Goal: Task Accomplishment & Management: Manage account settings

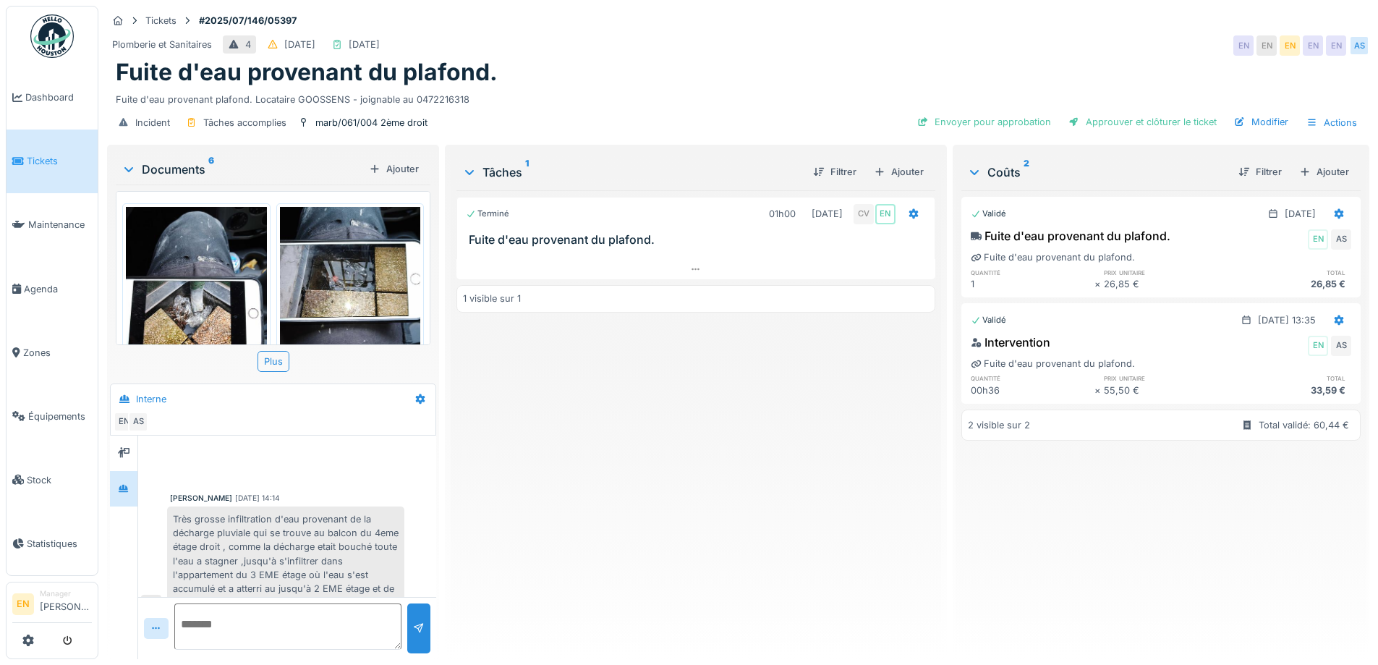
scroll to position [497, 0]
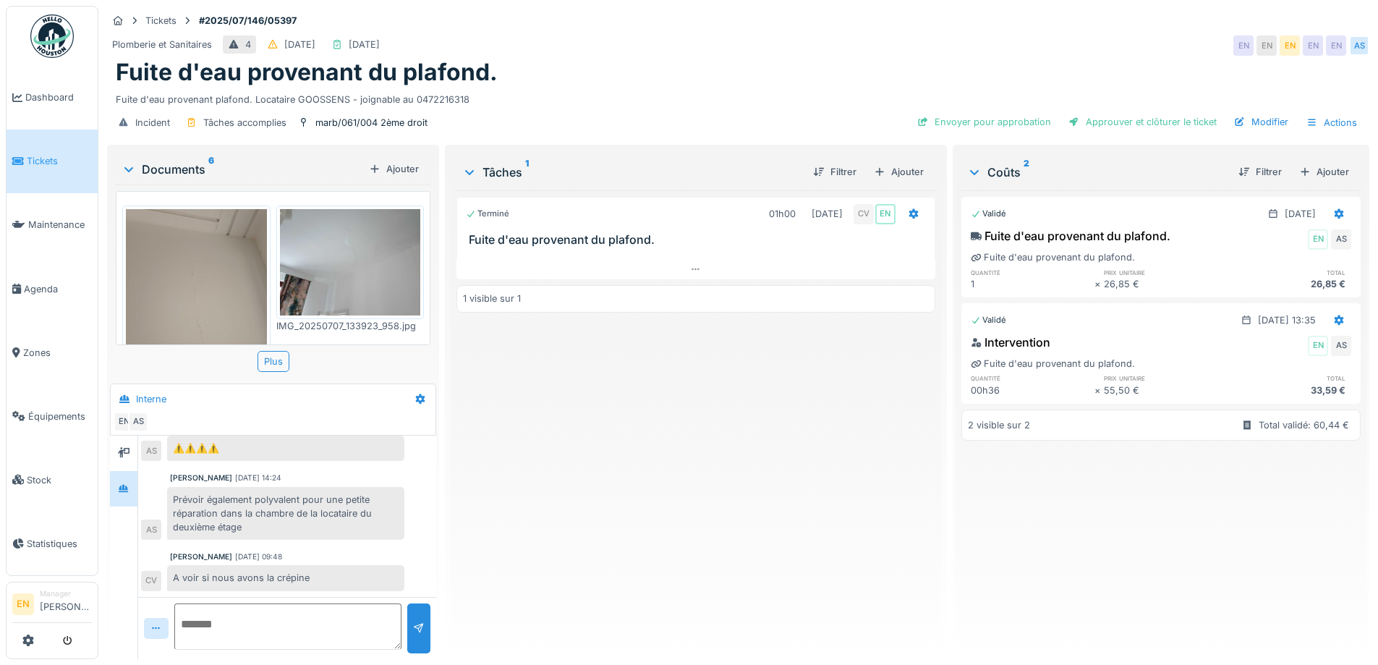
click at [706, 47] on div "Plomberie et Sanitaires 4 12/07/2025 11/07/2025 EN EN EN EN EN AS" at bounding box center [738, 46] width 1263 height 26
click at [616, 541] on div "Terminé 01h00 07/07/2025 CV EN Fuite d'eau provenant du plafond. 1 visible sur 1" at bounding box center [696, 418] width 478 height 457
click at [616, 534] on div "Terminé 01h00 07/07/2025 CV EN Fuite d'eau provenant du plafond. 1 visible sur 1" at bounding box center [696, 418] width 478 height 457
click at [616, 533] on div "Terminé 01h00 07/07/2025 CV EN Fuite d'eau provenant du plafond. 1 visible sur 1" at bounding box center [696, 418] width 478 height 457
click at [671, 530] on div "Terminé 01h00 07/07/2025 CV EN Fuite d'eau provenant du plafond. 1 visible sur 1" at bounding box center [696, 418] width 478 height 457
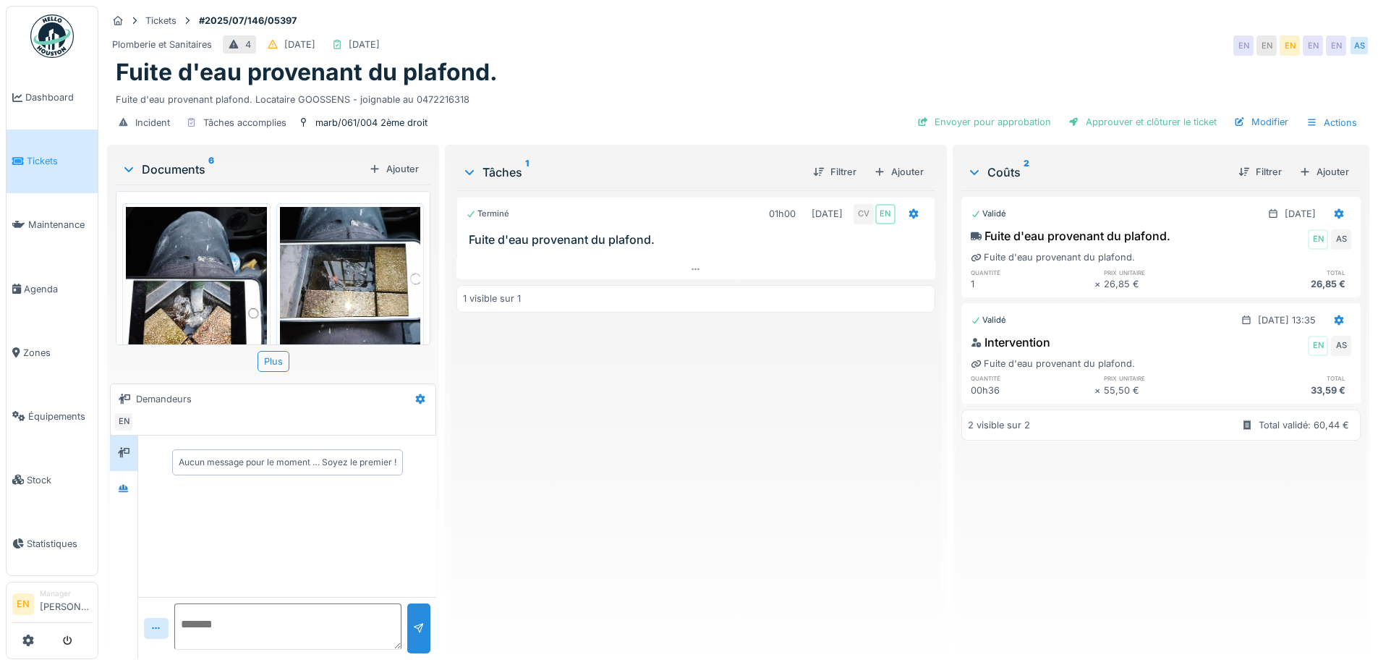
click at [687, 527] on div "Terminé 01h00 07/07/2025 CV EN Fuite d'eau provenant du plafond. 1 visible sur 1" at bounding box center [696, 418] width 478 height 457
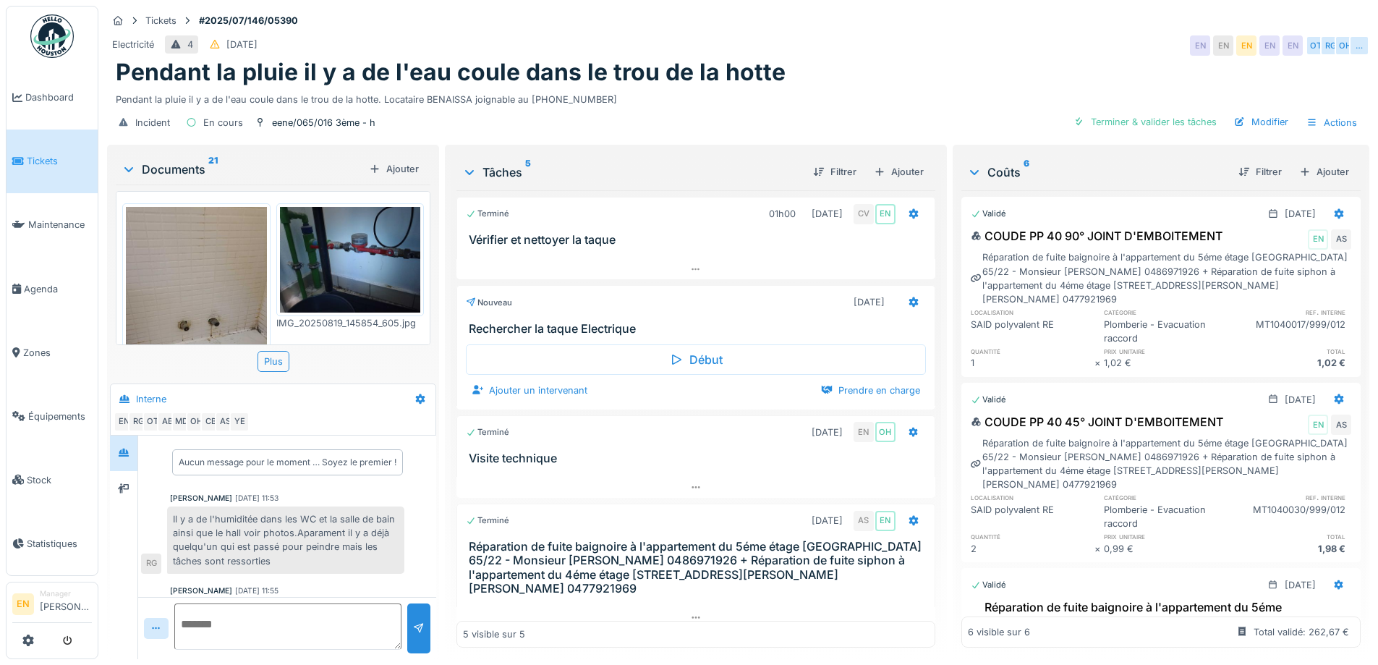
scroll to position [43, 0]
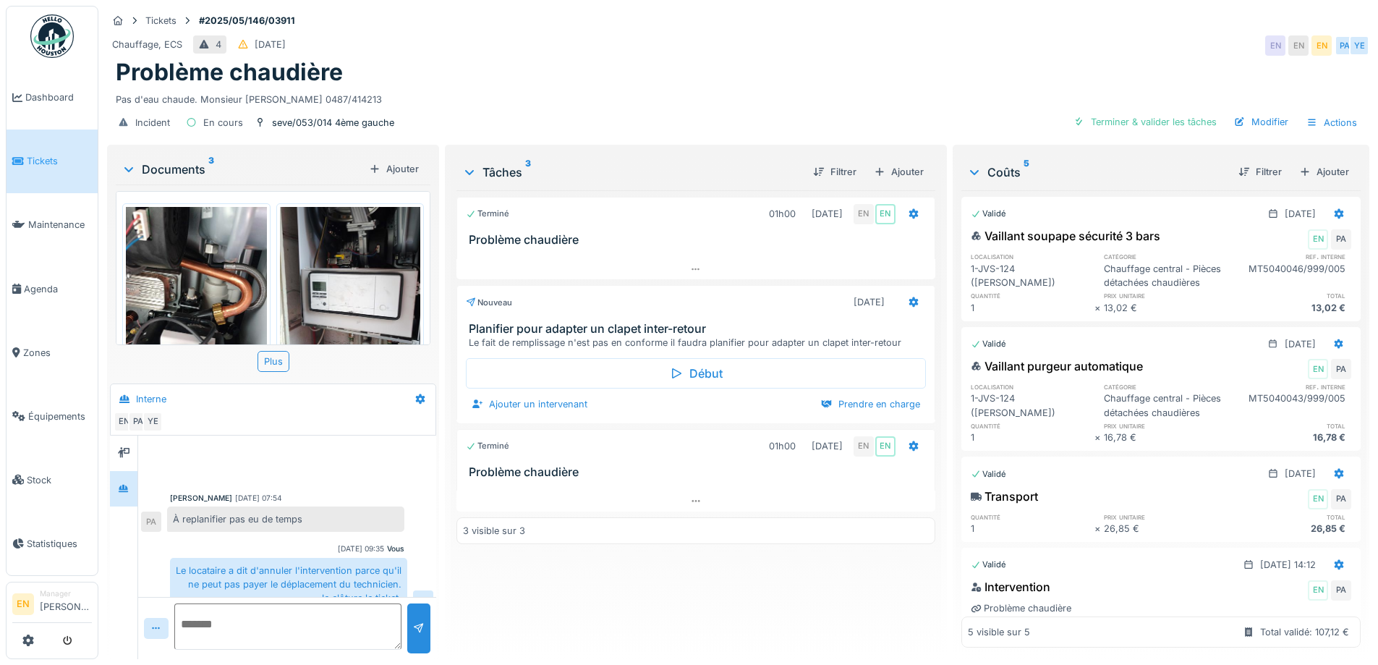
scroll to position [207, 0]
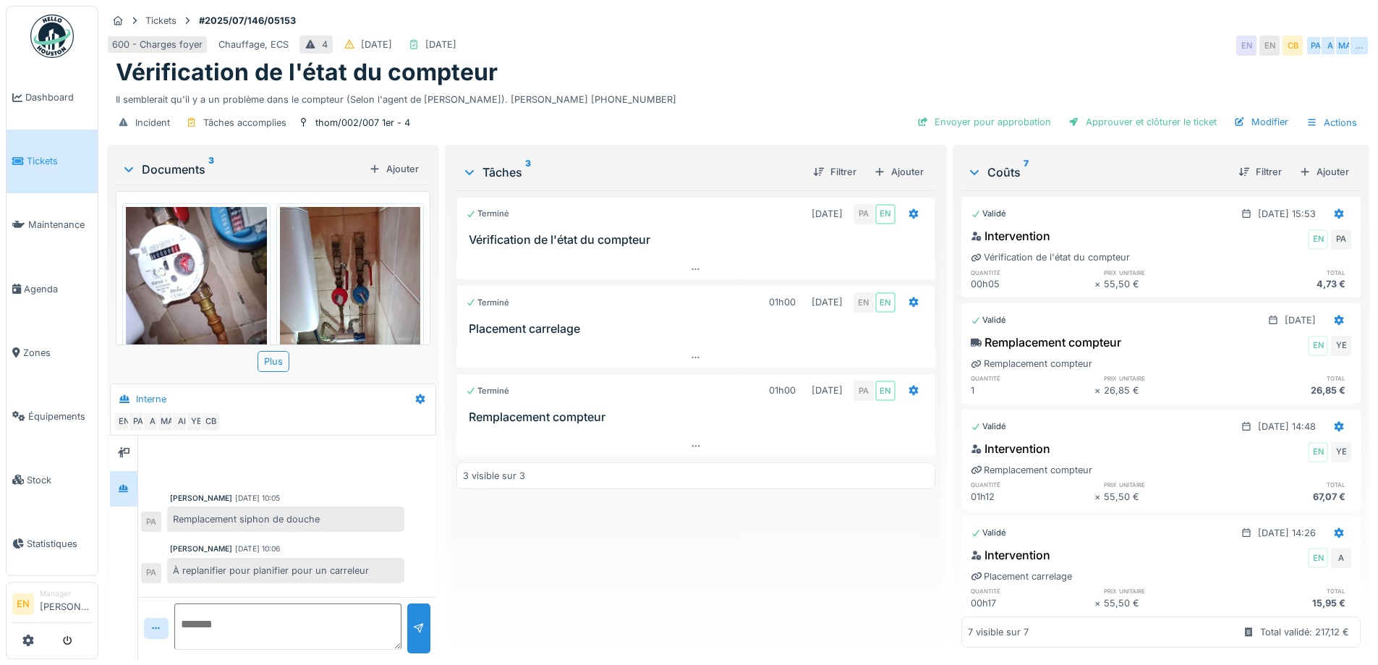
scroll to position [341, 0]
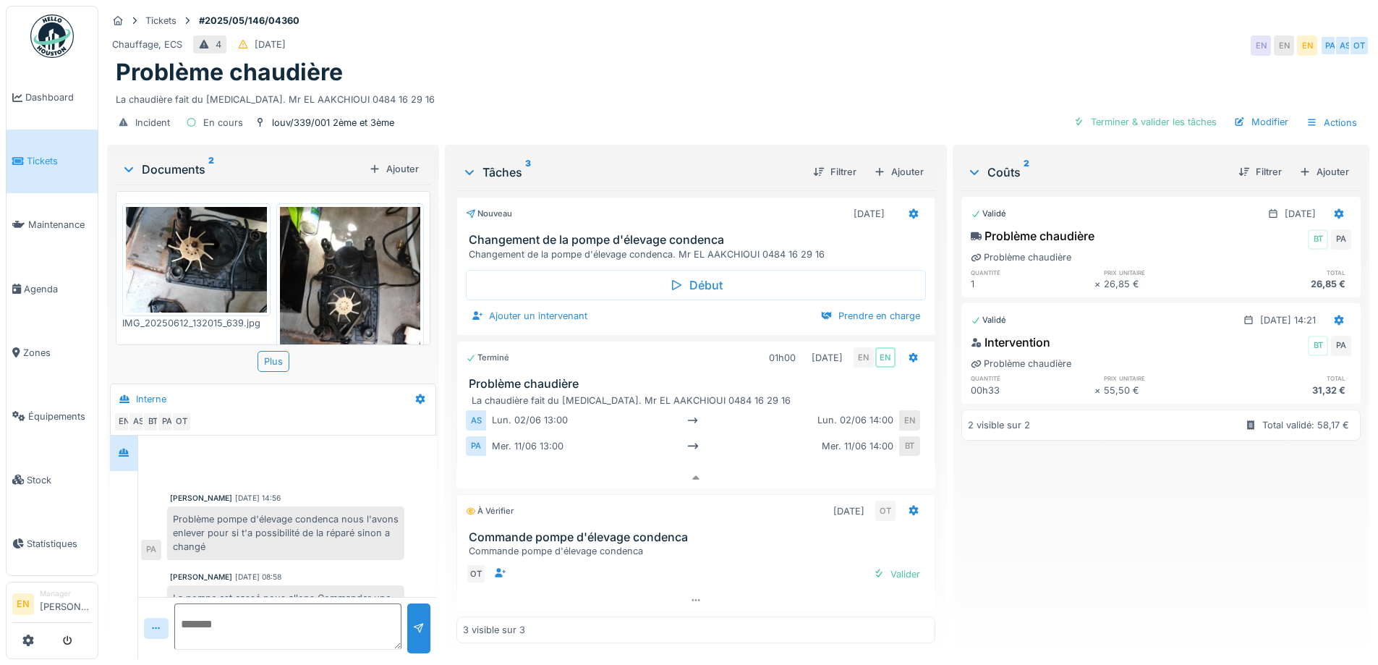
scroll to position [34, 0]
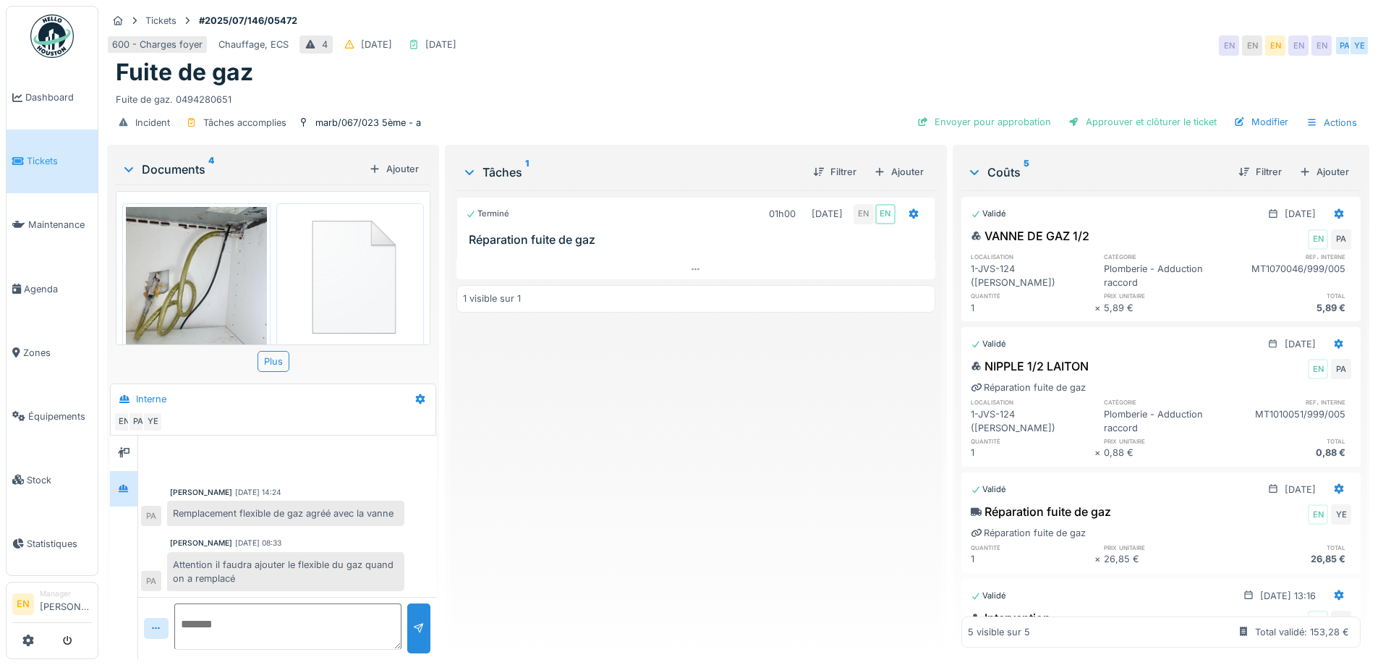
scroll to position [20, 0]
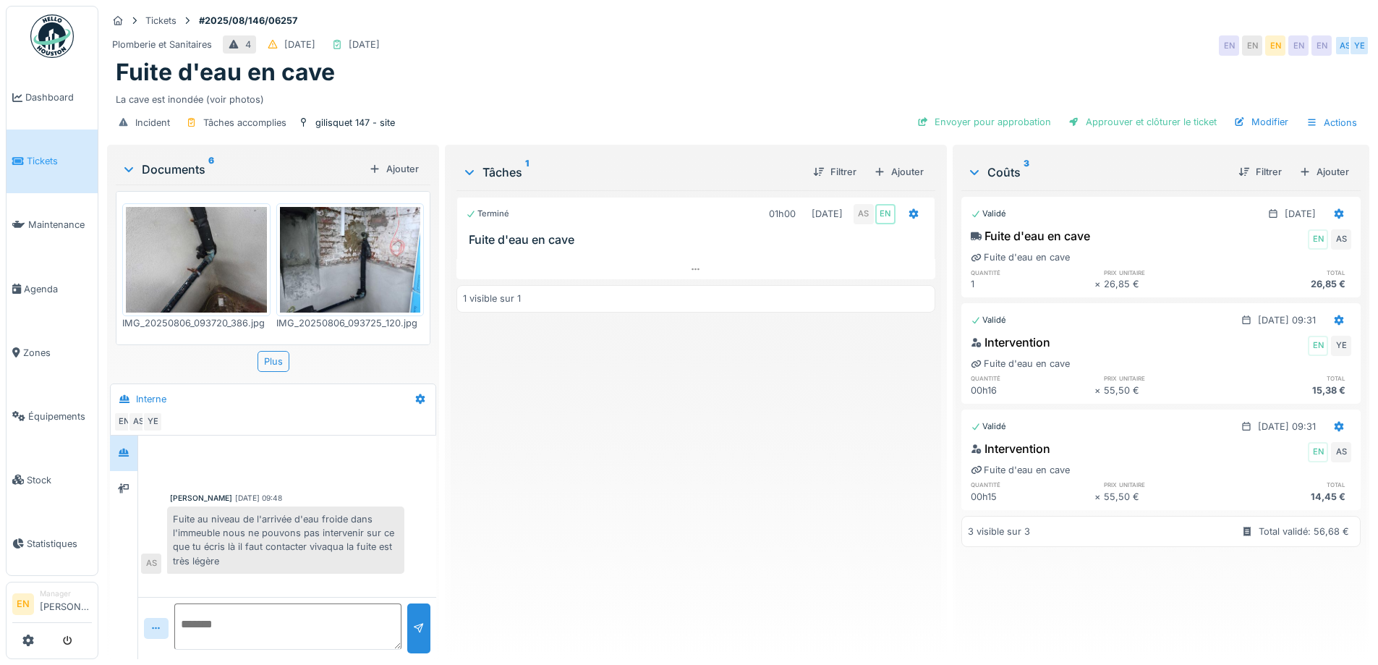
scroll to position [347, 0]
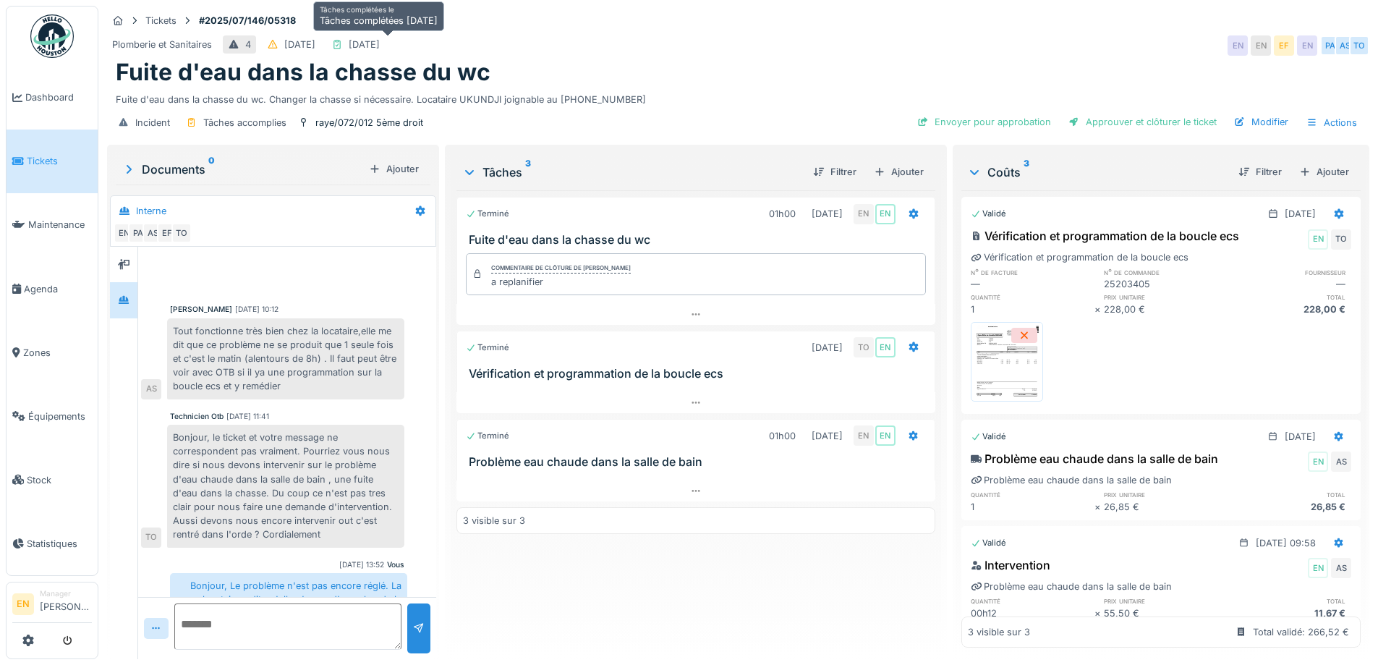
scroll to position [266, 0]
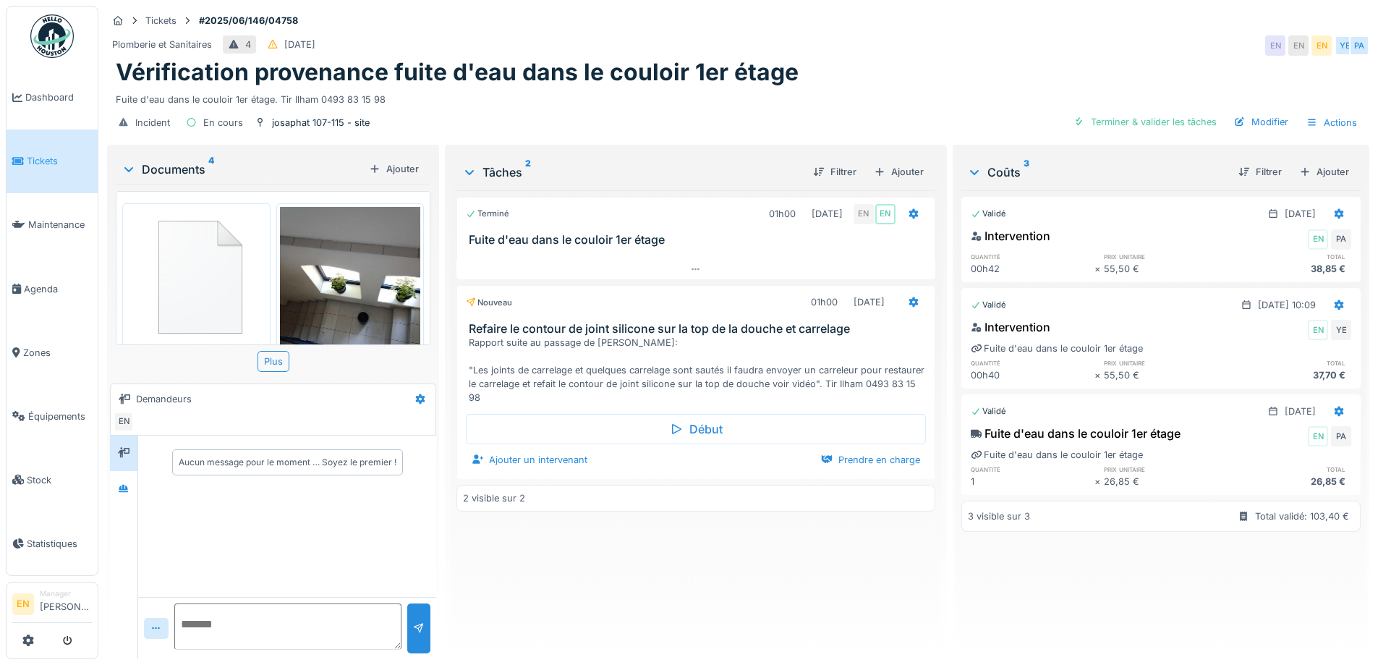
drag, startPoint x: 563, startPoint y: 580, endPoint x: 624, endPoint y: 523, distance: 84.0
click at [566, 580] on div "Terminé 01h00 [DATE] EN EN Fuite d'eau dans le couloir 1er étage Nouveau 01h00 …" at bounding box center [696, 418] width 478 height 457
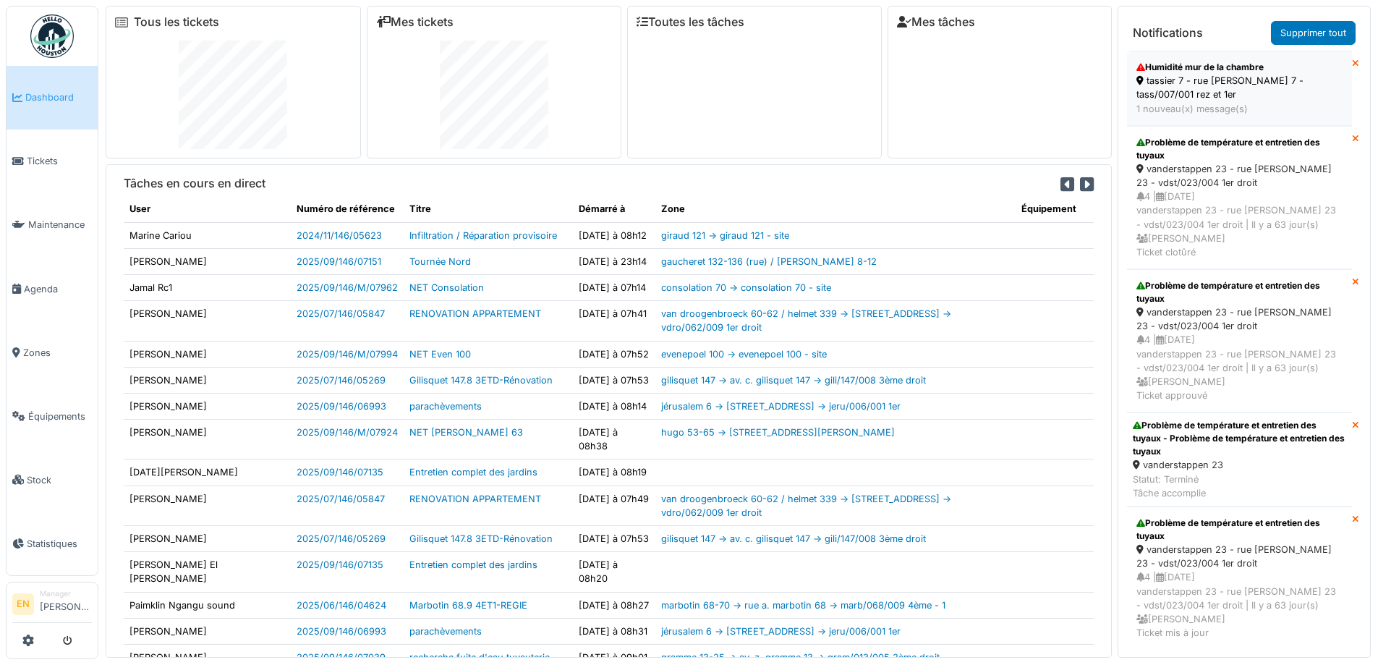
click at [1199, 84] on div "tassier 7 - rue s. tassier 7 - tass/007/001 rez et 1er" at bounding box center [1240, 87] width 206 height 27
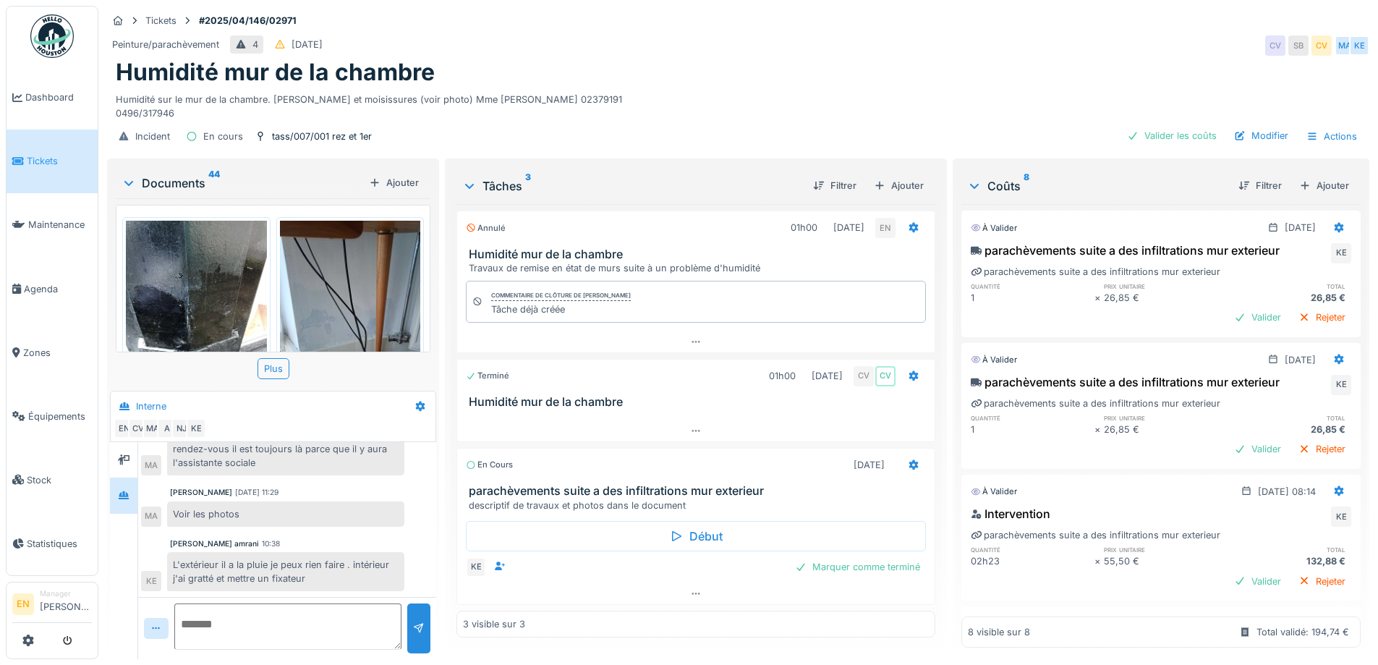
scroll to position [11, 0]
click at [693, 589] on icon at bounding box center [696, 593] width 12 height 9
click at [51, 48] on img at bounding box center [51, 35] width 43 height 43
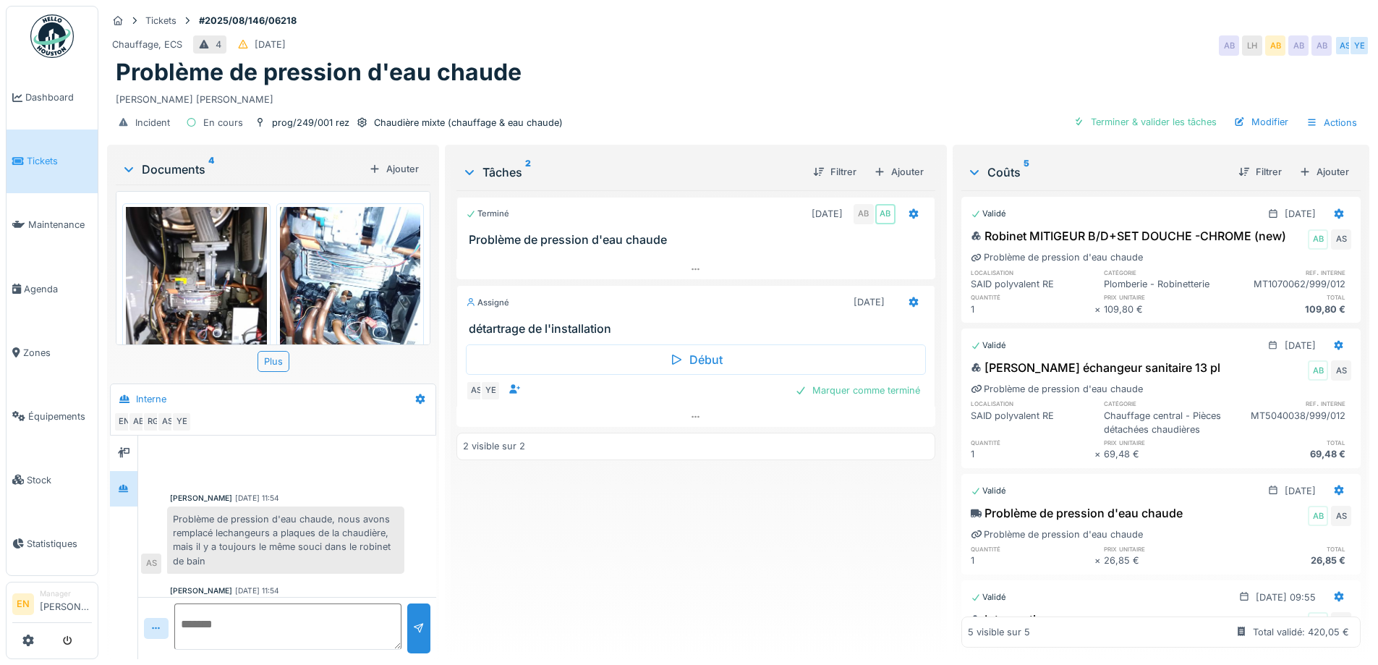
scroll to position [191, 0]
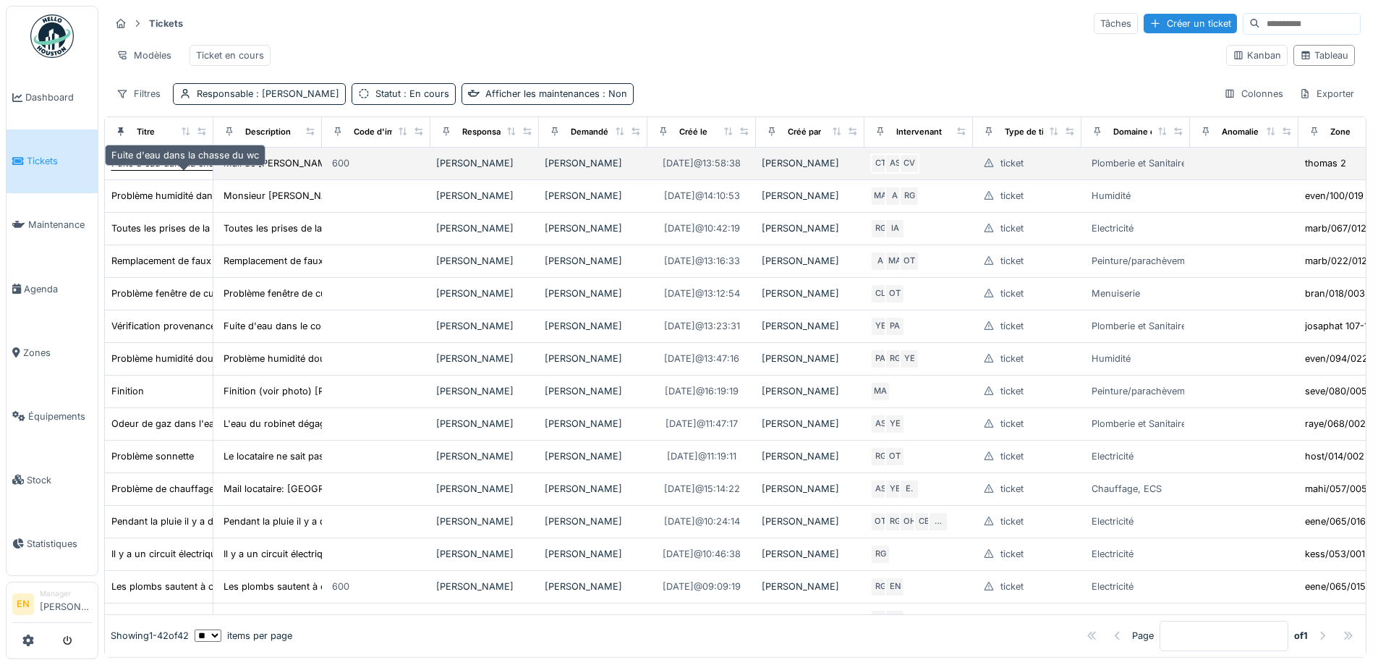
click at [163, 170] on div "Fuite d'eau dans la chasse du wc" at bounding box center [185, 163] width 148 height 14
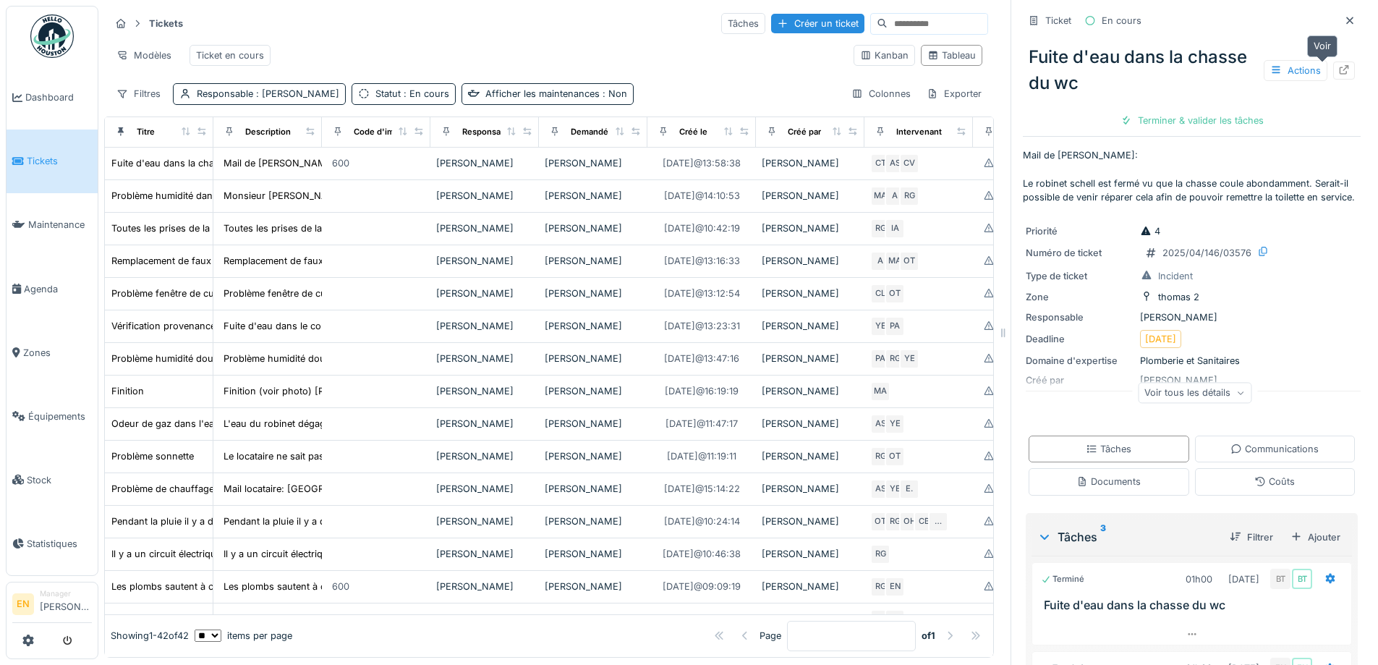
click at [1338, 66] on icon at bounding box center [1344, 69] width 12 height 9
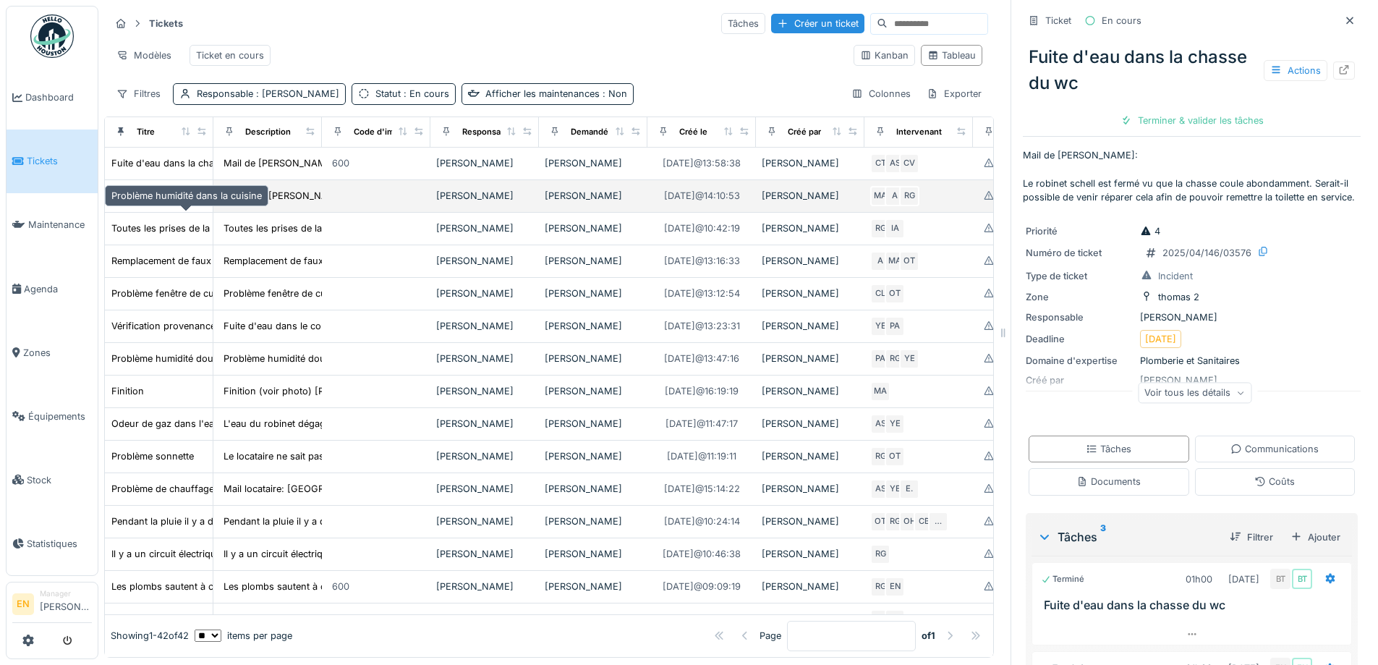
click at [150, 203] on div "Problème humidité dans la cuisine" at bounding box center [186, 196] width 150 height 14
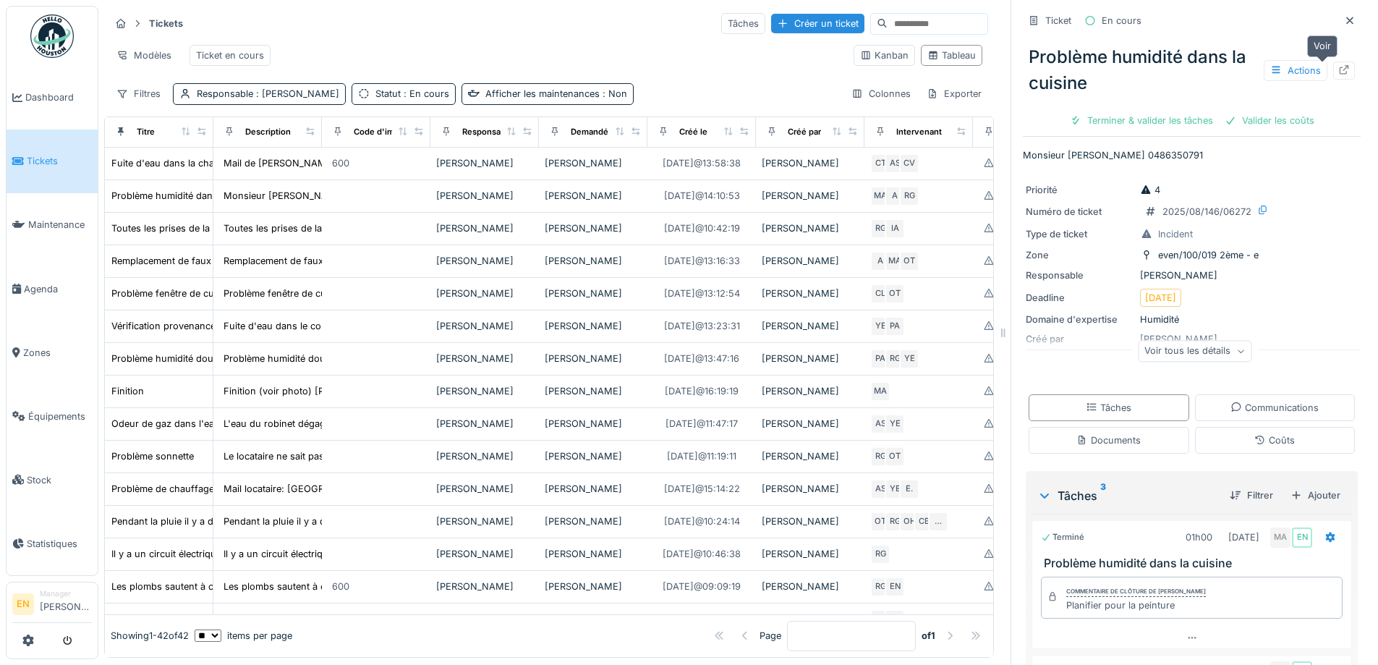
click at [1338, 75] on div at bounding box center [1344, 71] width 12 height 14
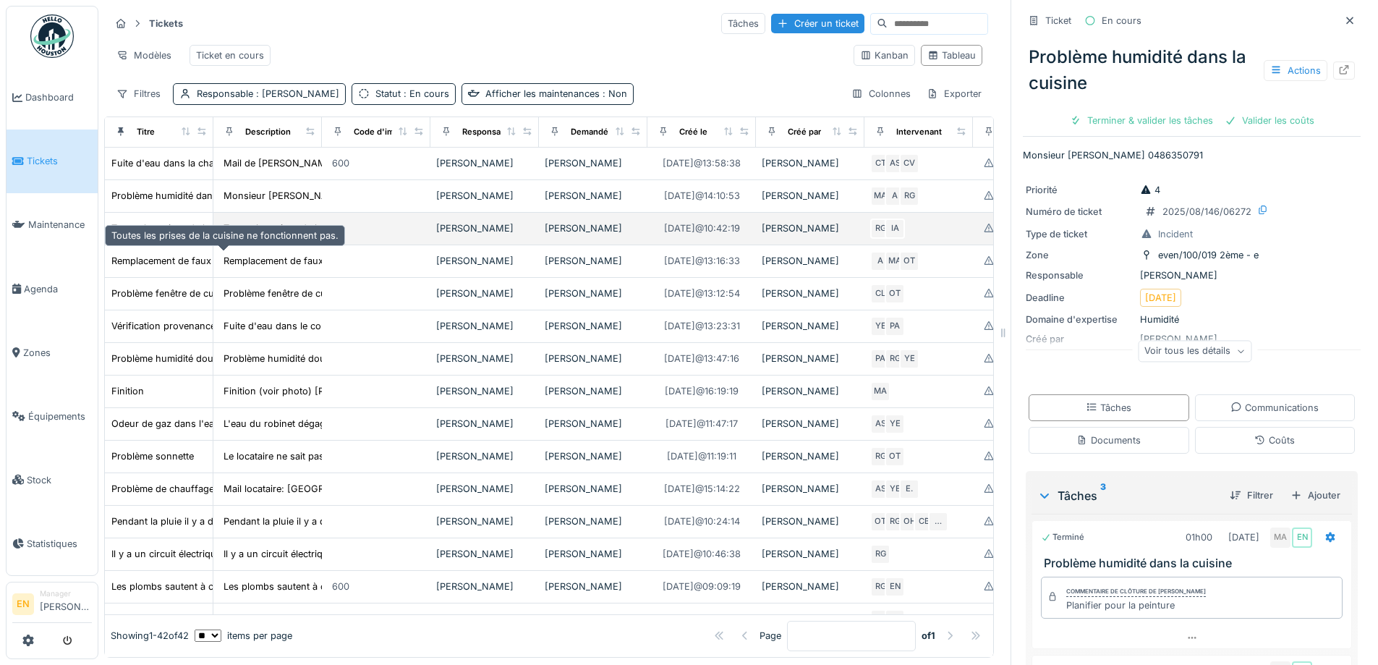
click at [170, 235] on div "Toutes les prises de la cuisine ne fonctionnent pas." at bounding box center [224, 228] width 227 height 14
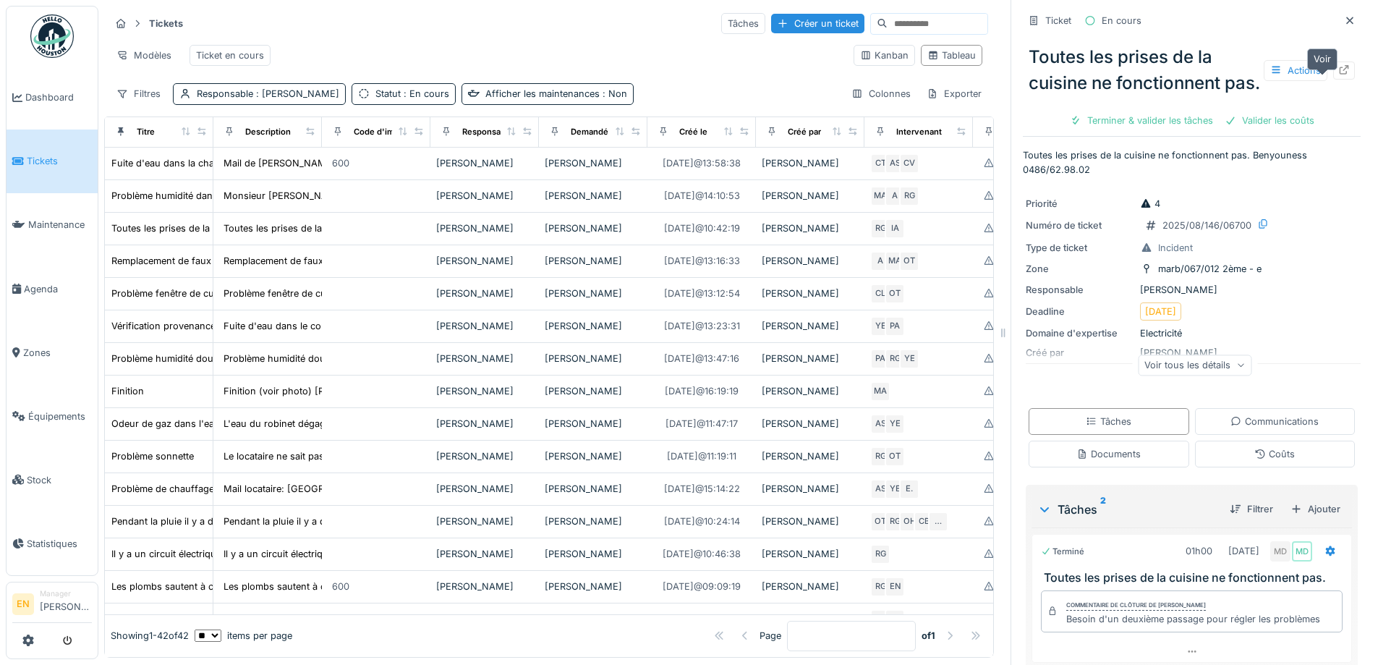
click at [1340, 75] on icon at bounding box center [1344, 69] width 9 height 9
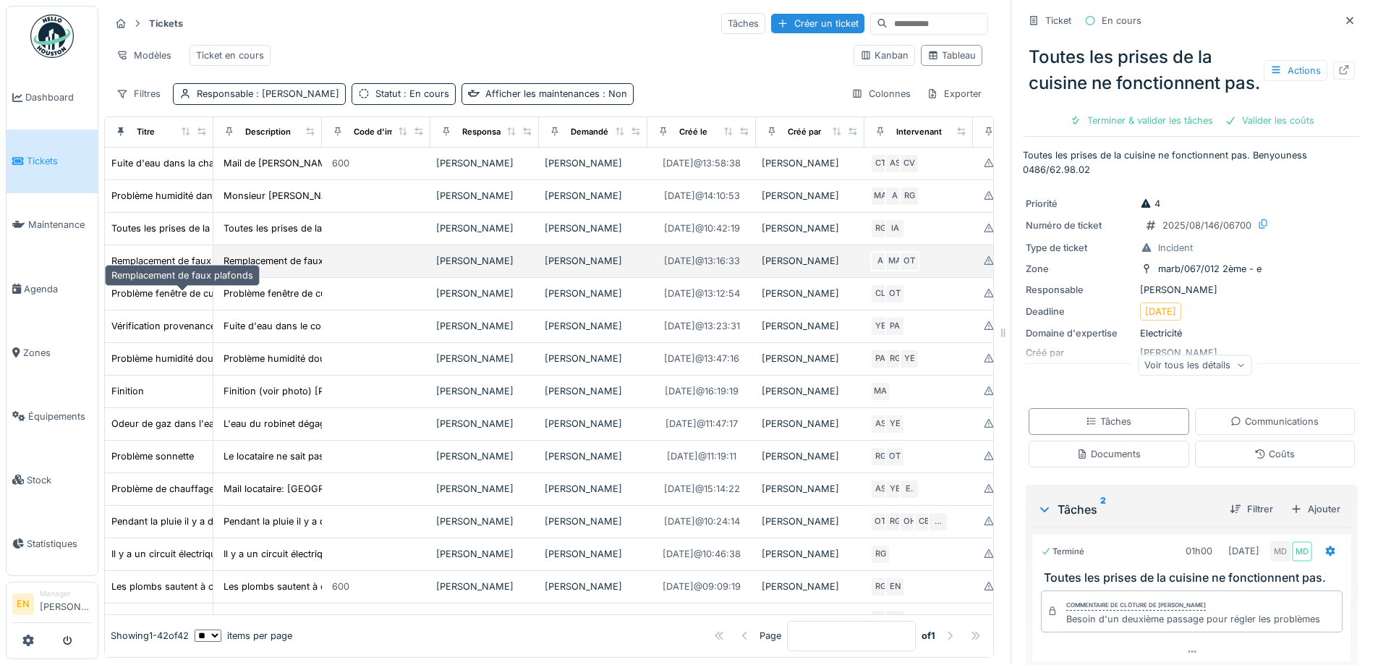
click at [153, 268] on div "Remplacement de faux plafonds" at bounding box center [182, 261] width 142 height 14
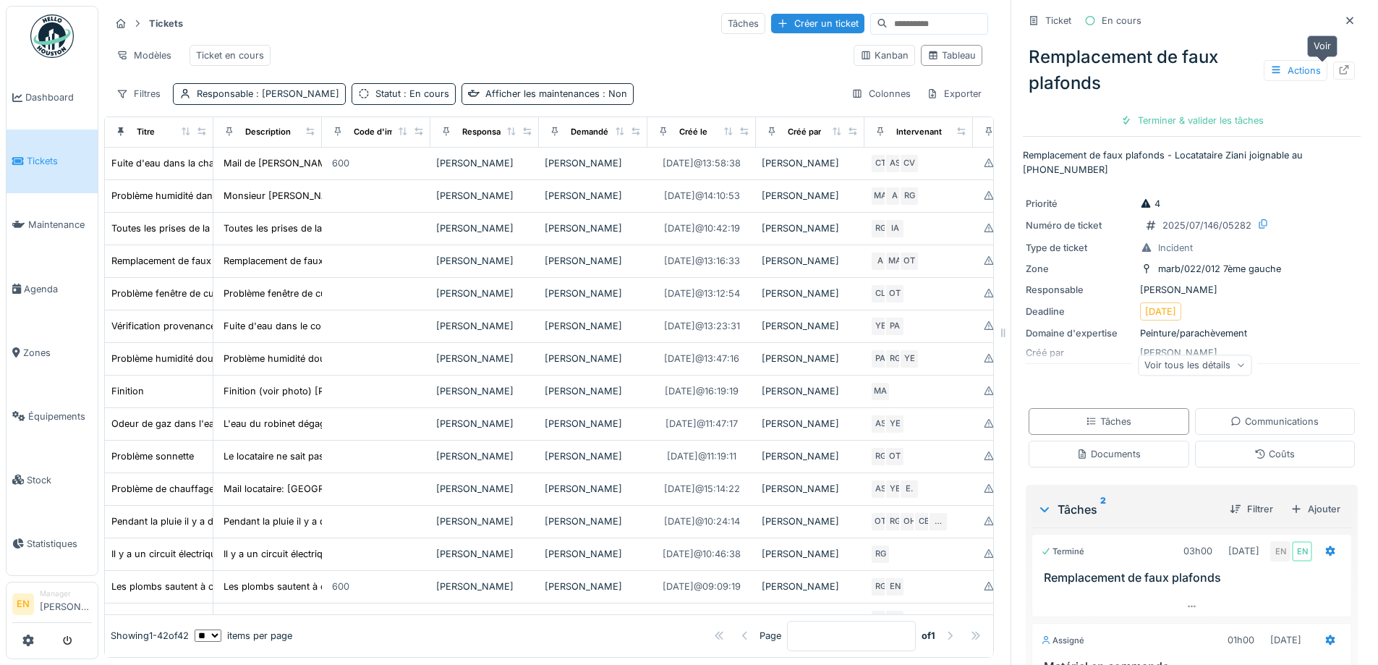
click at [1338, 72] on icon at bounding box center [1344, 69] width 12 height 9
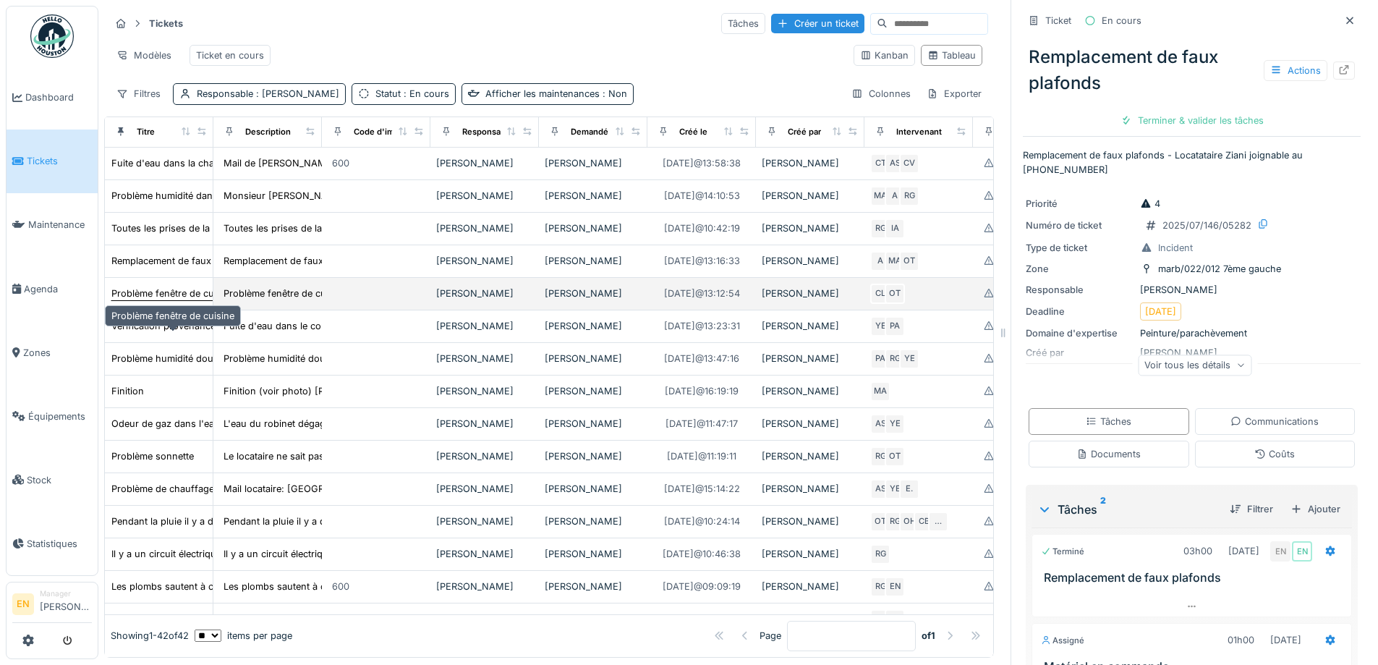
click at [163, 300] on div "Problème fenêtre de cuisine" at bounding box center [172, 294] width 123 height 14
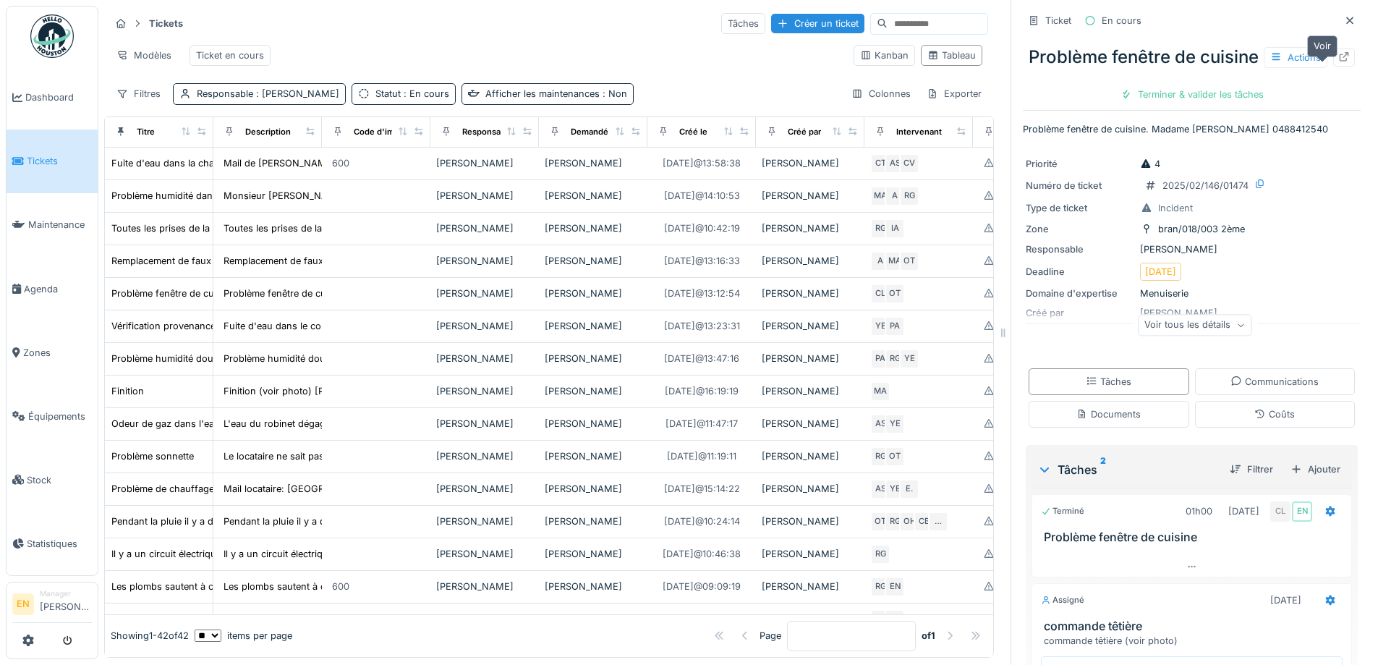
click at [1333, 67] on div at bounding box center [1344, 57] width 22 height 18
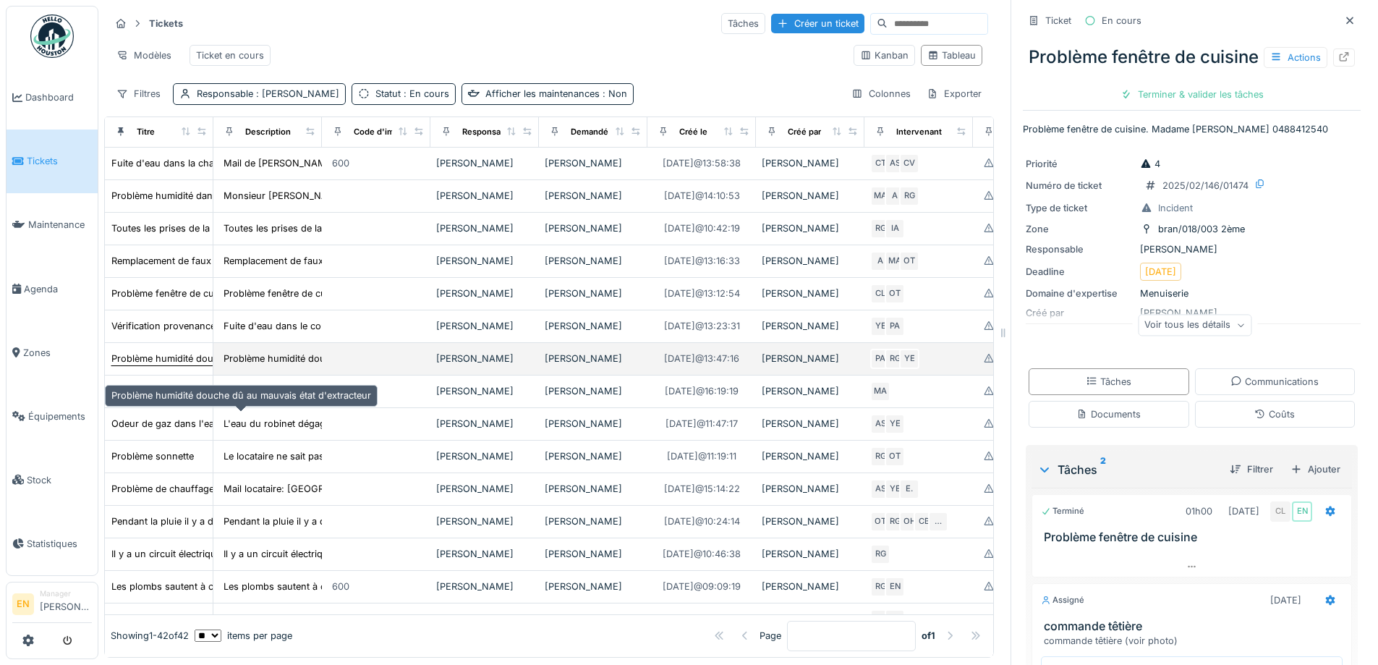
click at [165, 365] on div "Problème humidité douche dû au mauvais état d'extracteur" at bounding box center [241, 359] width 260 height 14
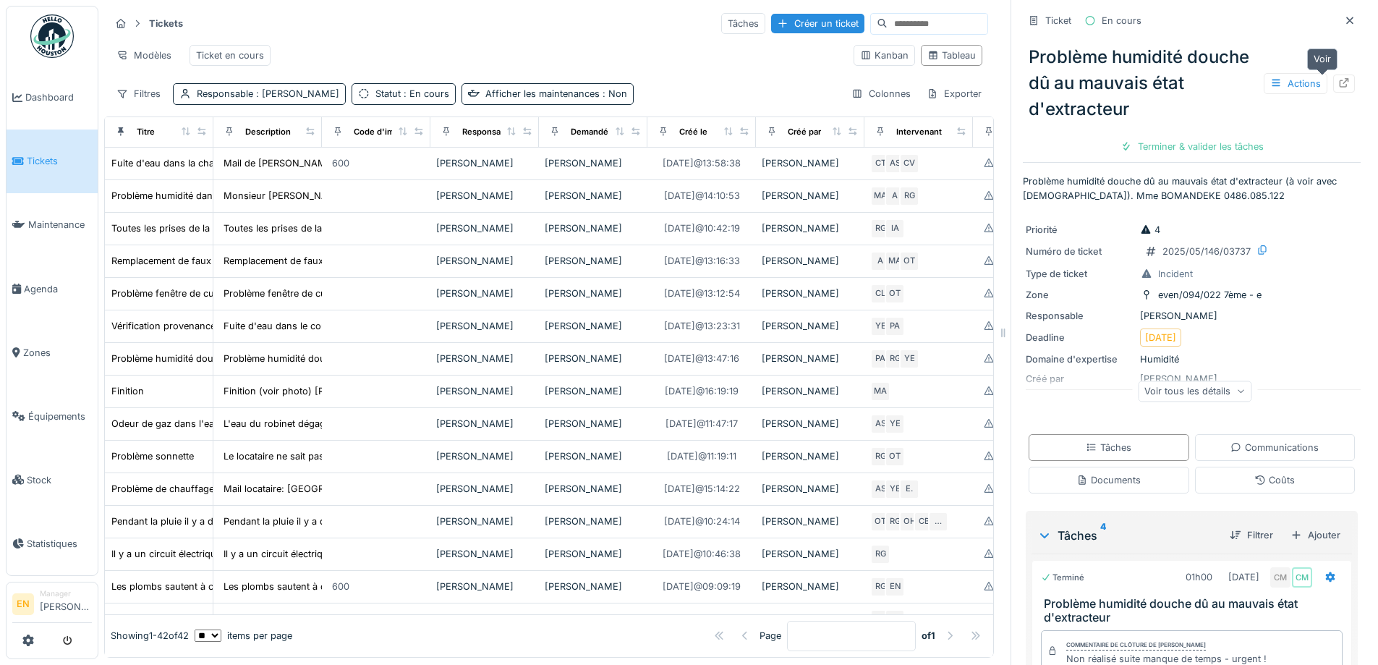
click at [1338, 84] on icon at bounding box center [1344, 82] width 12 height 9
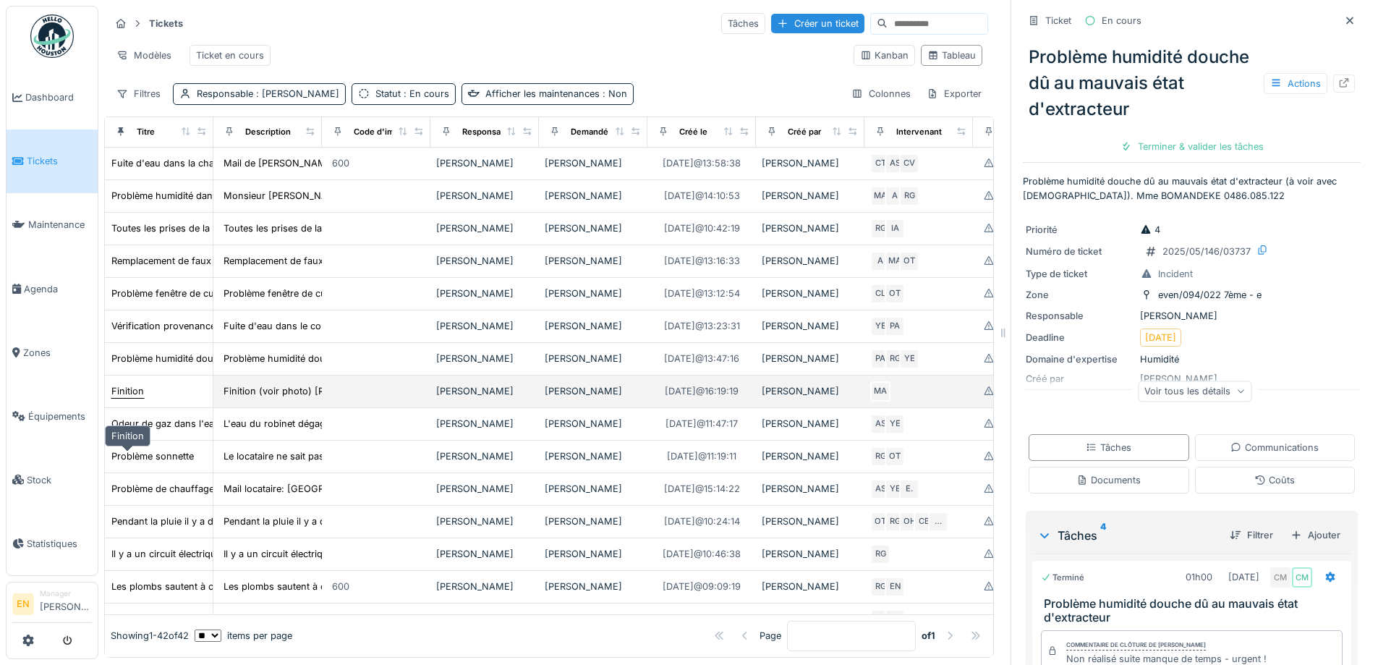
click at [130, 398] on div "Finition" at bounding box center [127, 391] width 33 height 14
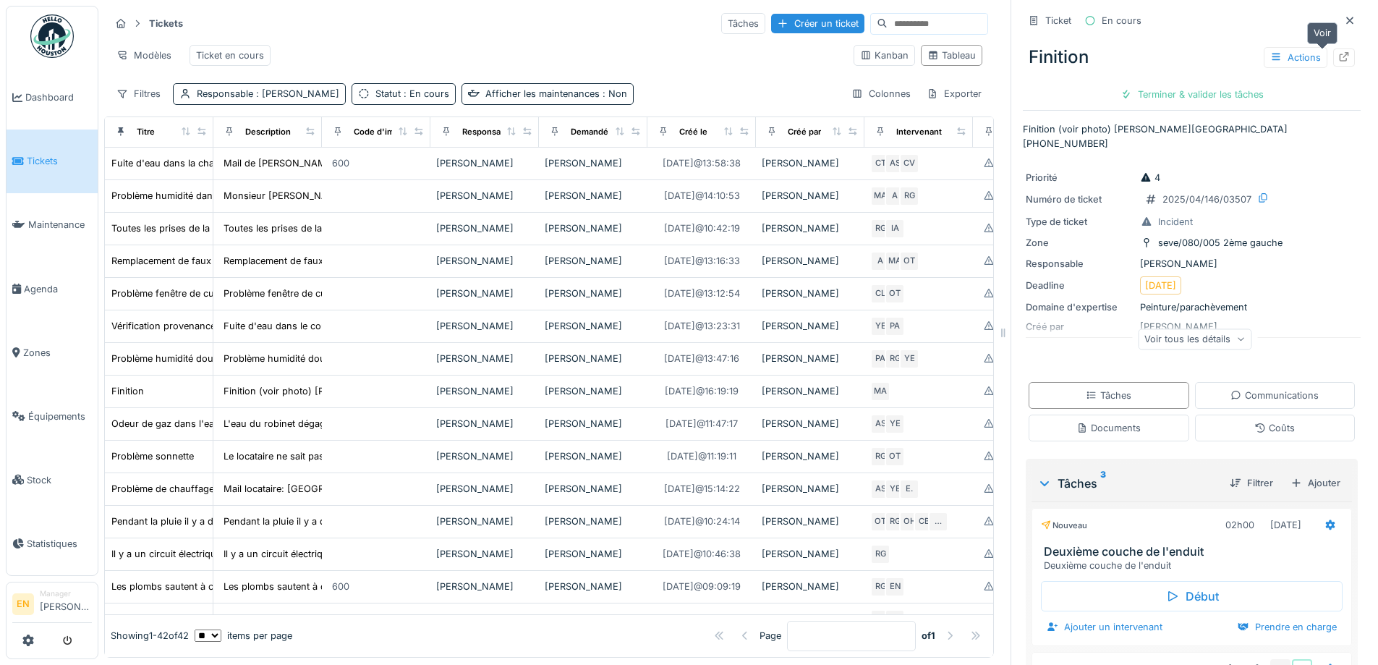
click at [1338, 52] on icon at bounding box center [1344, 56] width 12 height 9
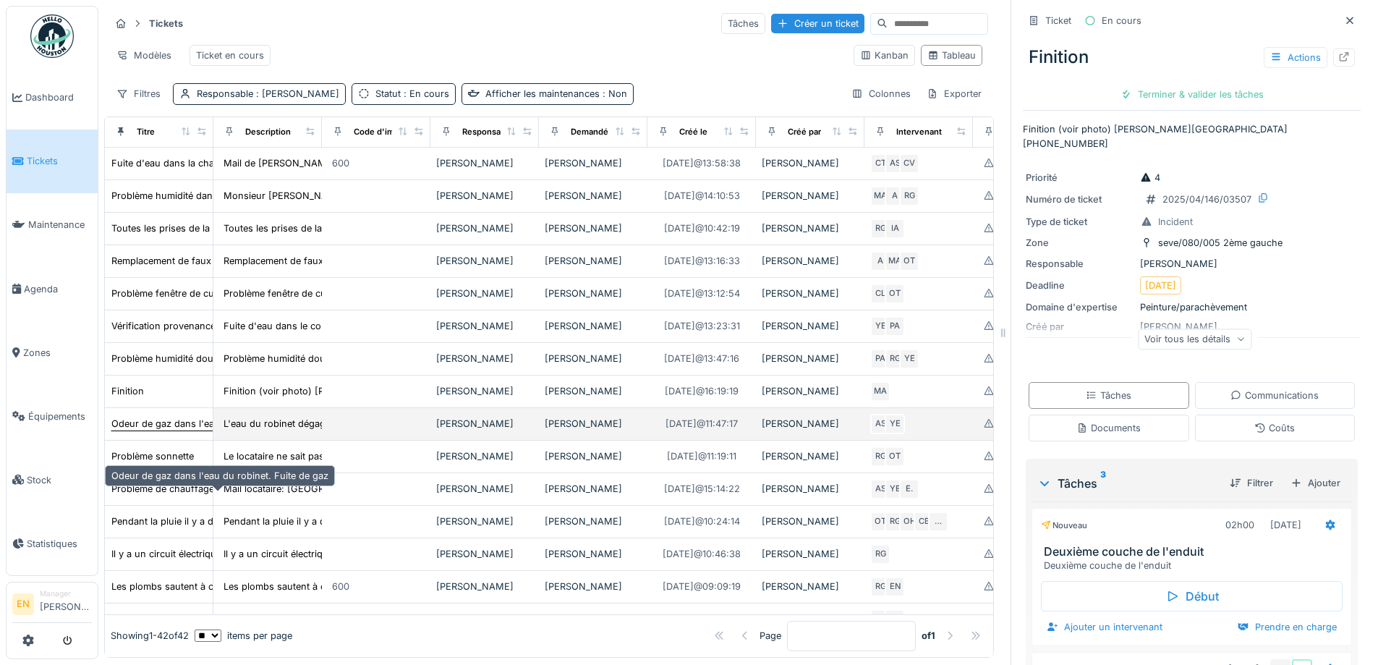
click at [148, 430] on div "Odeur de gaz dans l'eau du robinet. Fuite de gaz" at bounding box center [219, 424] width 217 height 14
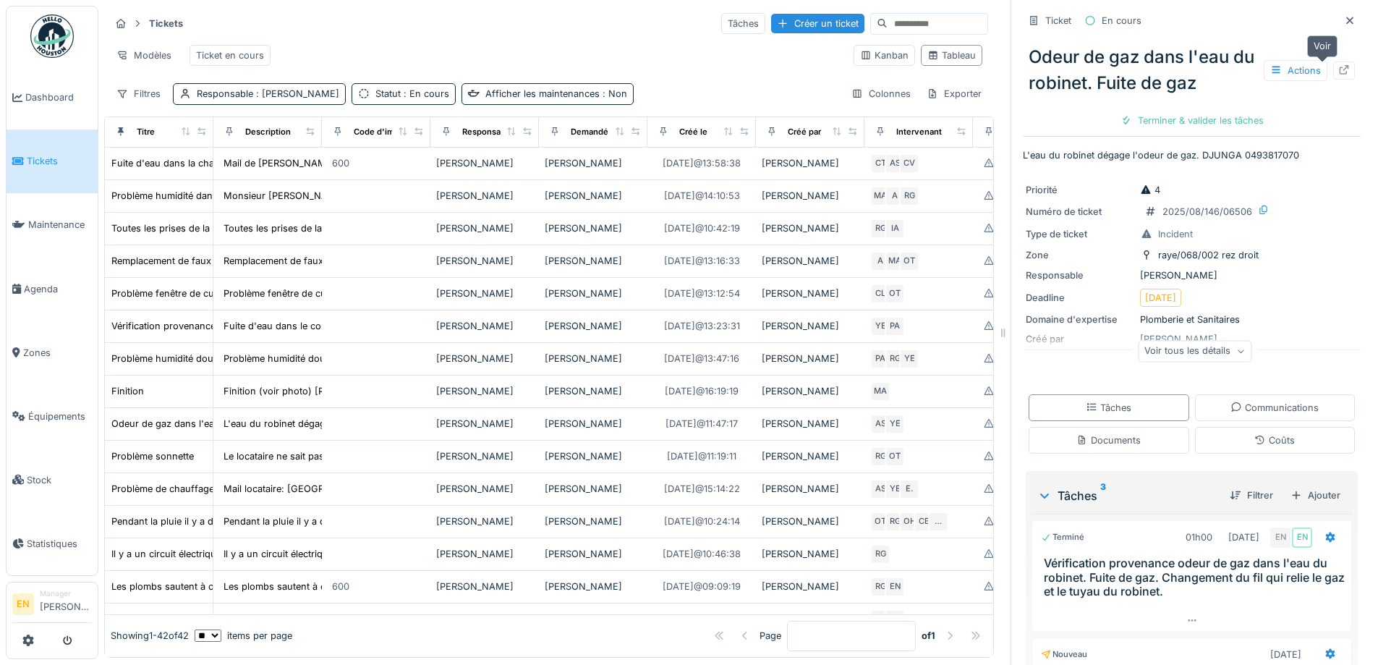
click at [1338, 75] on div at bounding box center [1344, 71] width 12 height 14
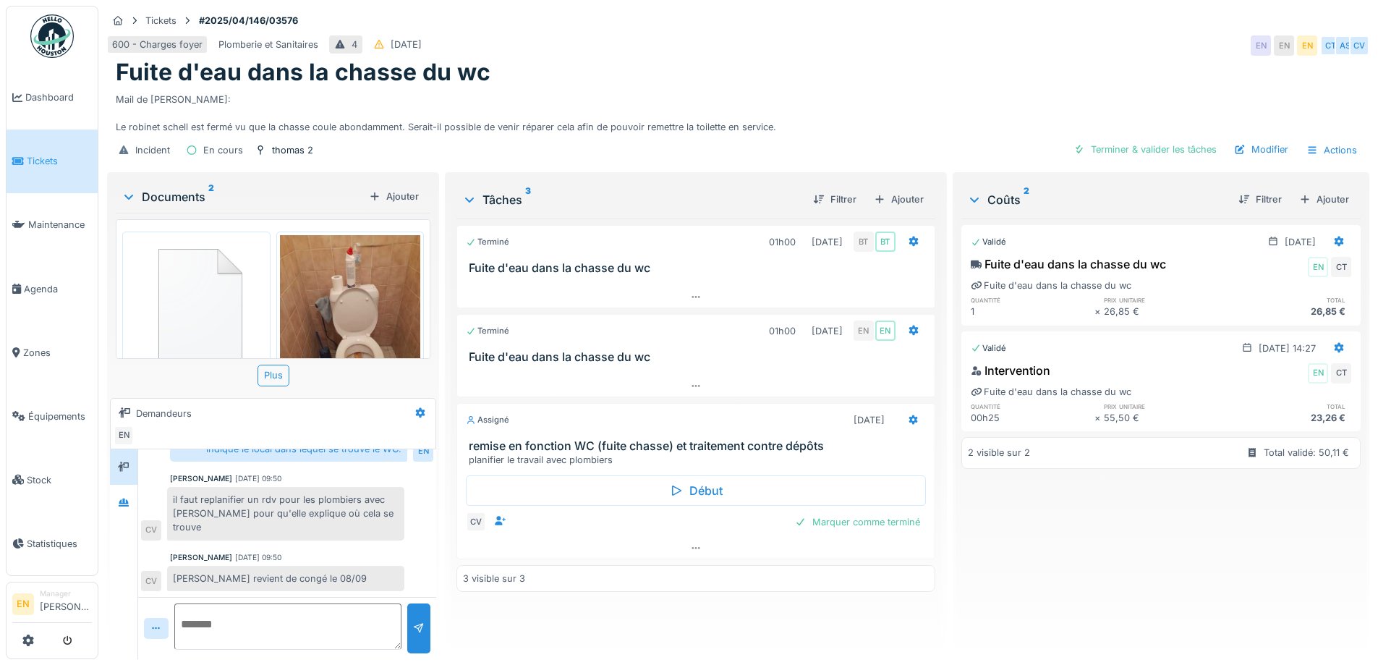
scroll to position [11, 0]
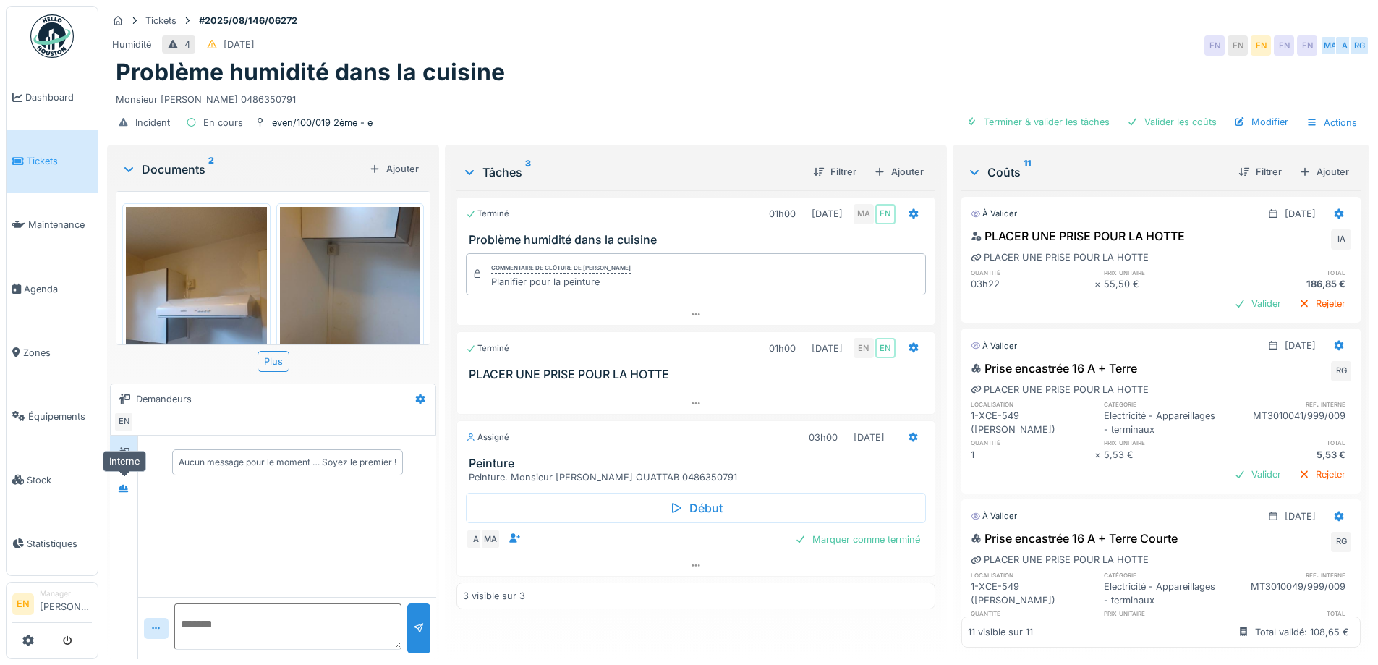
drag, startPoint x: 128, startPoint y: 484, endPoint x: 145, endPoint y: 485, distance: 16.7
click at [127, 484] on icon at bounding box center [124, 488] width 12 height 9
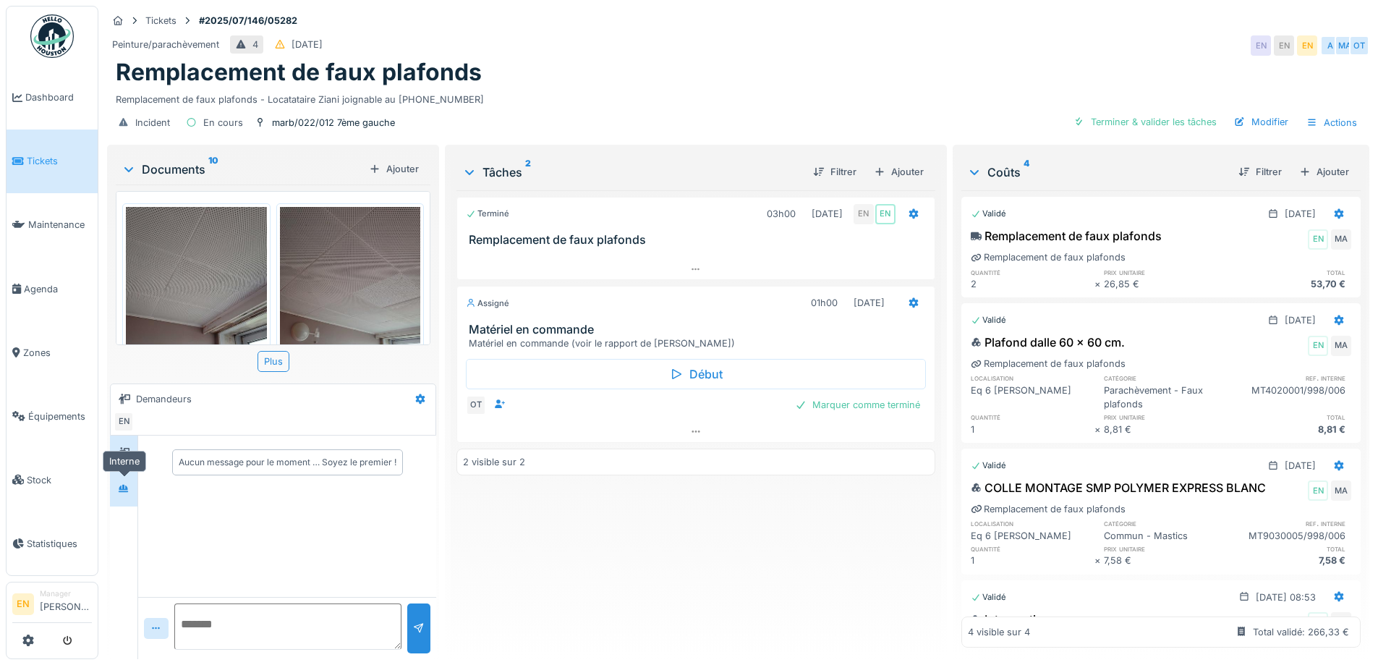
click at [114, 489] on div at bounding box center [124, 489] width 22 height 18
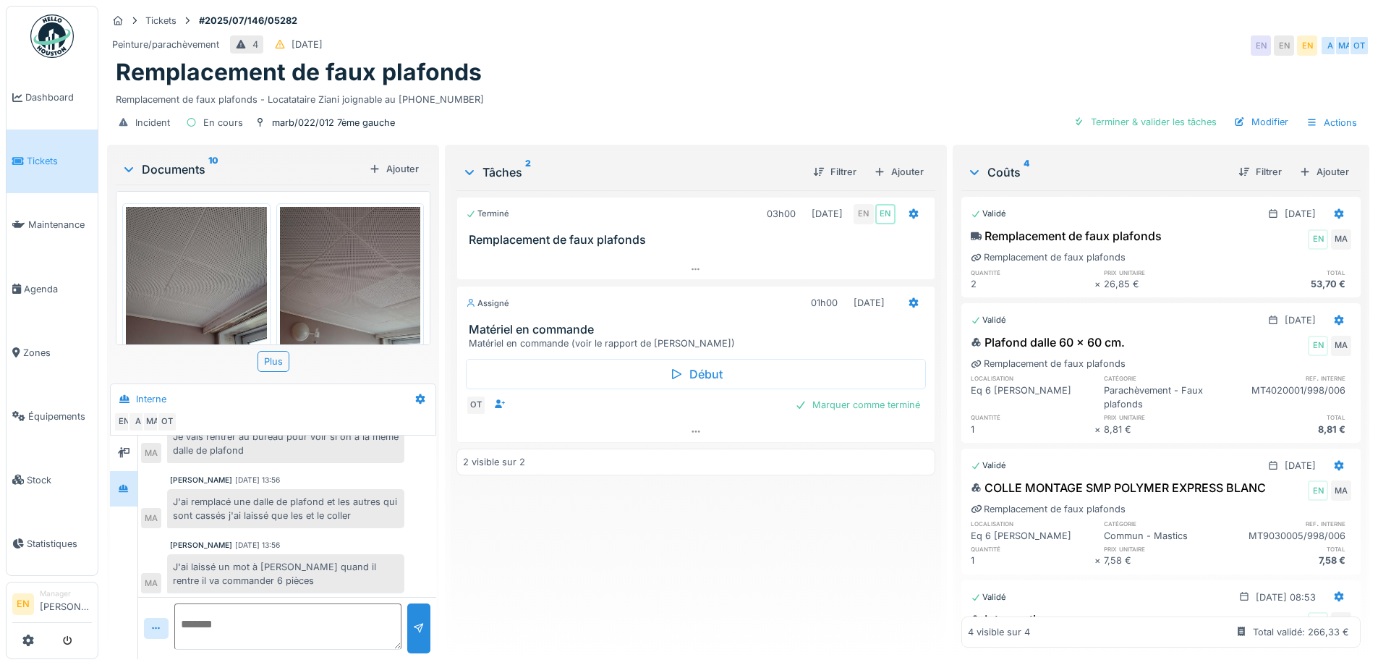
scroll to position [85, 0]
click at [569, 567] on div "Terminé 03h00 07/07/2025 EN EN Remplacement de faux plafonds Assigné 01h00 04/0…" at bounding box center [696, 418] width 478 height 457
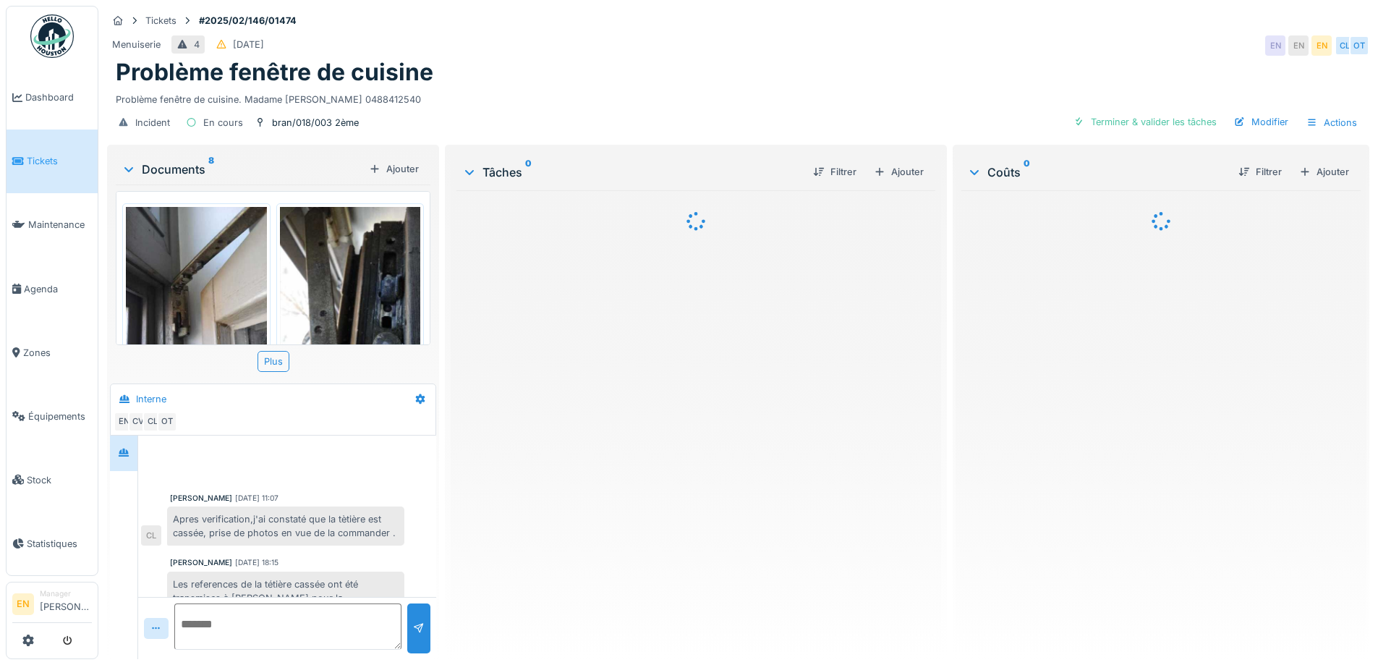
scroll to position [85, 0]
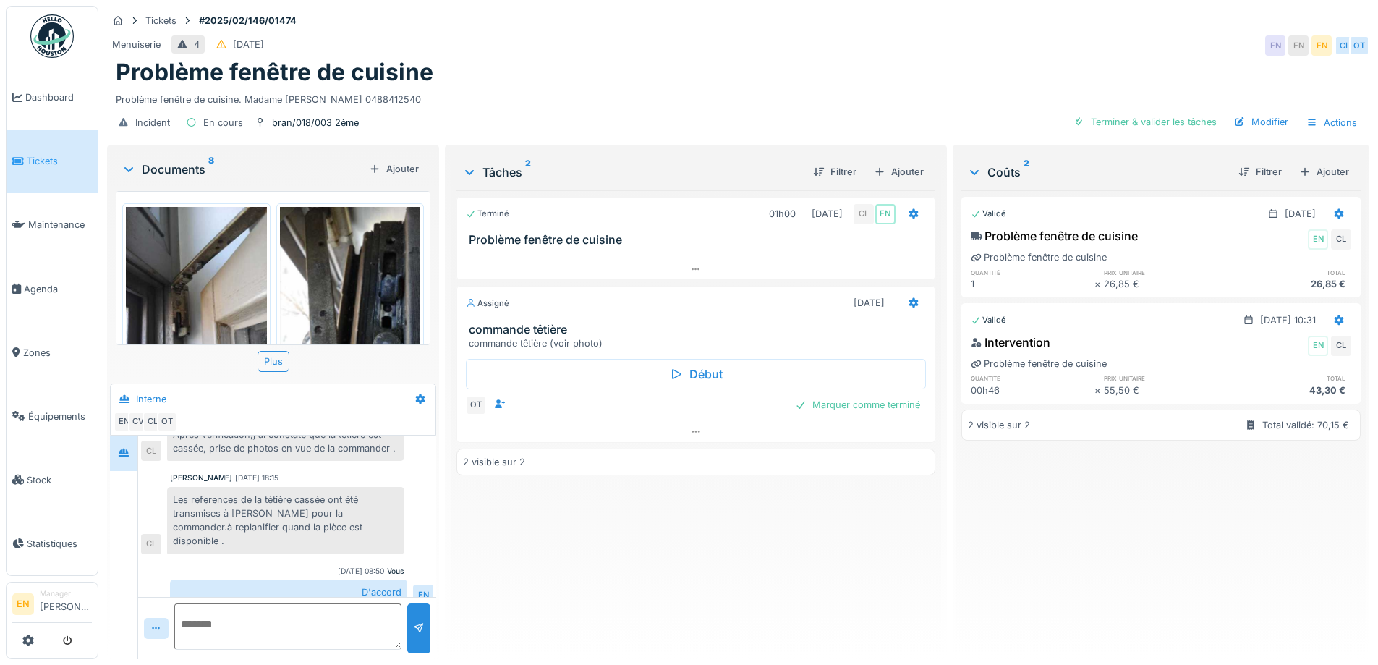
click at [598, 524] on div "Terminé 01h00 17/02/2025 CL EN Problème fenêtre de cuisine Assigné 29/08/2025 c…" at bounding box center [696, 418] width 478 height 457
click at [362, 532] on div "Les references de la tétière cassée ont été transmises à Omar pour la commander…" at bounding box center [285, 520] width 237 height 67
click at [607, 532] on div "Terminé 01h00 17/02/2025 CL EN Problème fenêtre de cuisine Assigné 29/08/2025 c…" at bounding box center [696, 418] width 478 height 457
click at [342, 542] on div "Charef Lahmar 17/02/2025 11:07 Apres verification,j'ai constaté que la tètière …" at bounding box center [287, 481] width 298 height 260
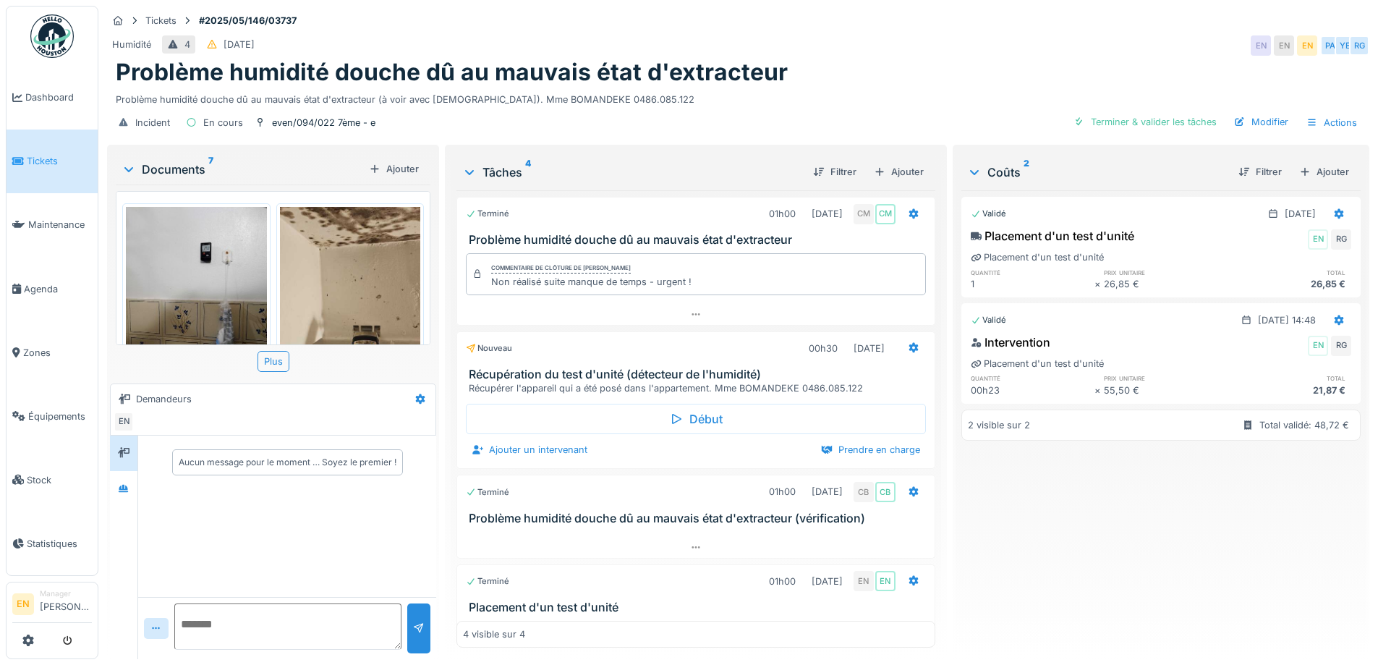
click at [936, 75] on div "Problème humidité douche dû au mauvais état d'extracteur" at bounding box center [738, 72] width 1245 height 27
click at [1119, 30] on div "Tickets #2025/05/146/03737" at bounding box center [738, 21] width 1263 height 18
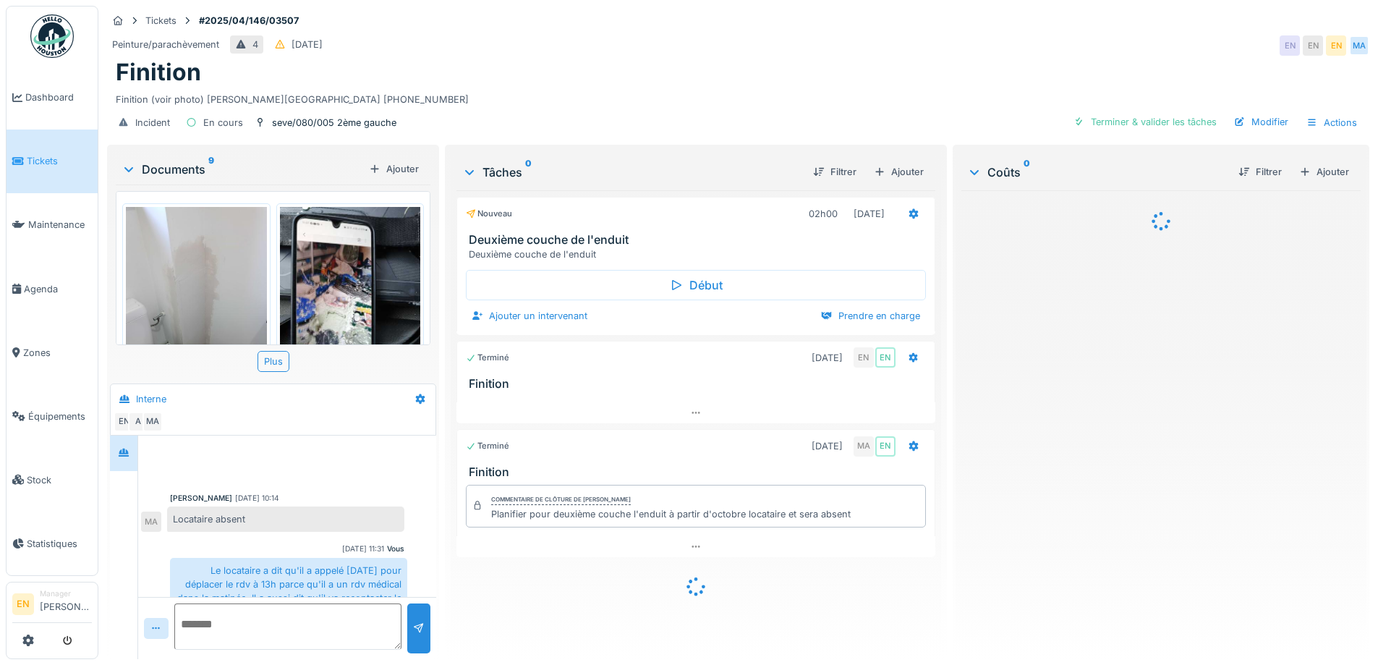
scroll to position [294, 0]
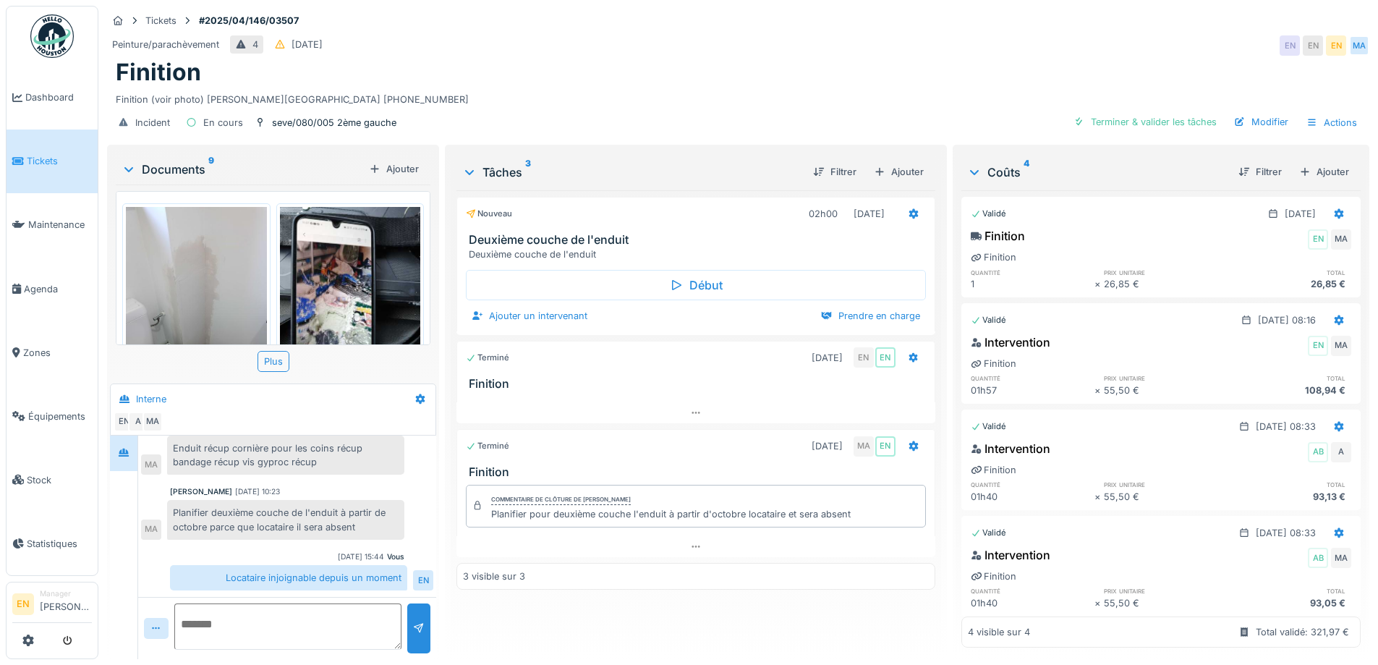
click at [362, 570] on div "Locataire injoignable depuis un moment" at bounding box center [288, 577] width 237 height 25
click at [558, 93] on div "Finition (voir photo) [PERSON_NAME][GEOGRAPHIC_DATA] [PHONE_NUMBER]" at bounding box center [738, 97] width 1245 height 20
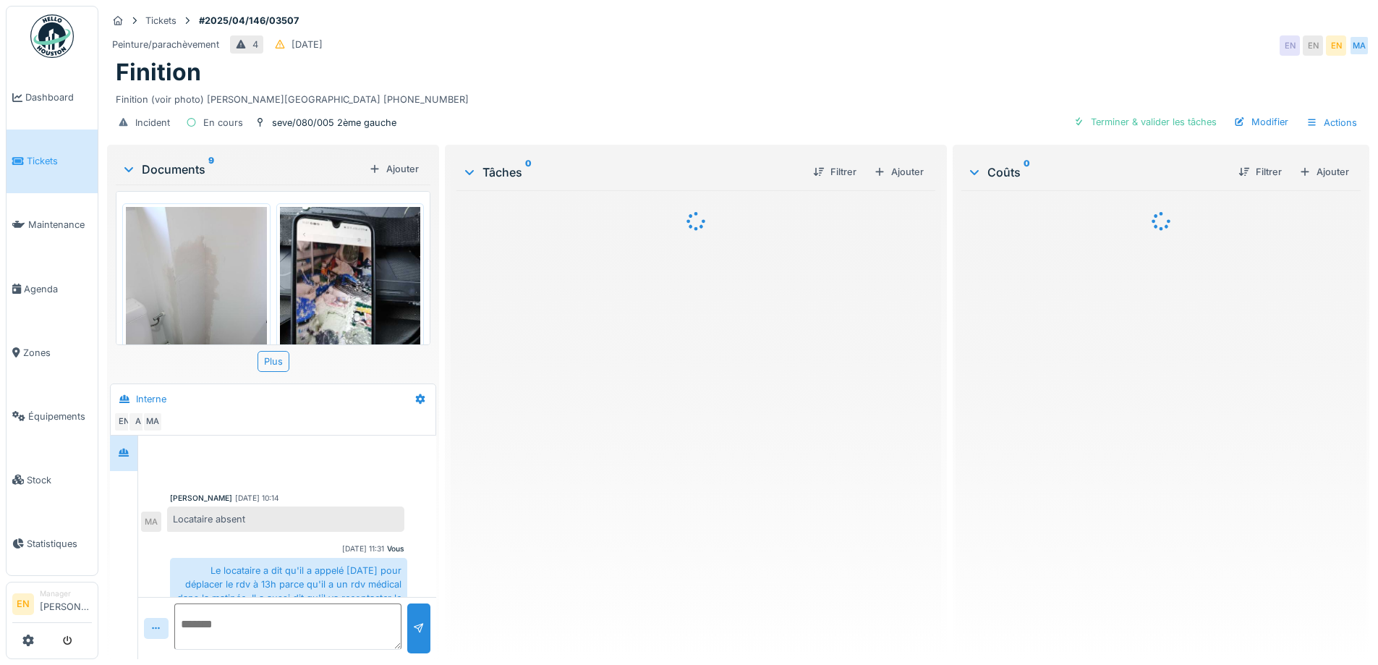
scroll to position [294, 0]
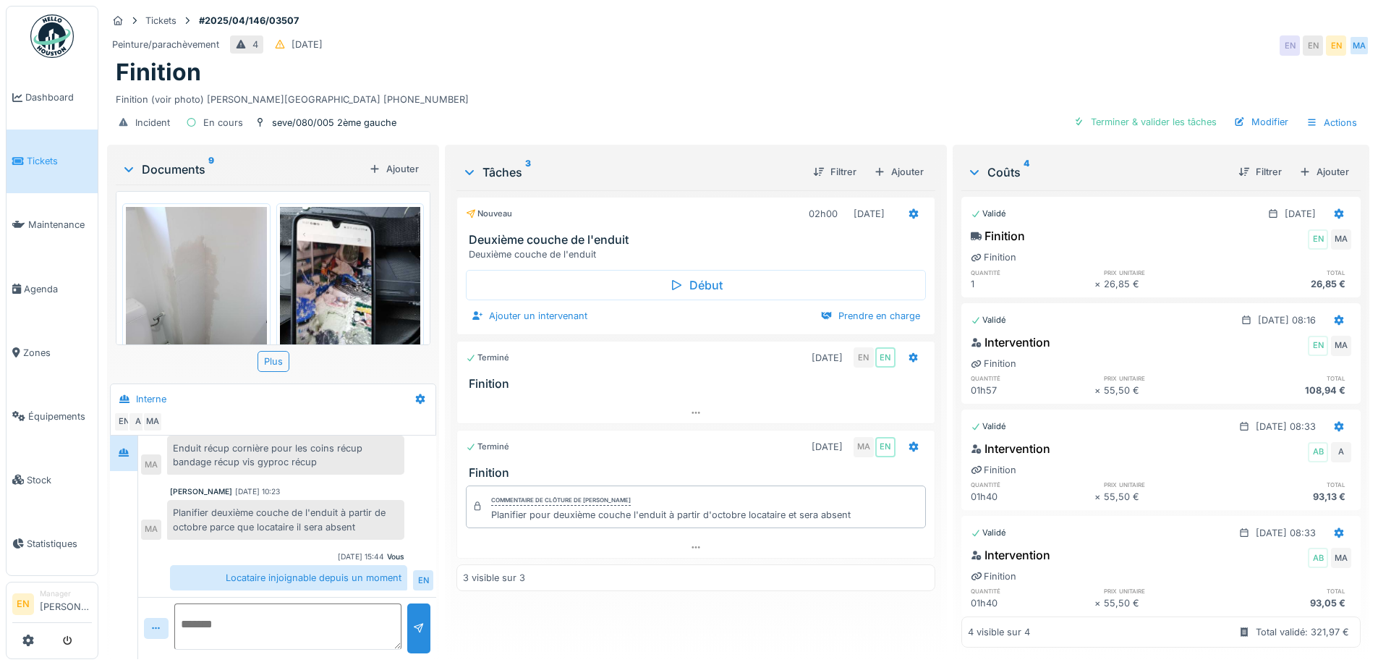
click at [650, 97] on div "Finition (voir photo) [PERSON_NAME][GEOGRAPHIC_DATA] [PHONE_NUMBER]" at bounding box center [738, 97] width 1245 height 20
click at [664, 73] on div "Finition" at bounding box center [738, 72] width 1245 height 27
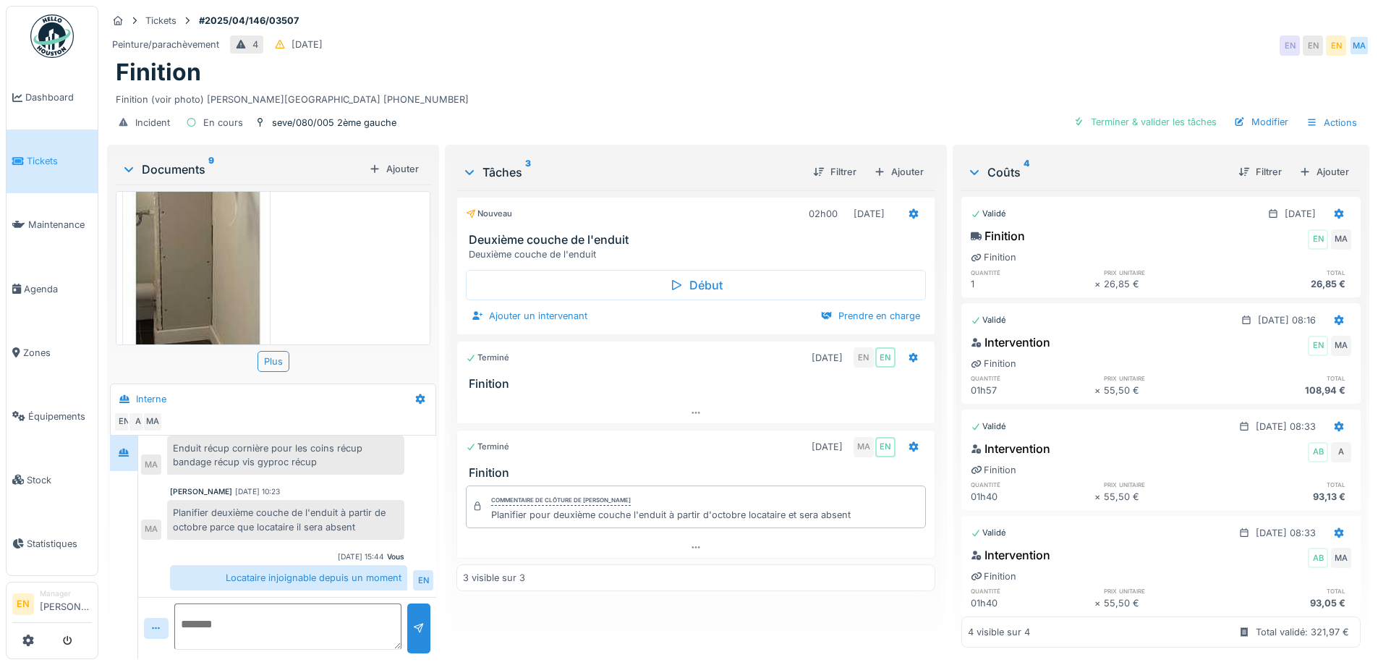
scroll to position [1001, 0]
click at [689, 78] on div "Finition" at bounding box center [738, 72] width 1245 height 27
click at [690, 551] on icon at bounding box center [696, 547] width 12 height 9
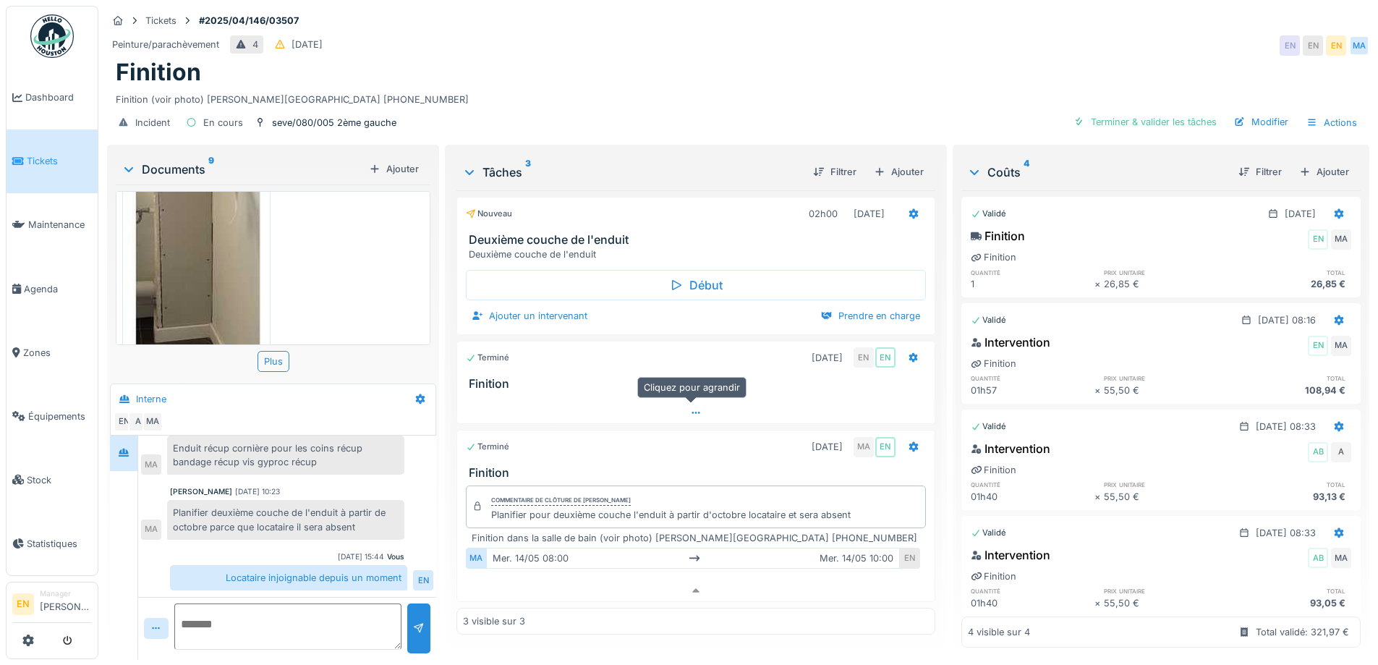
click at [692, 408] on icon at bounding box center [696, 412] width 12 height 9
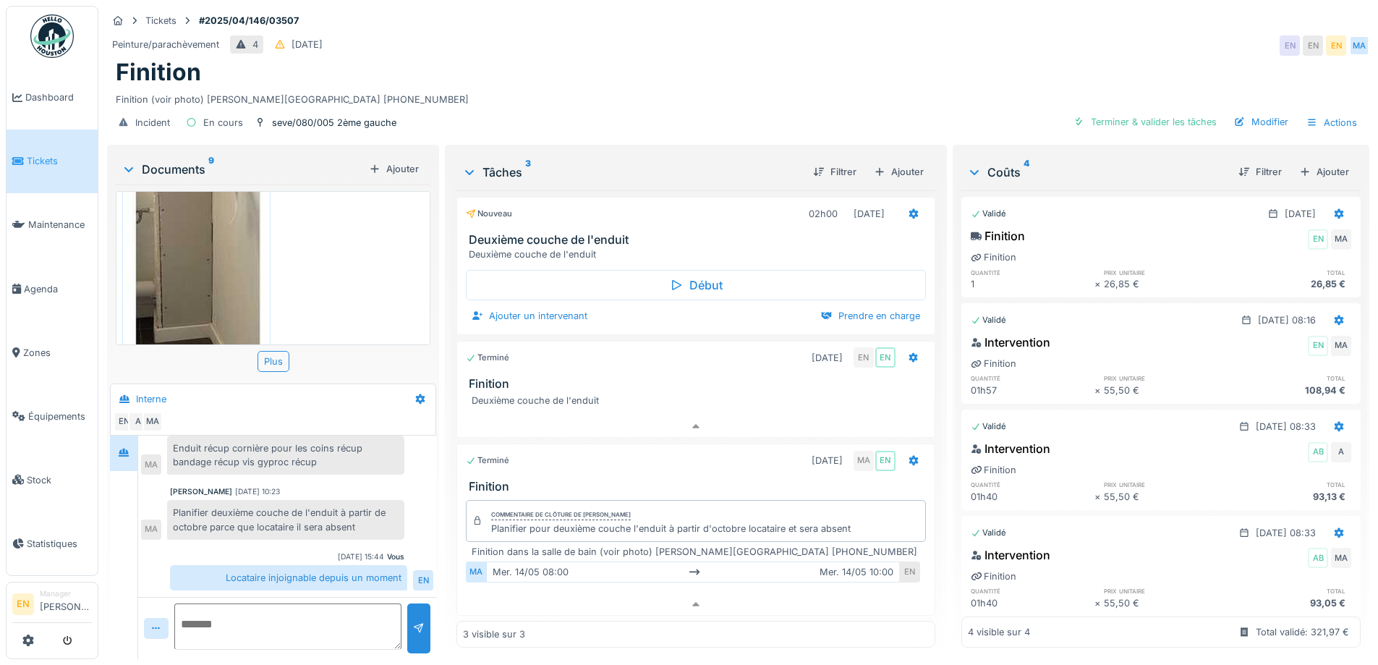
click at [332, 612] on textarea at bounding box center [287, 626] width 227 height 46
type textarea "**********"
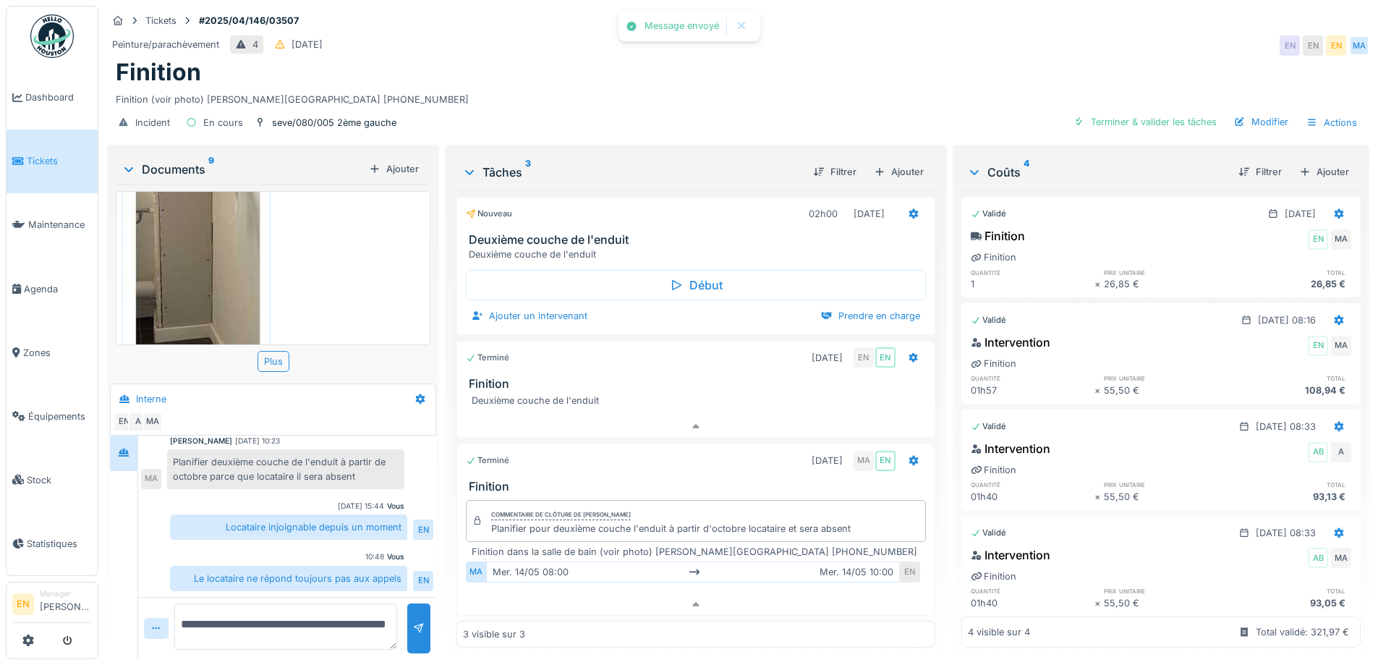
click at [875, 20] on div "Tickets #2025/04/146/03507 Peinture/parachèvement 4 [DATE] EN EN EN MA Finition…" at bounding box center [738, 74] width 1268 height 136
click at [723, 61] on div "Finition" at bounding box center [738, 72] width 1245 height 27
click at [709, 87] on div "Finition (voir photo) DONMEZ Beytuillah 0475.93.85.68" at bounding box center [738, 97] width 1245 height 20
click at [690, 422] on icon at bounding box center [696, 426] width 12 height 9
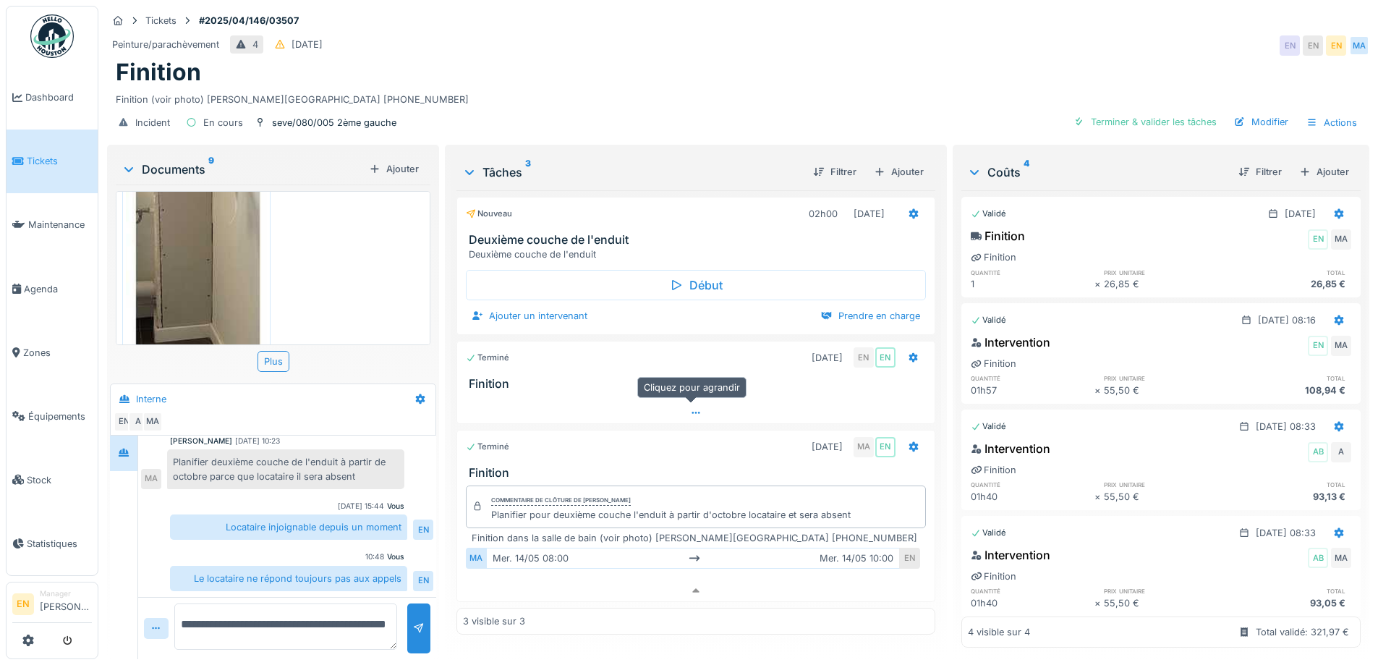
click at [690, 408] on icon at bounding box center [696, 412] width 12 height 9
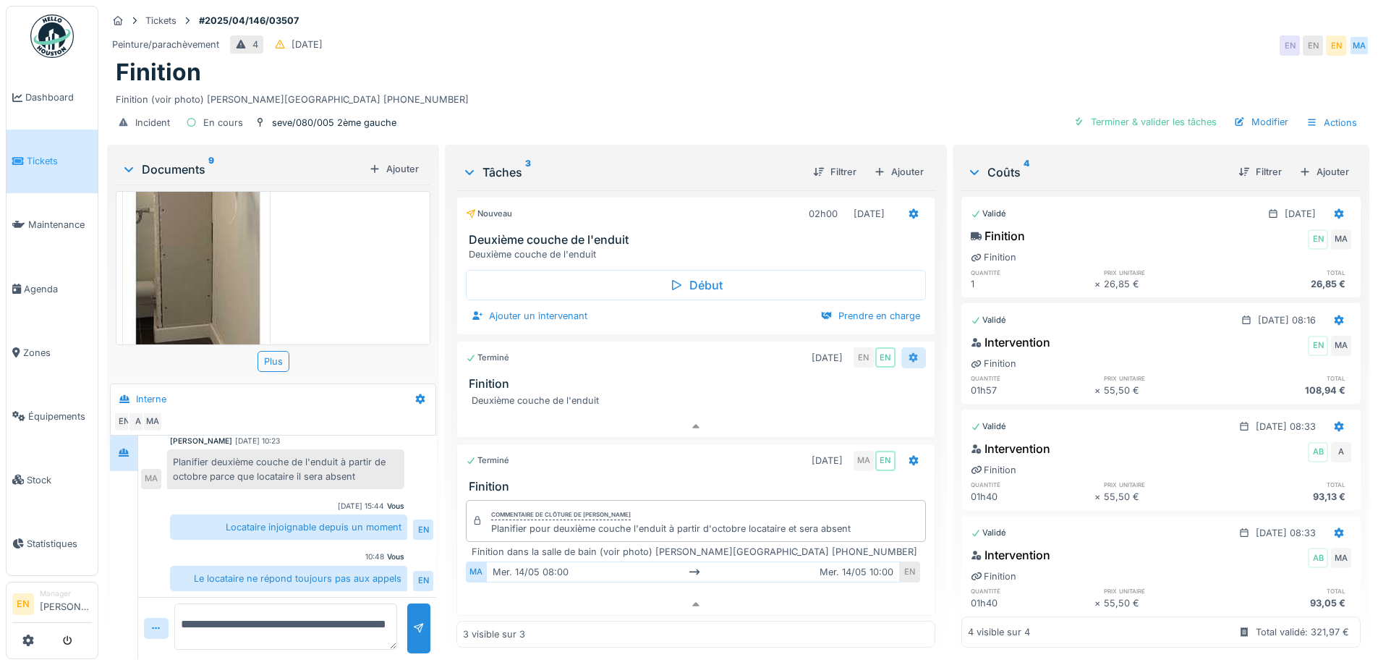
click at [908, 352] on div at bounding box center [914, 358] width 12 height 14
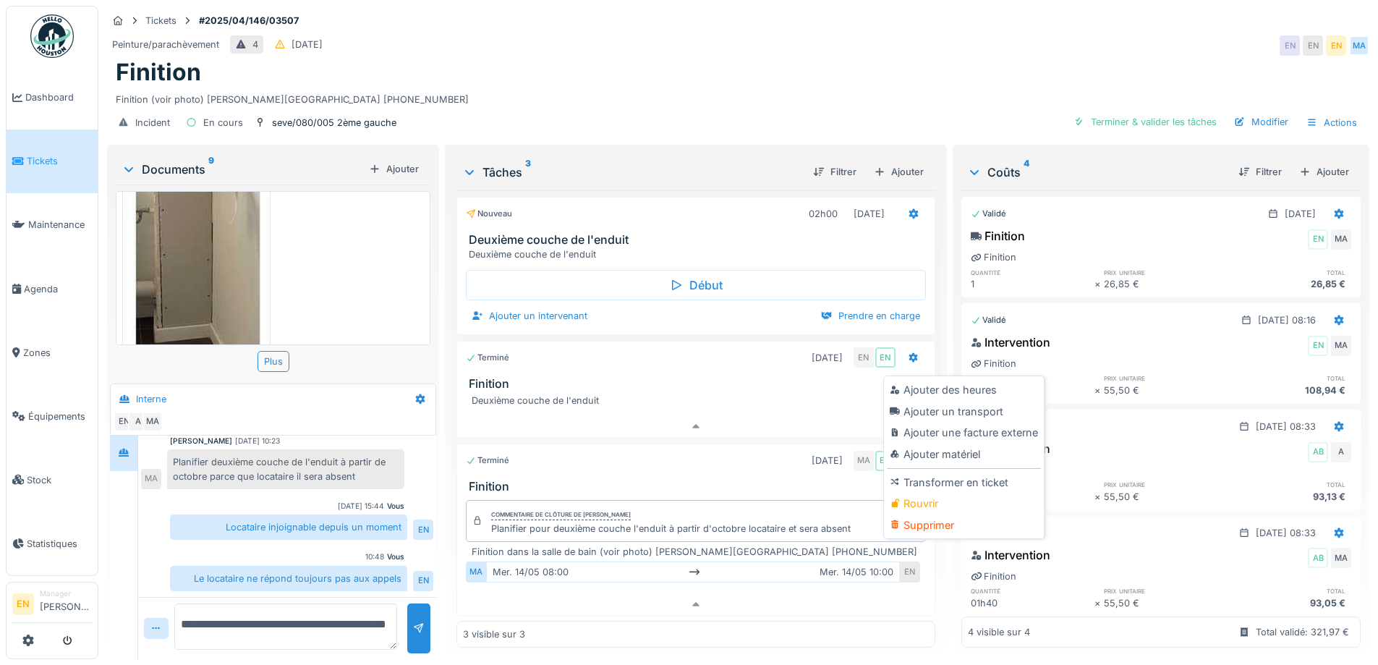
click at [1023, 59] on div "Finition" at bounding box center [738, 72] width 1245 height 27
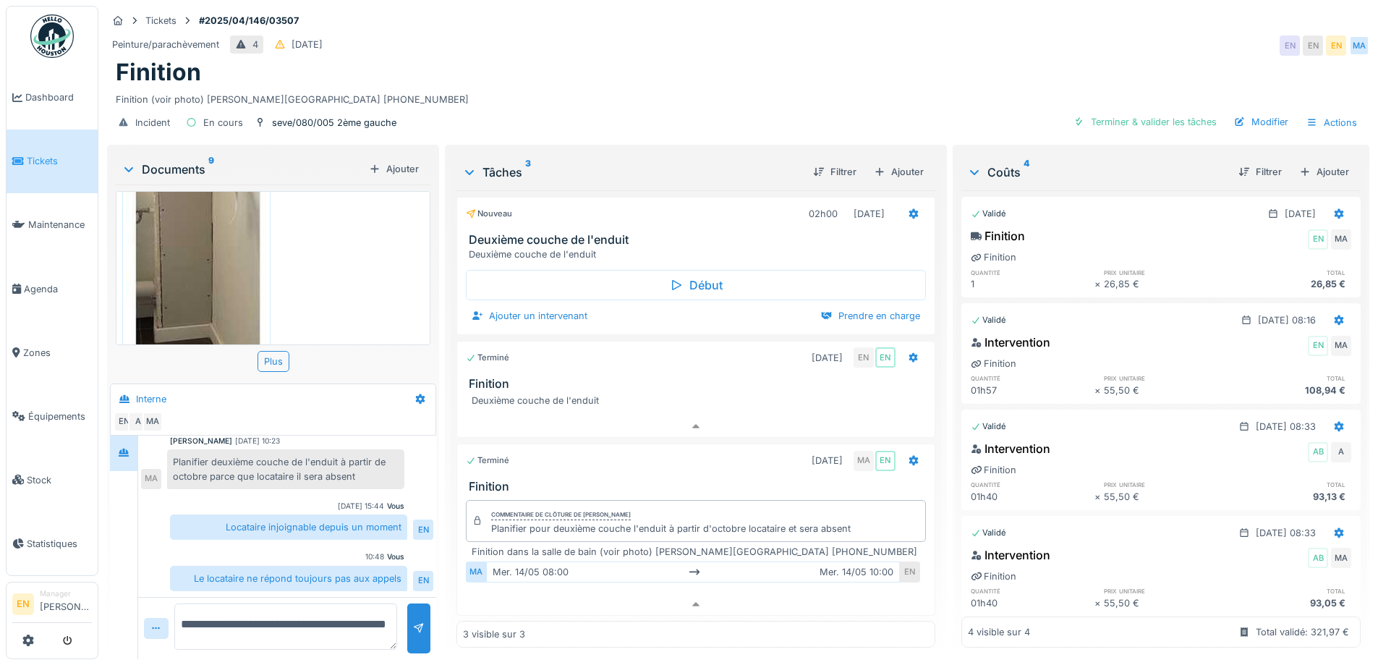
click at [847, 73] on div "Finition" at bounding box center [738, 72] width 1245 height 27
click at [908, 209] on icon at bounding box center [914, 213] width 12 height 9
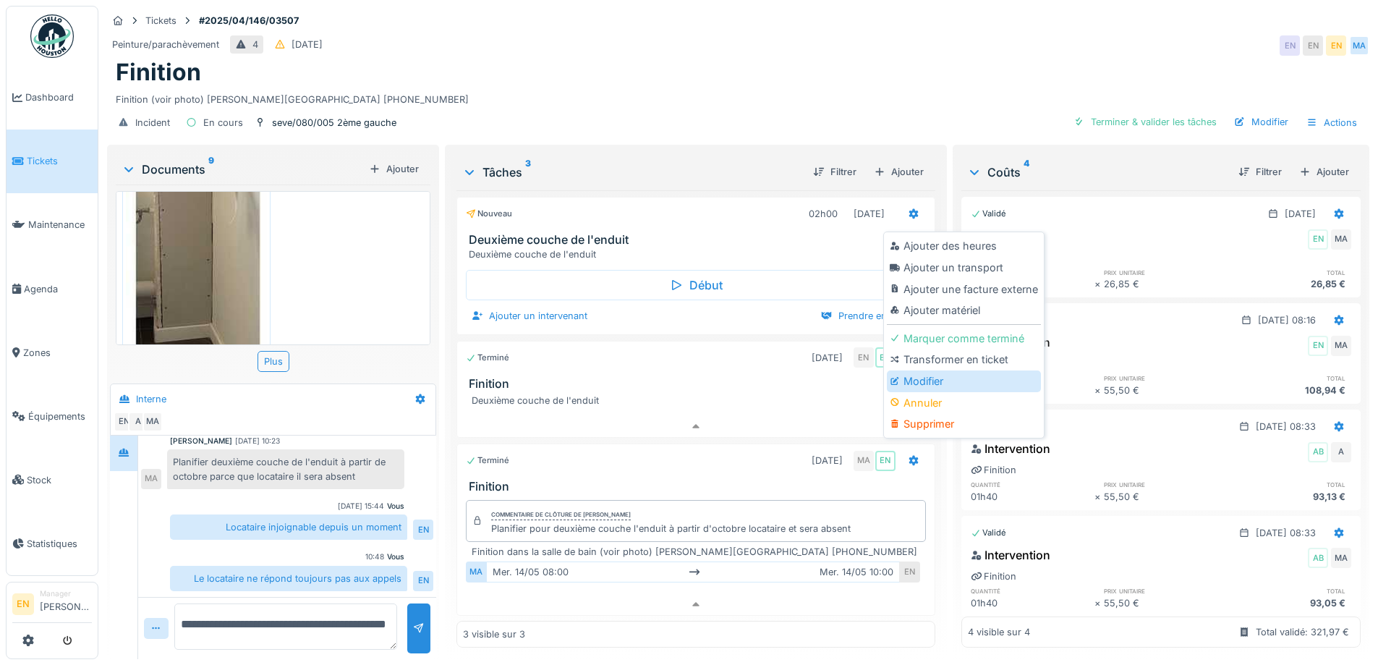
click at [928, 372] on div "Modifier" at bounding box center [964, 381] width 154 height 22
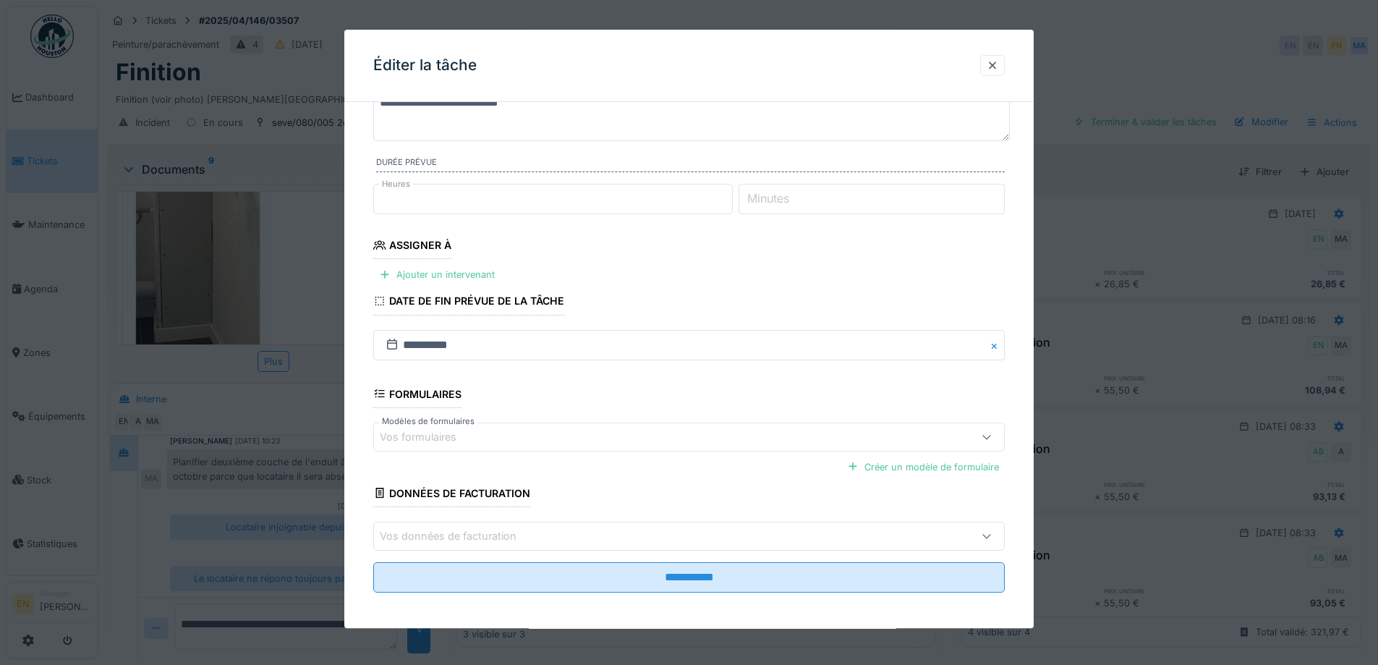
scroll to position [118, 0]
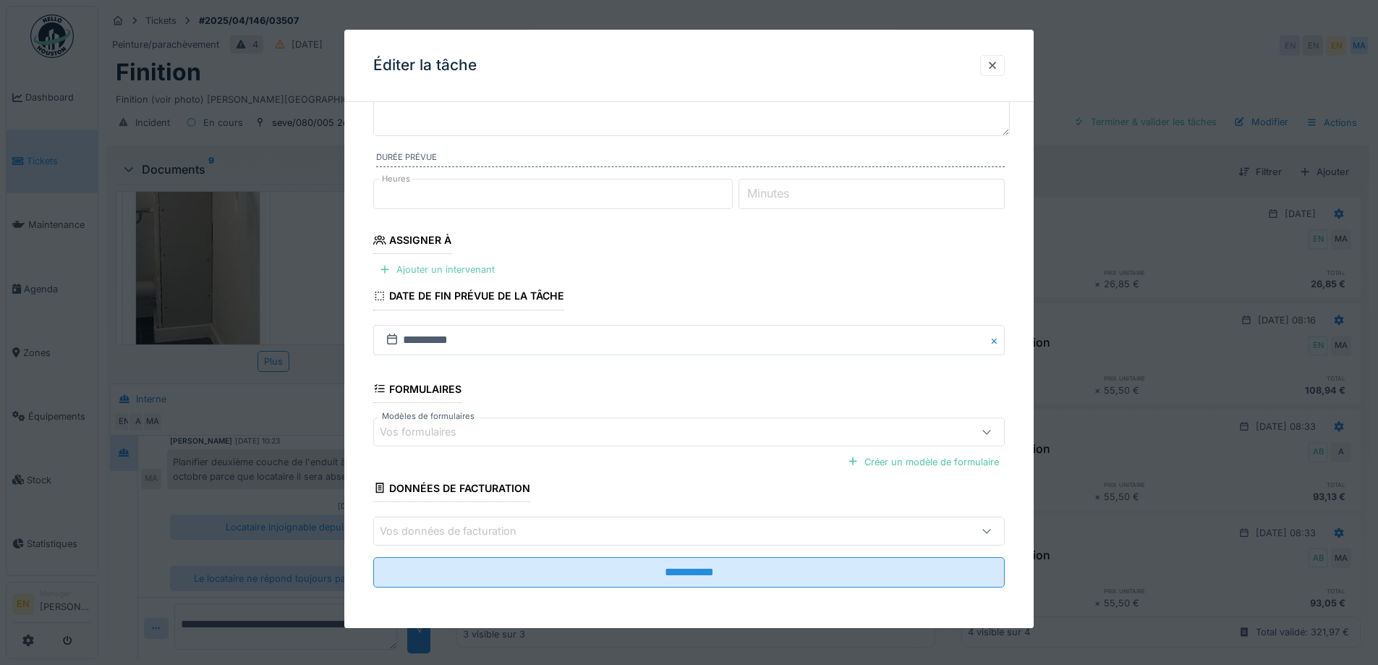
click at [452, 270] on div "Ajouter un intervenant" at bounding box center [436, 270] width 127 height 20
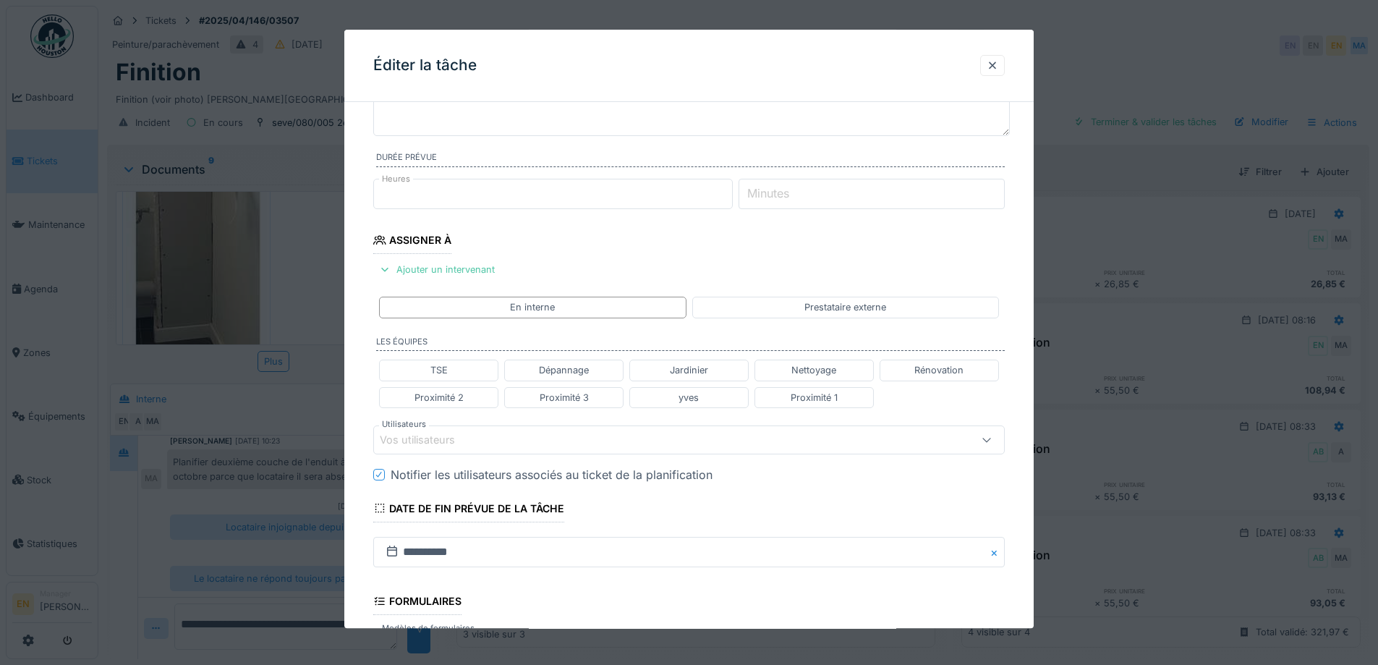
click at [491, 436] on div "Vos utilisateurs" at bounding box center [652, 440] width 545 height 16
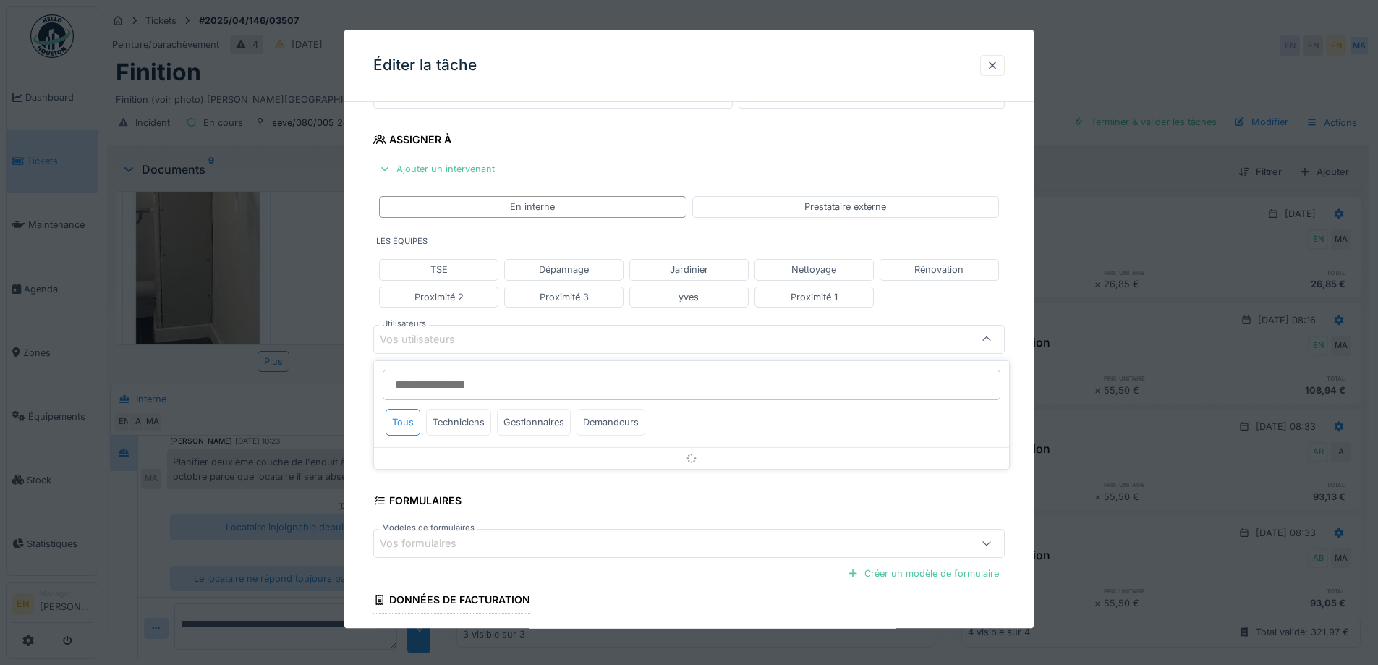
scroll to position [229, 0]
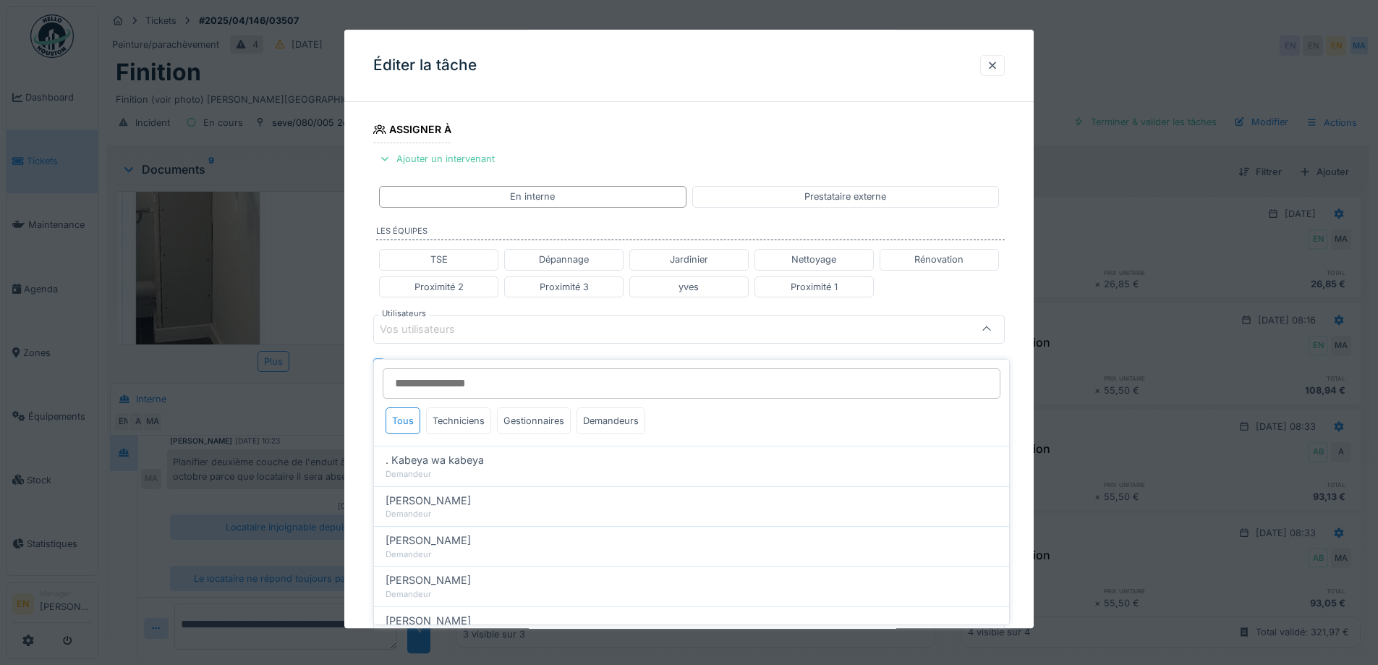
click at [451, 373] on input "Utilisateurs" at bounding box center [692, 383] width 618 height 30
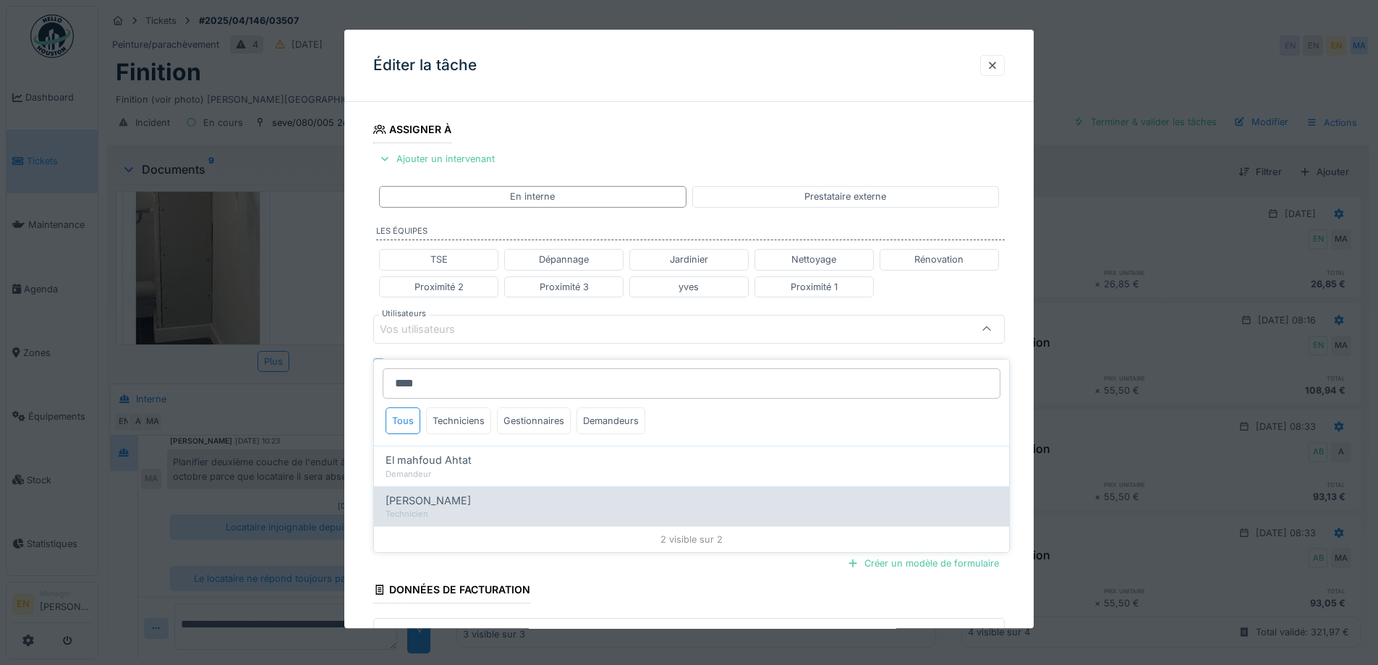
type input "****"
click at [448, 497] on div "Mahfoud Assajeri Technicien" at bounding box center [691, 506] width 635 height 40
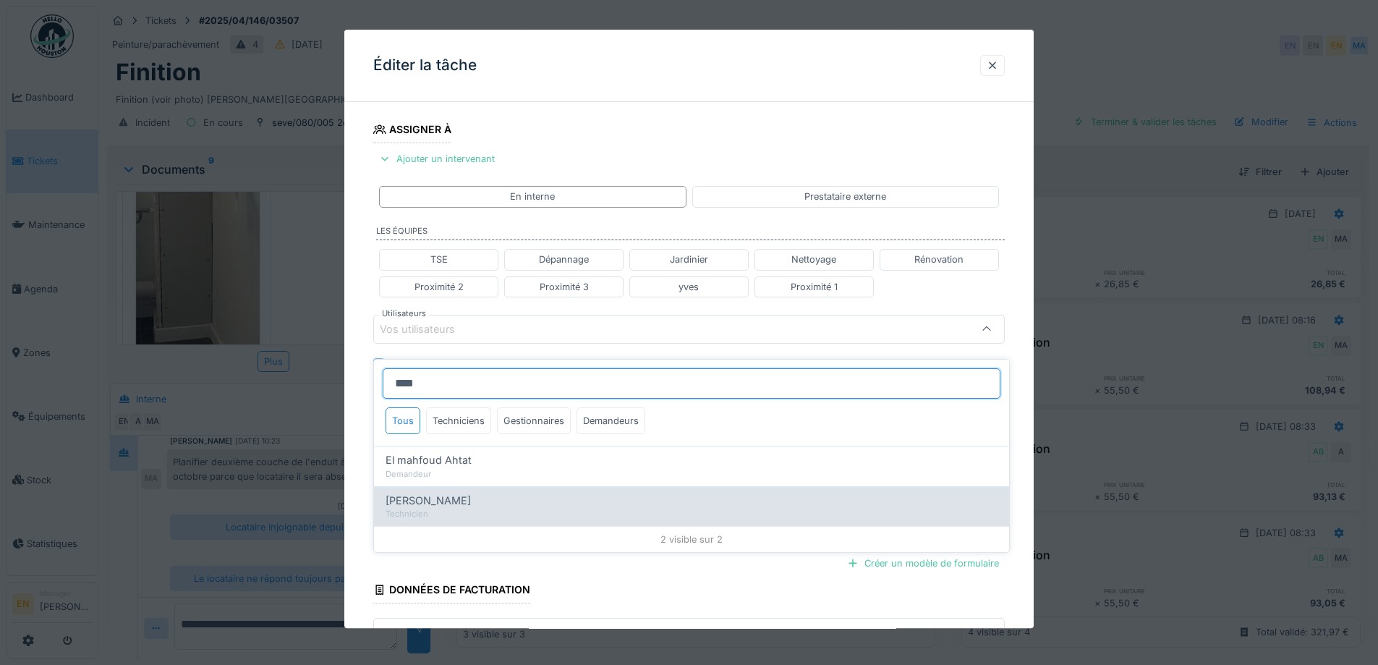
type input "****"
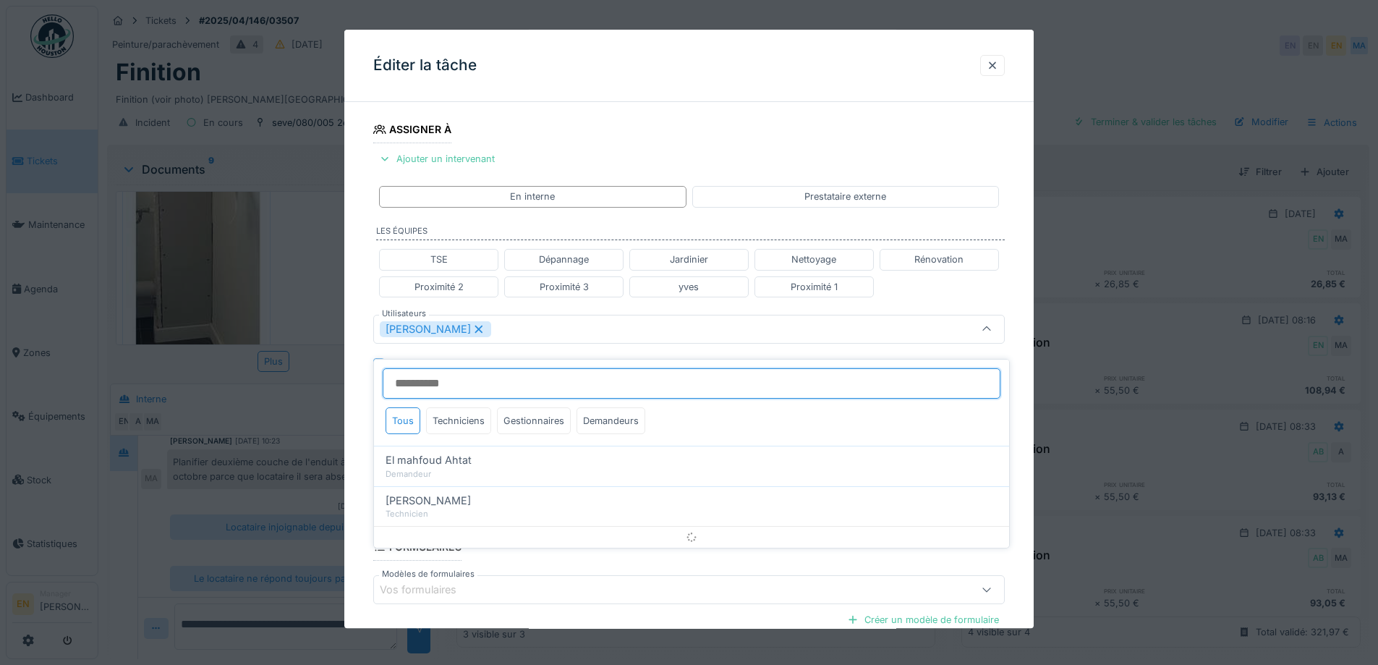
click at [458, 373] on input "Utilisateurs" at bounding box center [692, 383] width 618 height 30
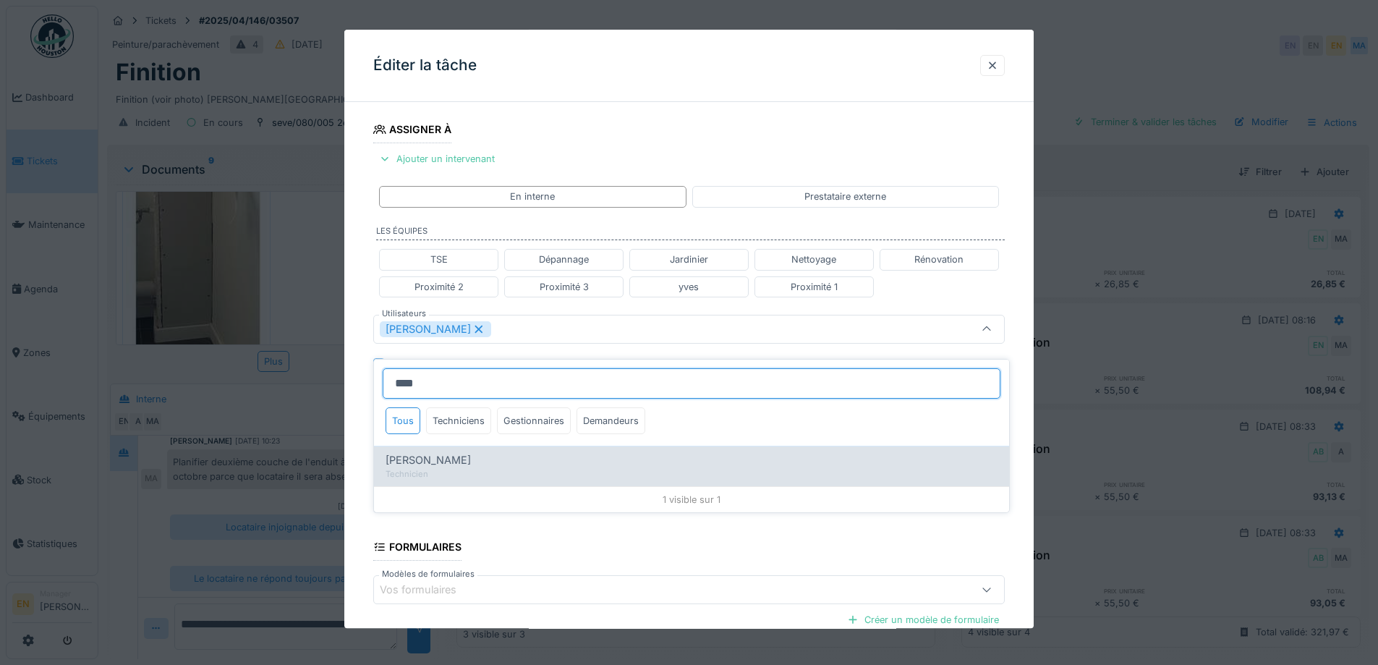
type input "****"
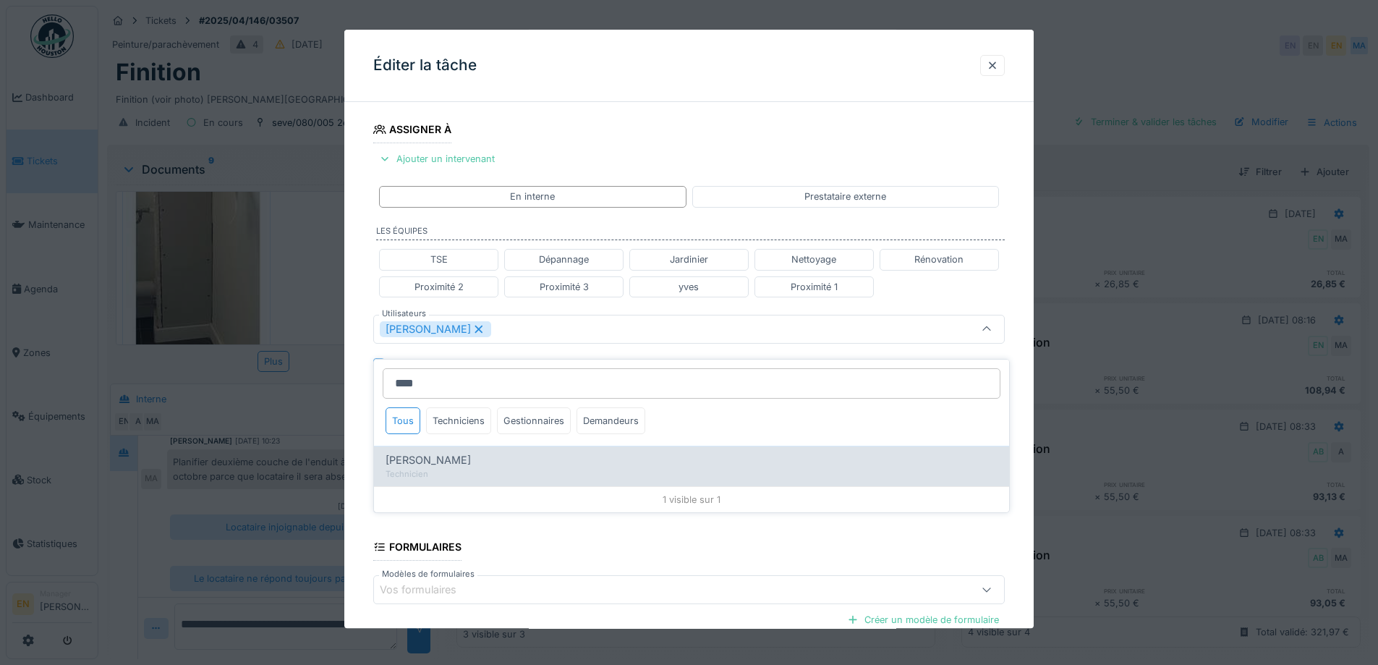
click at [438, 452] on span "[PERSON_NAME]" at bounding box center [428, 460] width 85 height 16
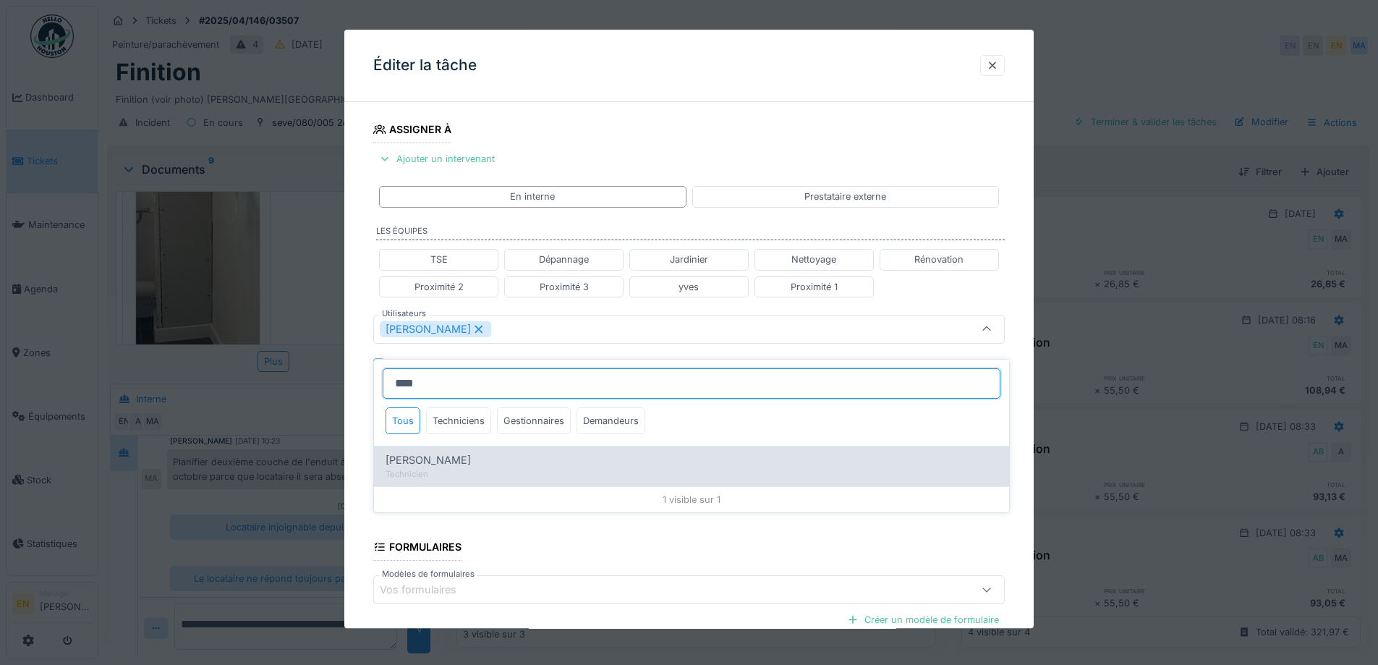
type input "*********"
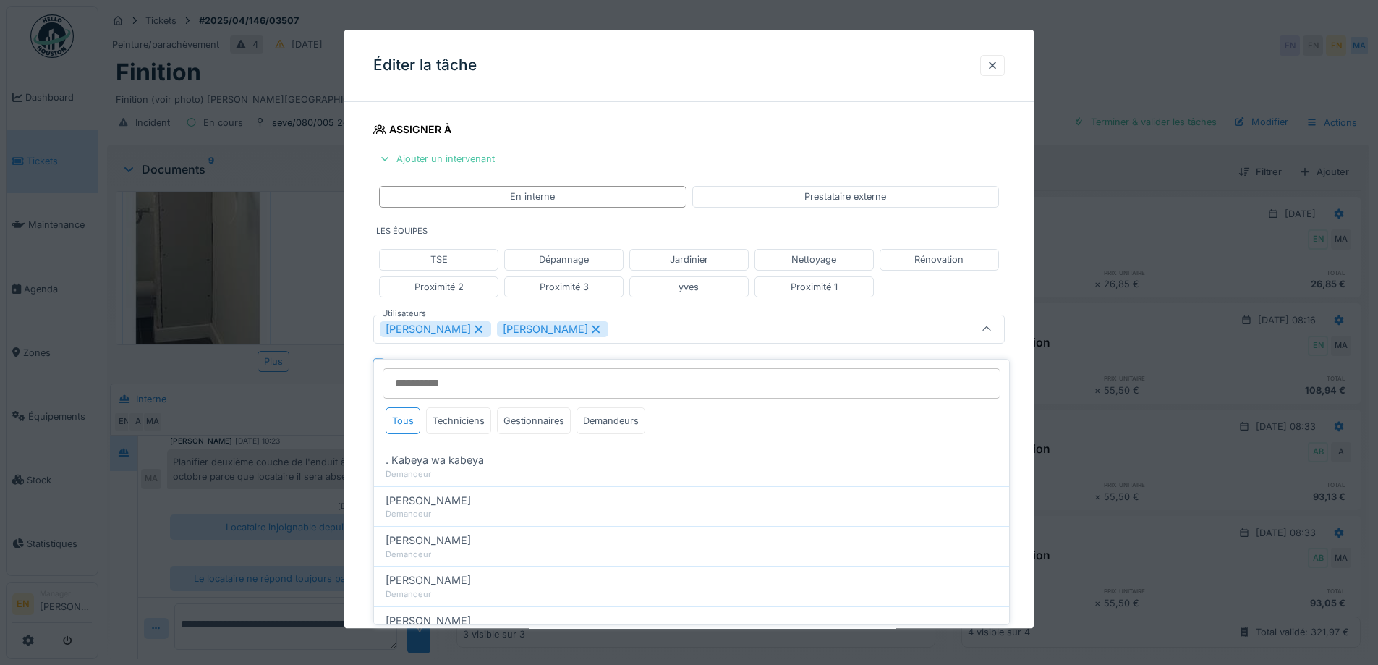
click at [1025, 418] on div "**********" at bounding box center [688, 335] width 689 height 901
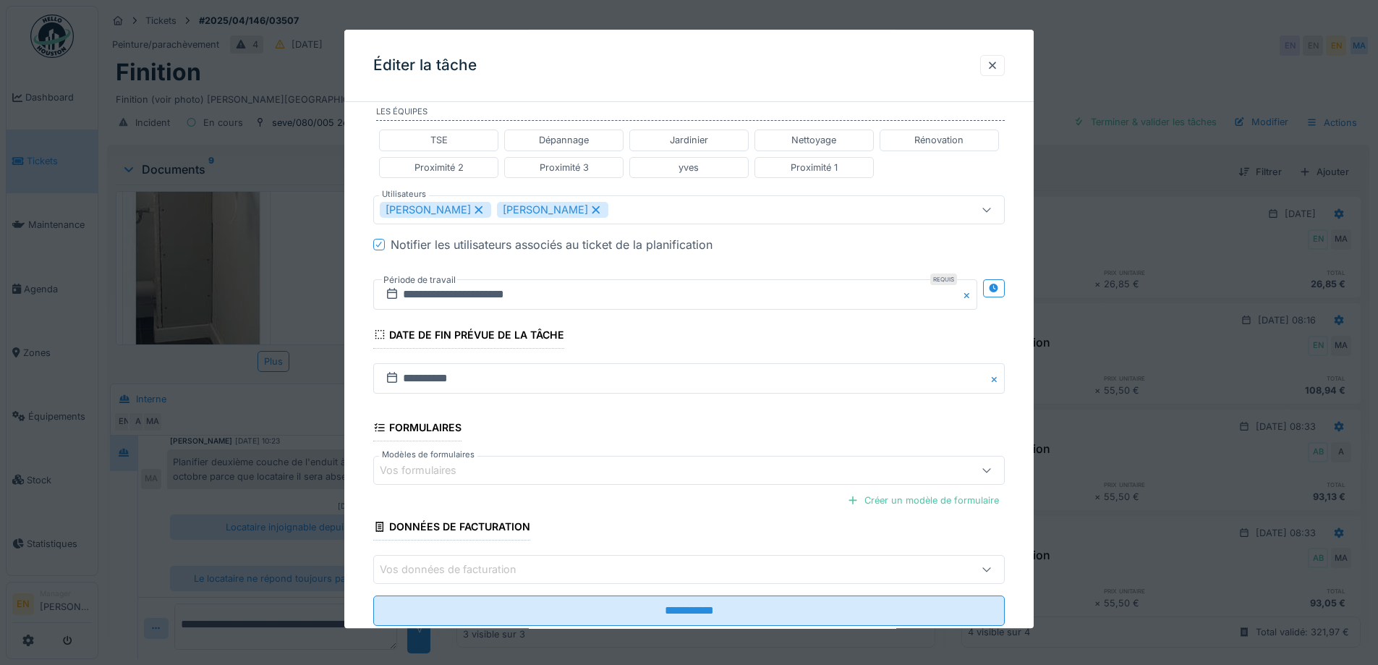
scroll to position [373, 0]
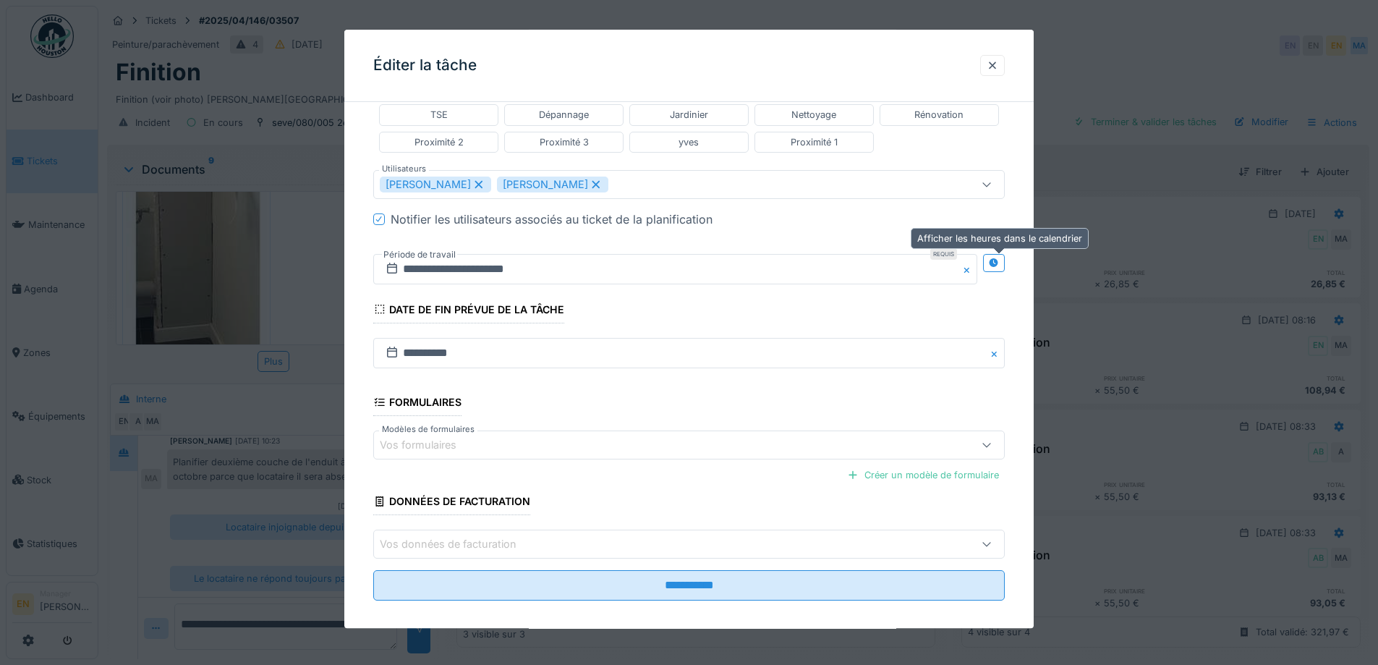
click at [998, 263] on icon at bounding box center [993, 262] width 9 height 9
click at [484, 271] on input "**********" at bounding box center [519, 269] width 292 height 30
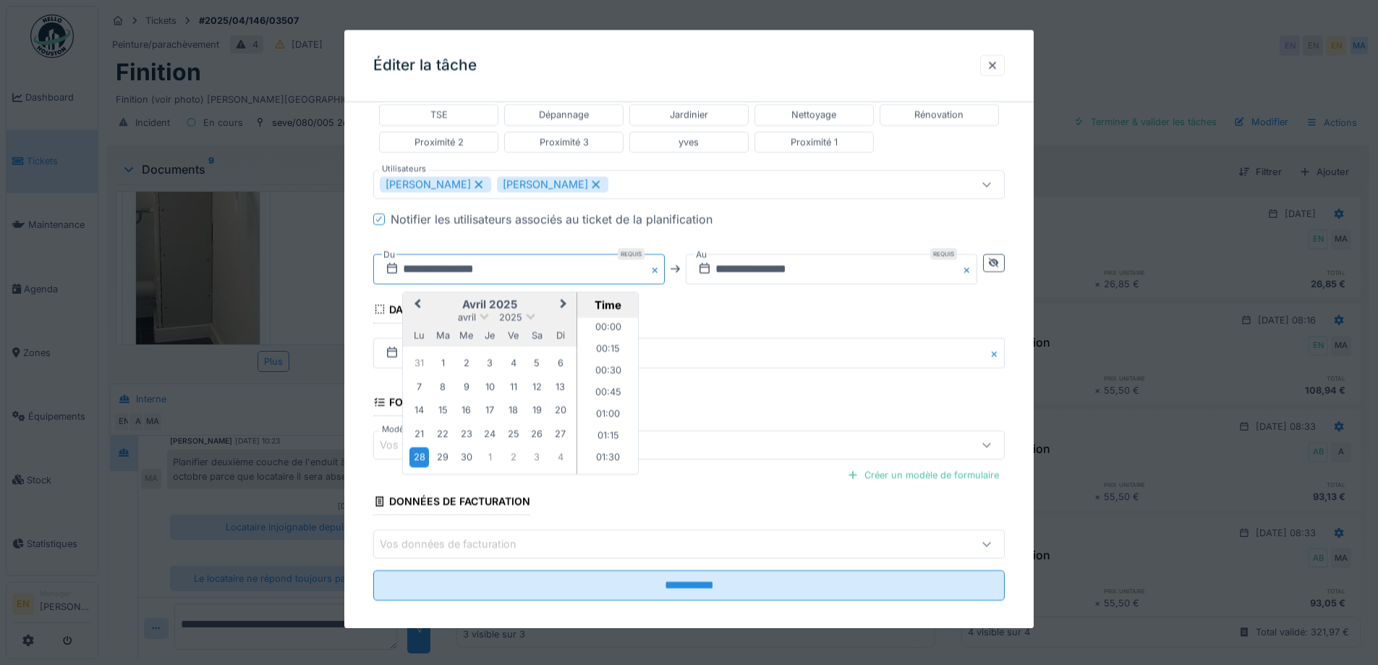
scroll to position [540, 0]
click at [568, 308] on button "Next Month" at bounding box center [564, 305] width 23 height 23
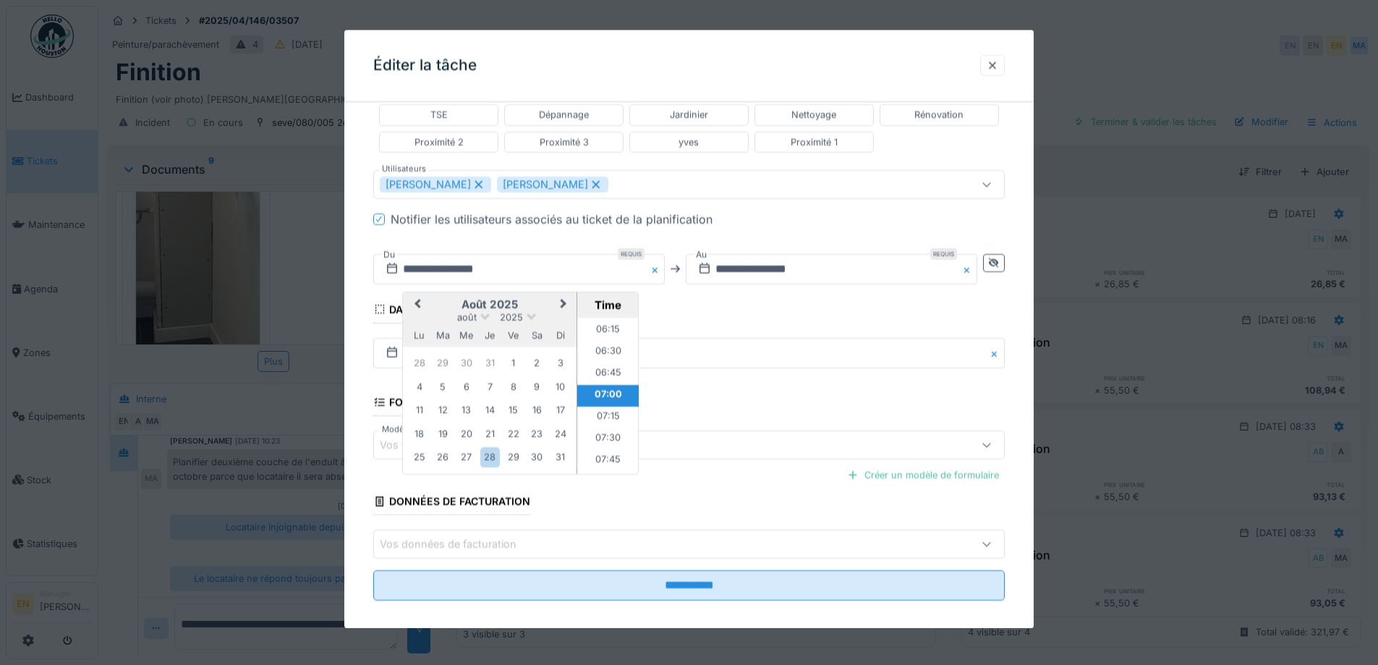
click at [568, 308] on button "Next Month" at bounding box center [564, 305] width 23 height 23
click at [491, 415] on div "18" at bounding box center [490, 412] width 20 height 20
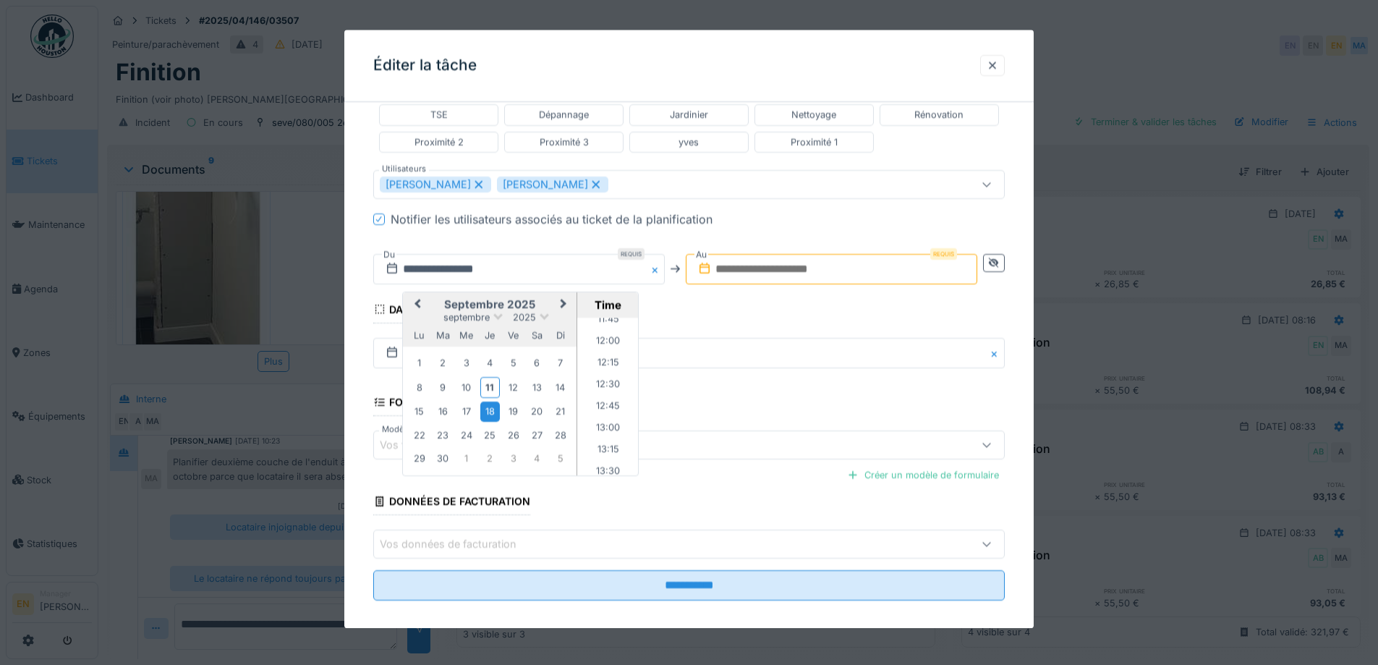
scroll to position [1047, 0]
click at [606, 408] on li "13:00" at bounding box center [607, 410] width 61 height 22
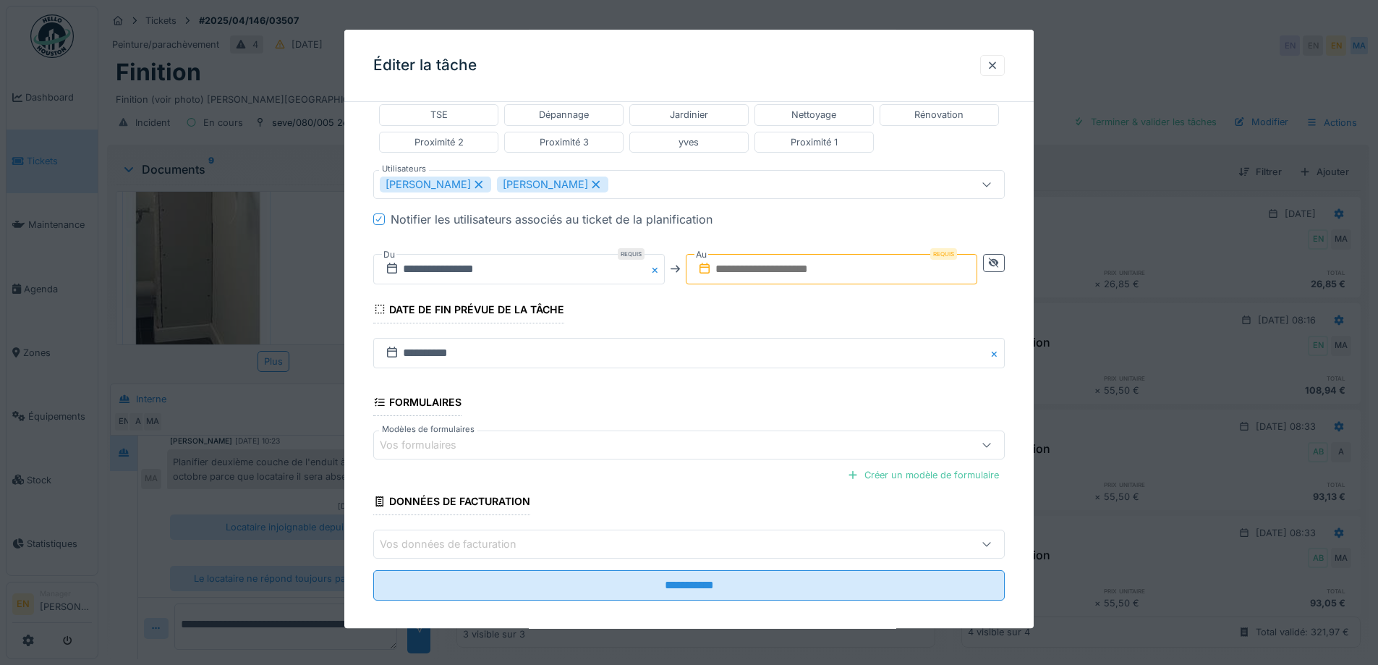
click at [744, 272] on input "text" at bounding box center [832, 269] width 292 height 30
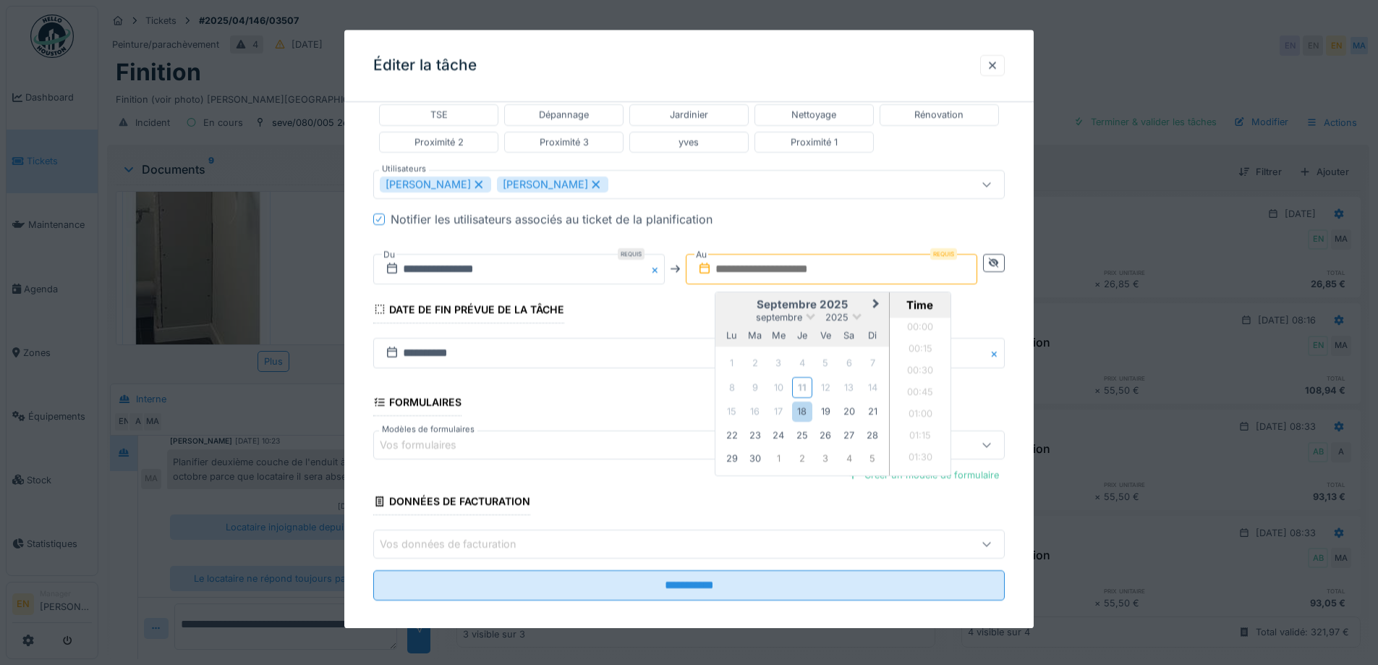
scroll to position [865, 0]
click at [805, 410] on div "18" at bounding box center [802, 412] width 20 height 20
click at [927, 400] on li "15:00" at bounding box center [920, 404] width 61 height 22
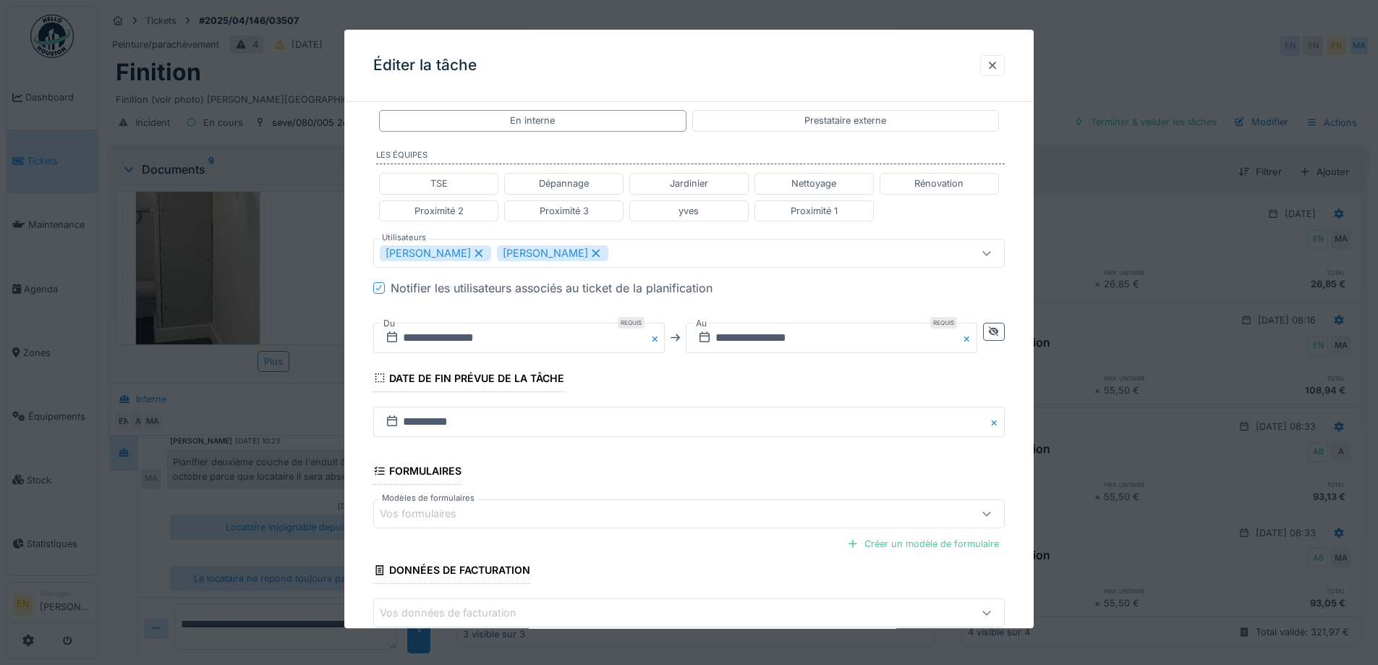
scroll to position [386, 0]
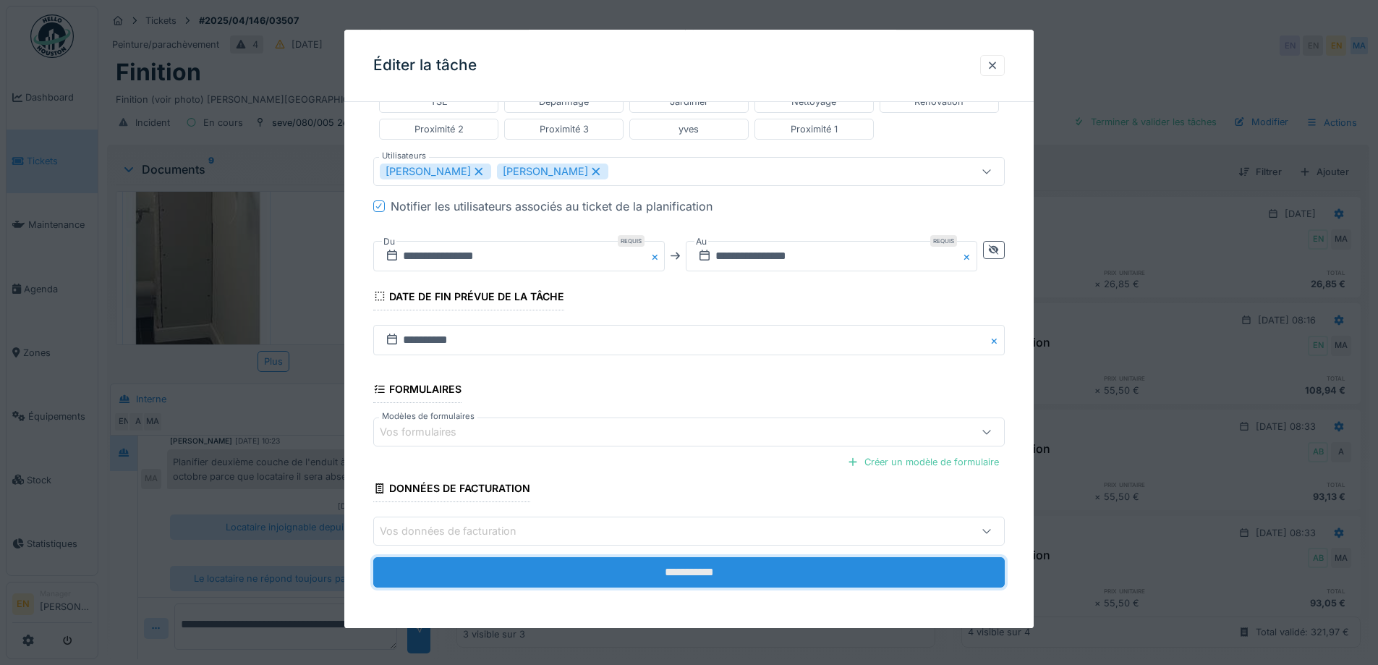
click at [697, 574] on input "**********" at bounding box center [689, 573] width 632 height 30
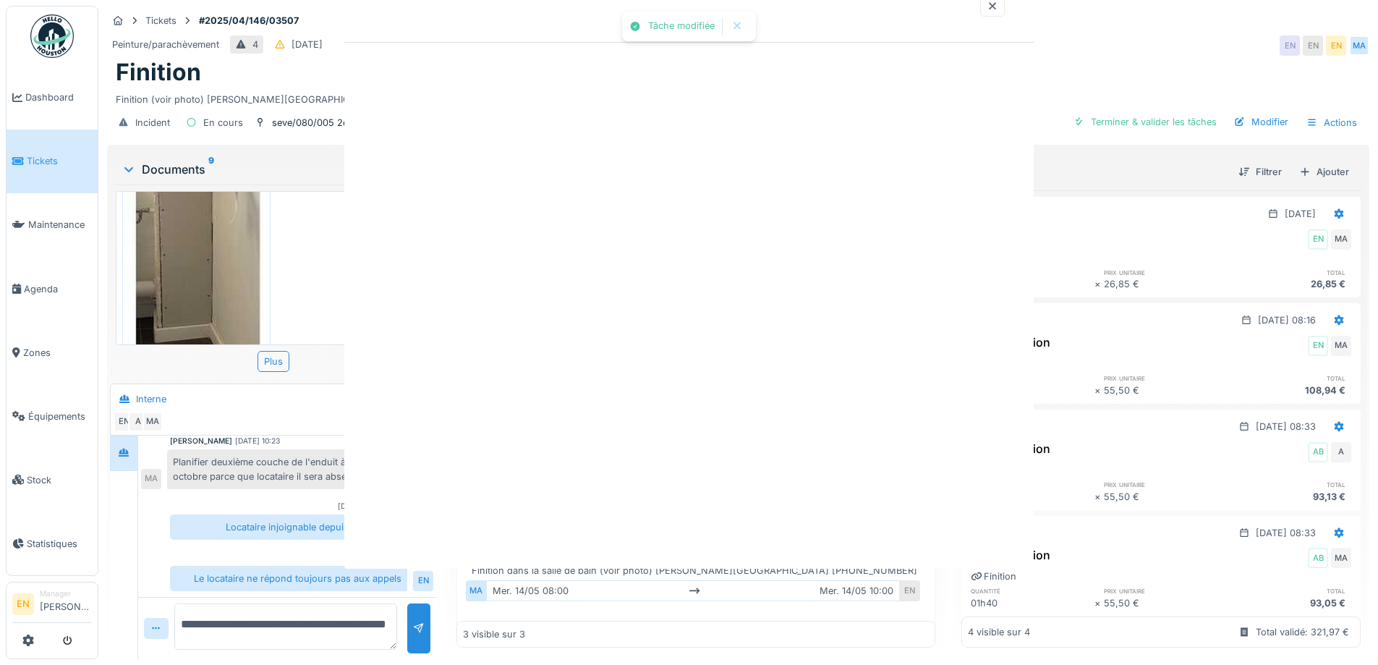
scroll to position [0, 0]
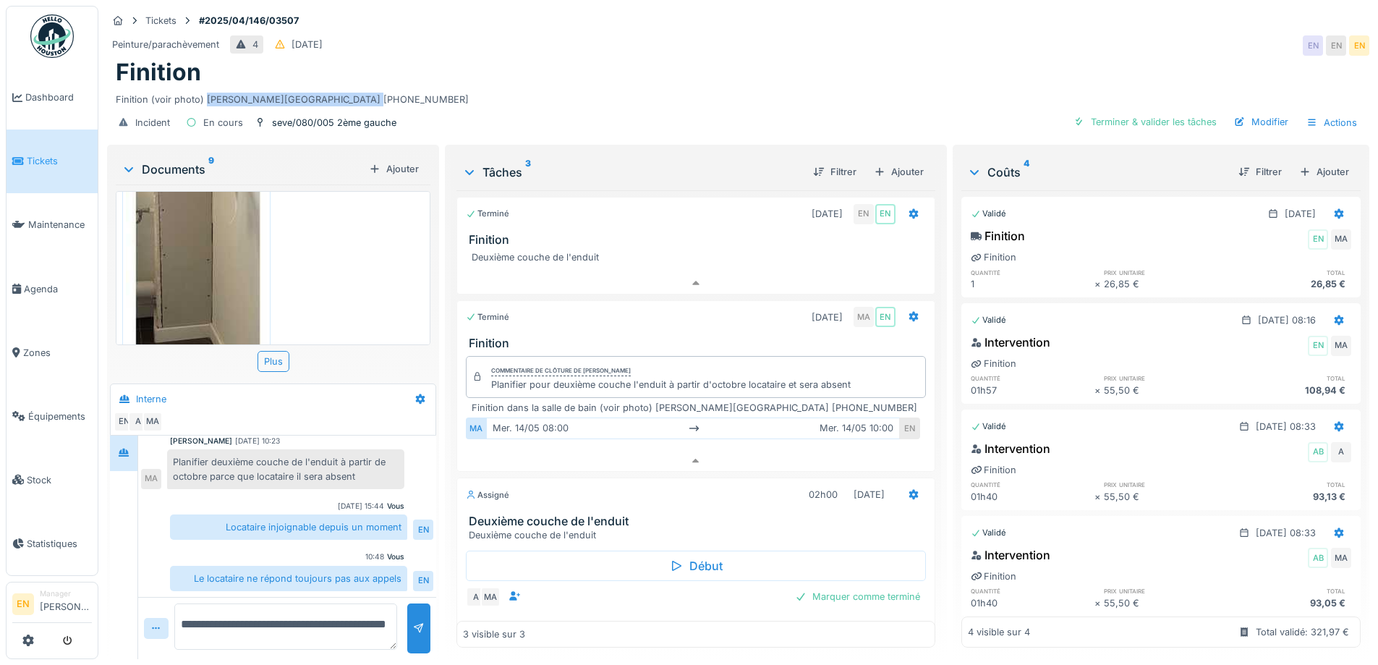
drag, startPoint x: 206, startPoint y: 86, endPoint x: 371, endPoint y: 90, distance: 165.0
click at [371, 90] on div "Finition (voir photo) DONMEZ Beytuillah 0475.93.85.68" at bounding box center [738, 97] width 1245 height 20
copy div "DONMEZ Beytuillah 0475.93.85.68"
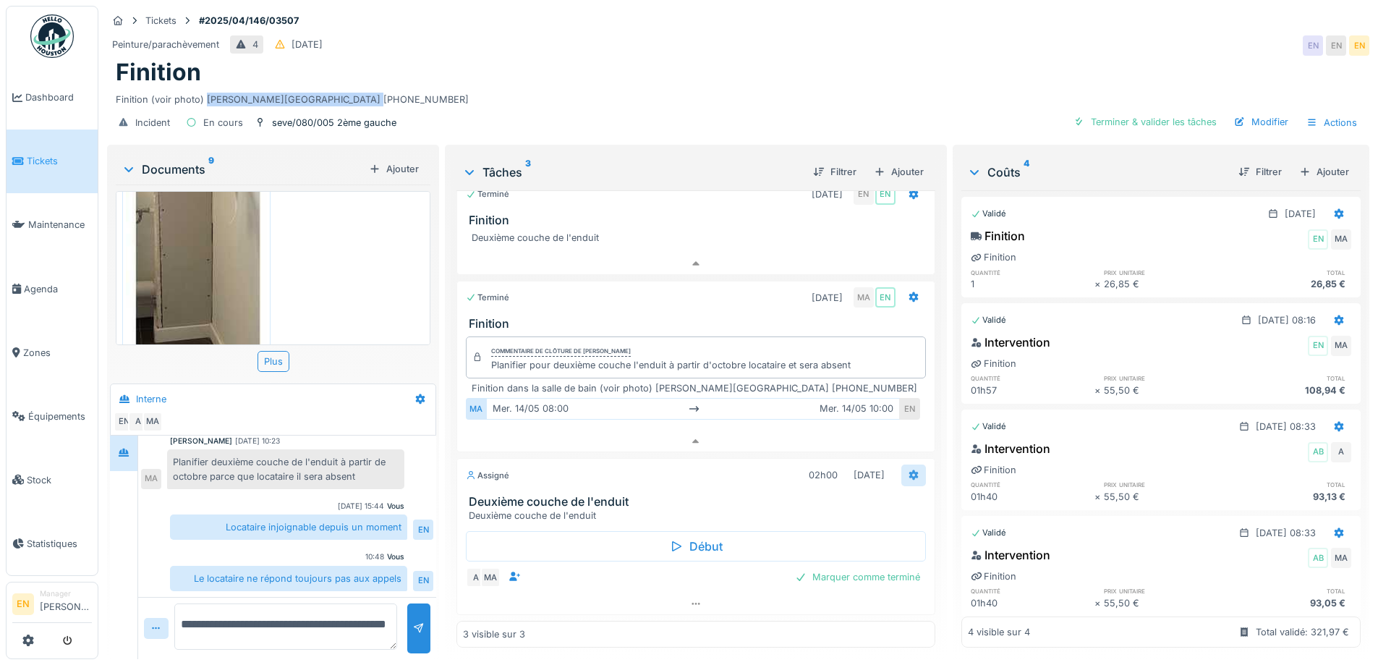
click at [908, 470] on icon at bounding box center [914, 474] width 12 height 9
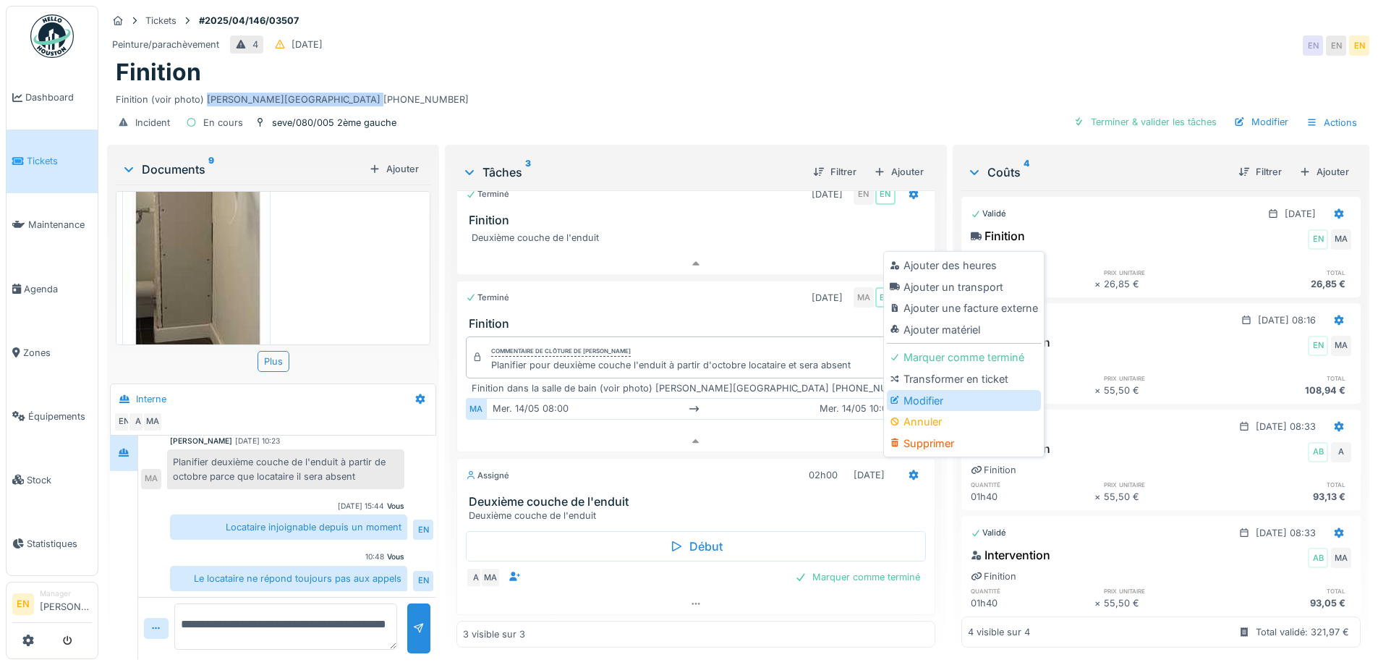
click at [927, 390] on div "Modifier" at bounding box center [964, 401] width 154 height 22
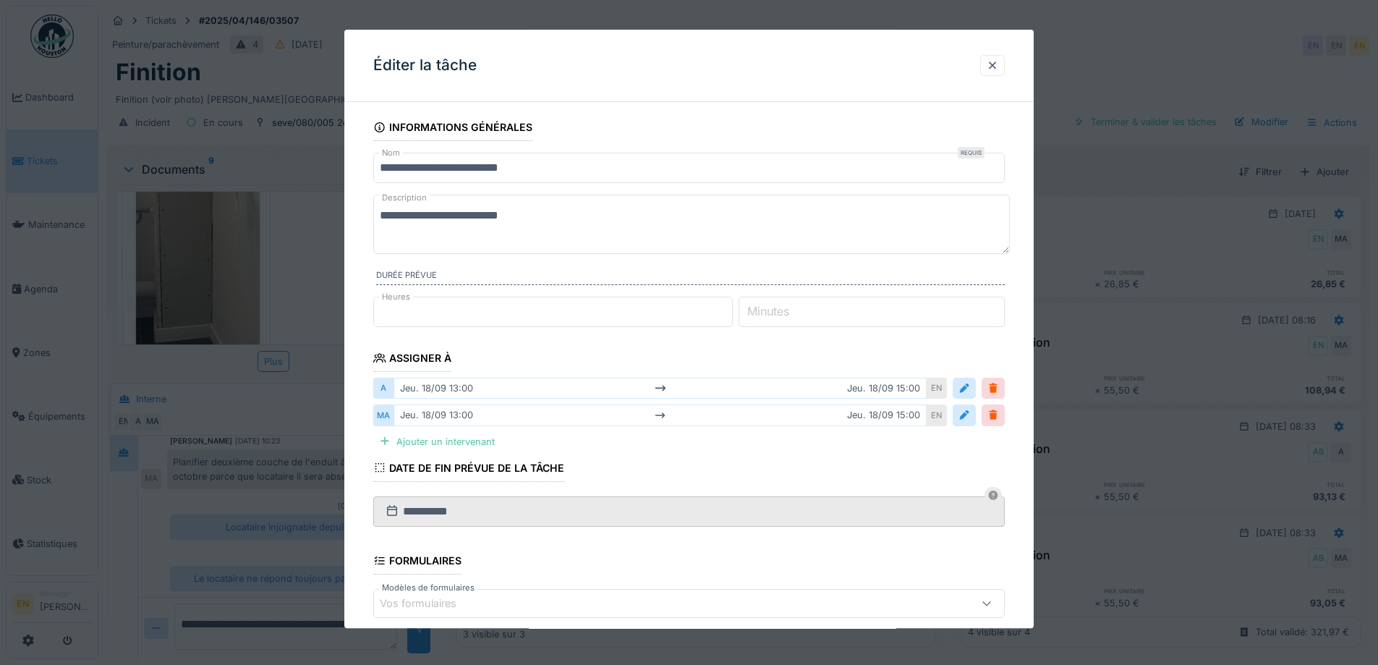
click at [549, 213] on textarea "**********" at bounding box center [691, 224] width 637 height 59
paste textarea "**********"
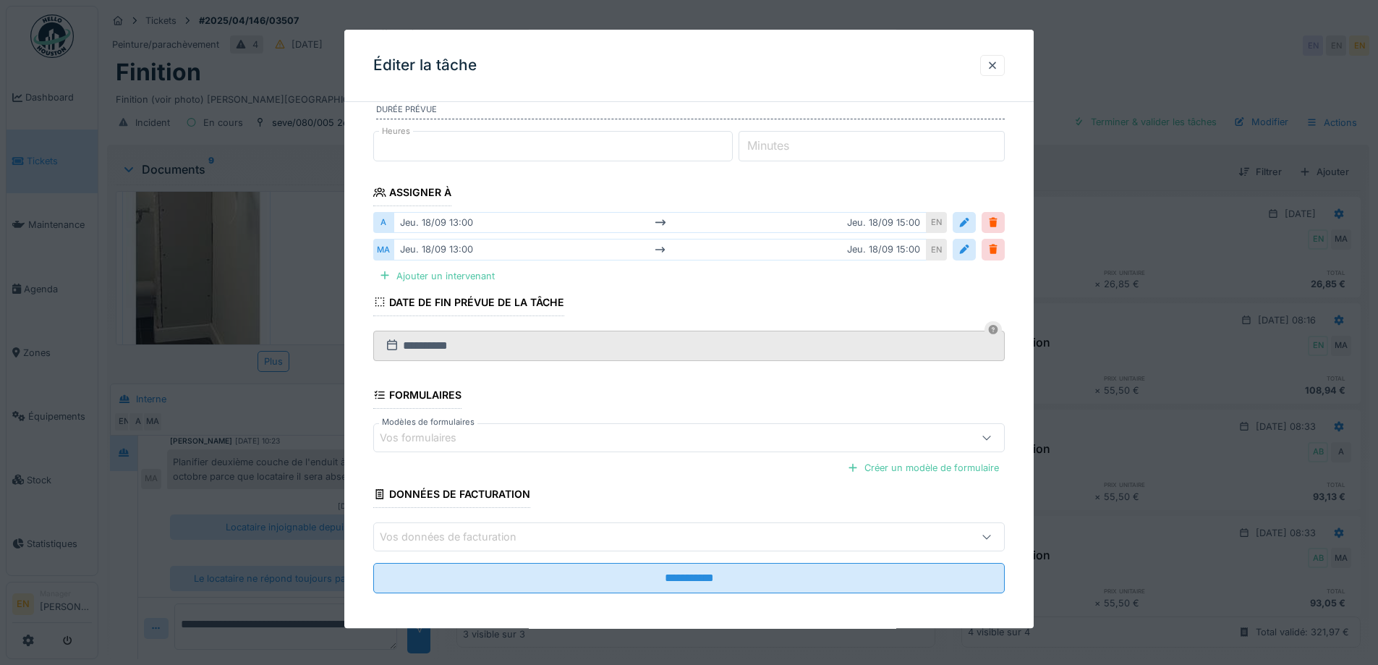
scroll to position [171, 0]
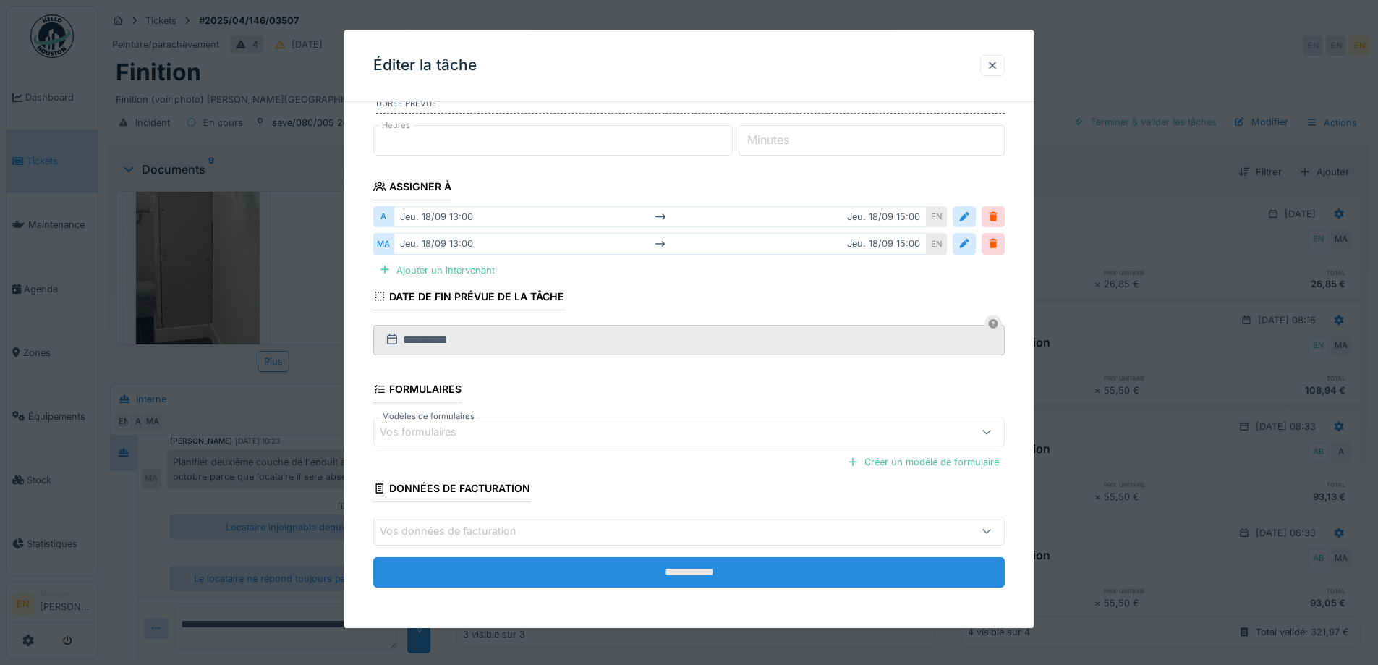
type textarea "**********"
click at [656, 572] on input "**********" at bounding box center [689, 573] width 632 height 30
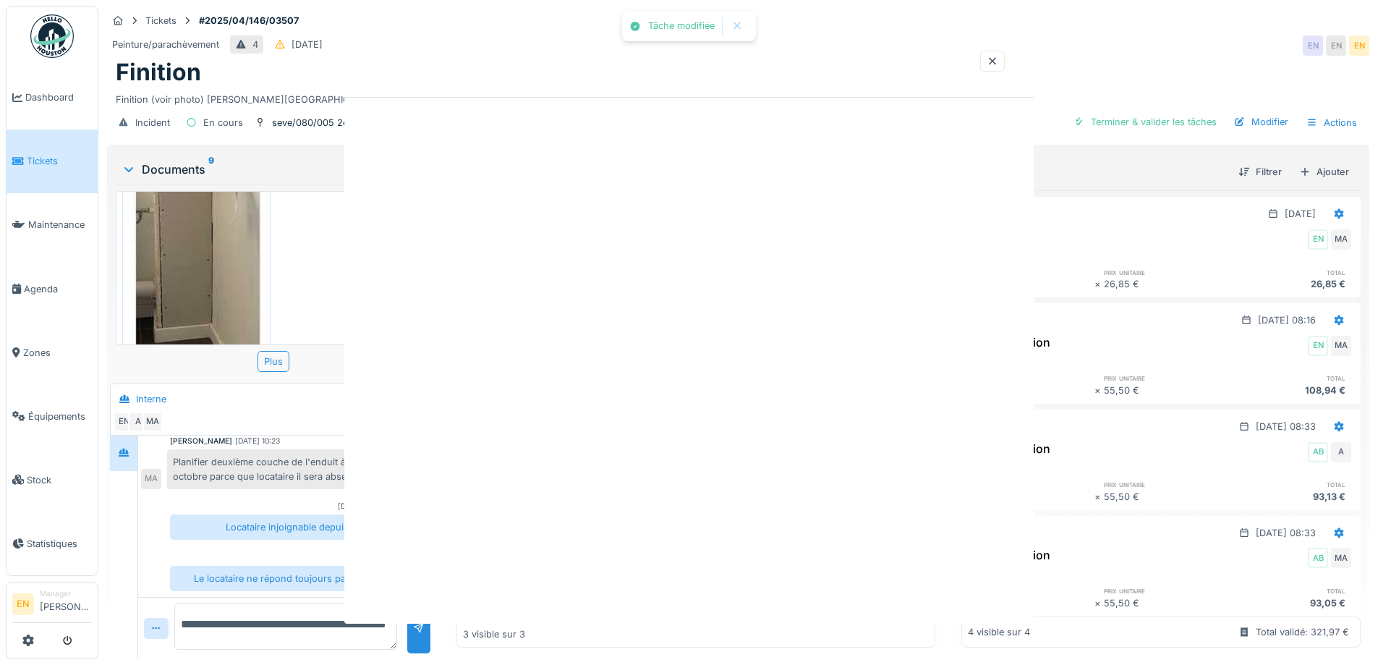
scroll to position [0, 0]
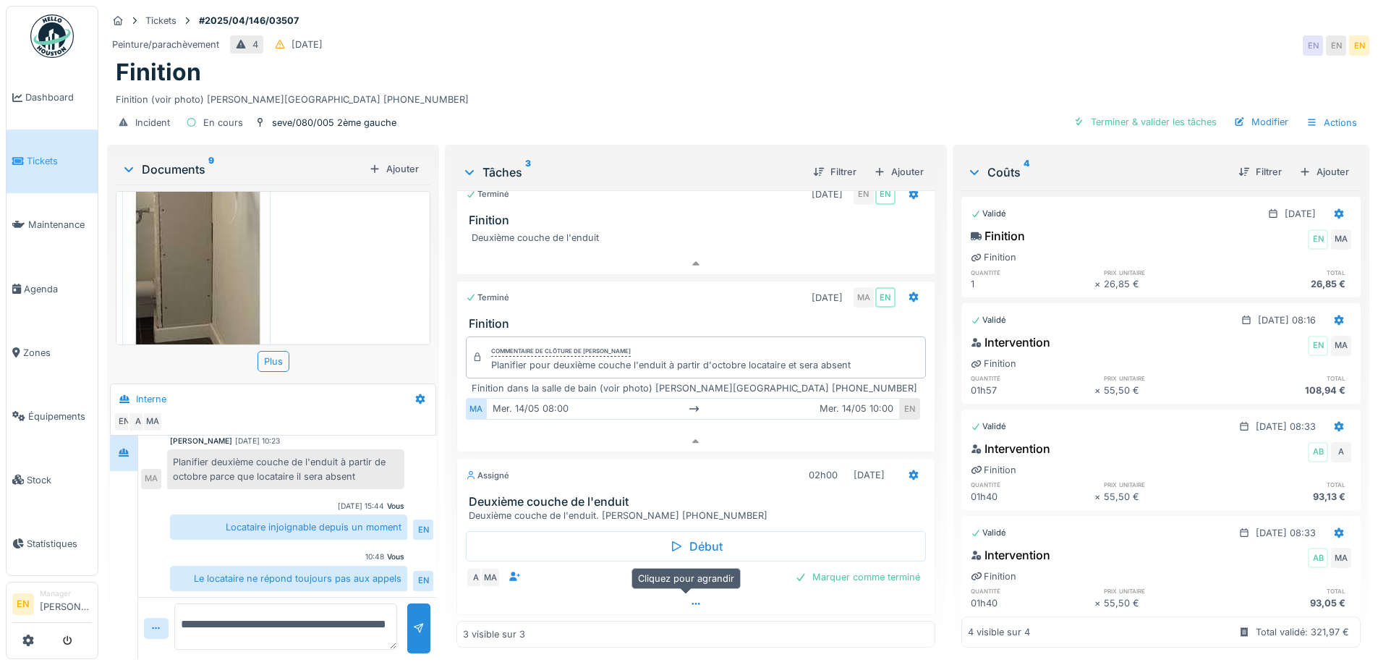
click at [692, 603] on icon at bounding box center [696, 604] width 8 height 2
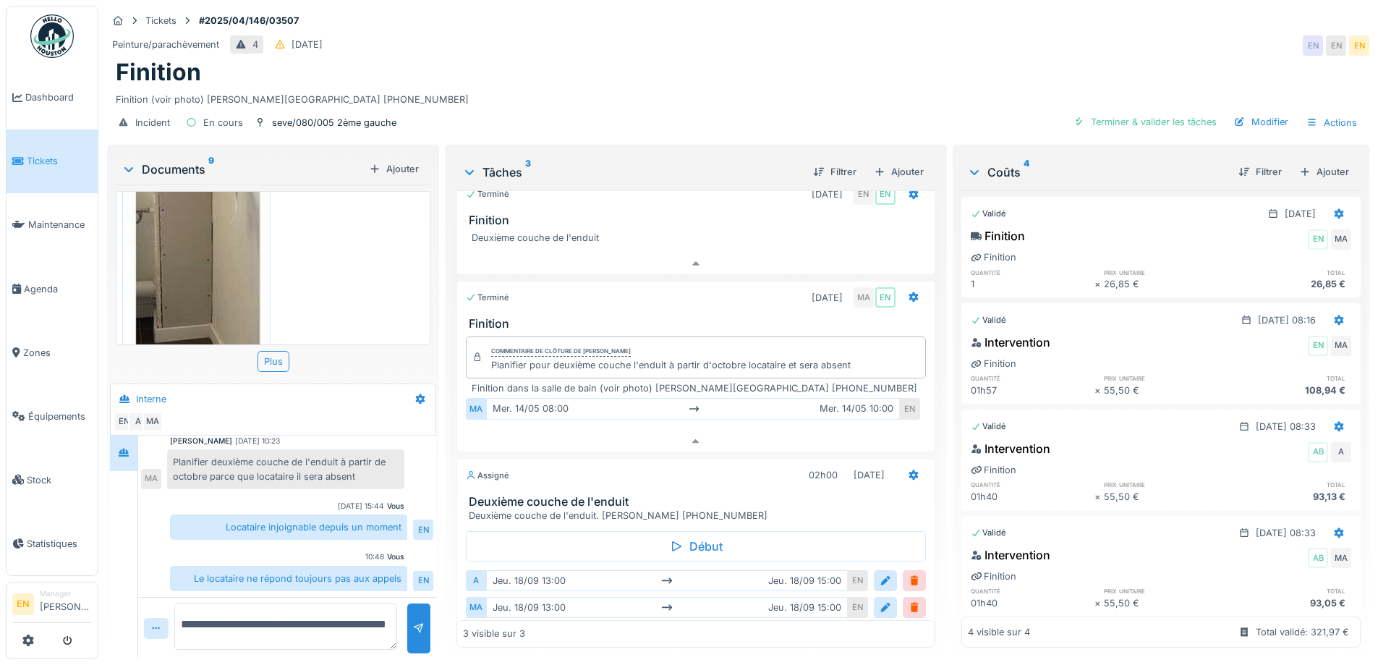
click at [915, 87] on div "Finition (voir photo) DONMEZ Beytuillah 0475.93.85.68" at bounding box center [738, 97] width 1245 height 20
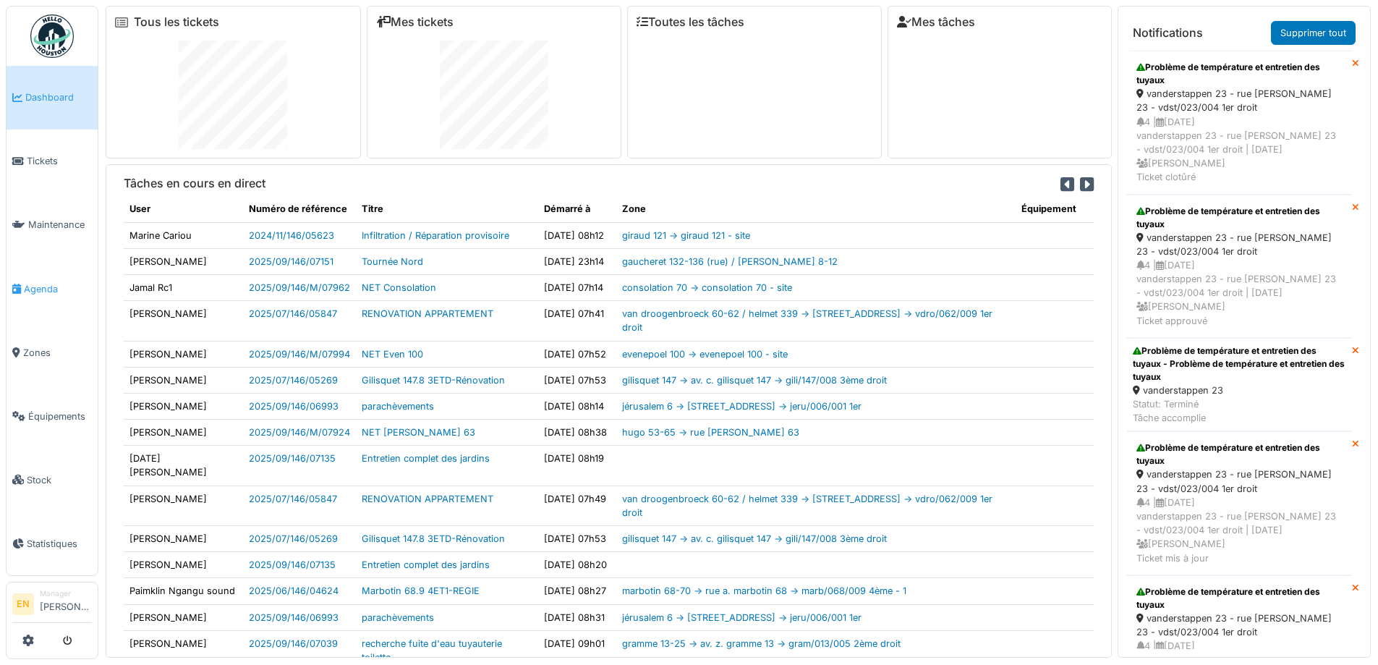
click at [48, 282] on span "Agenda" at bounding box center [58, 289] width 68 height 14
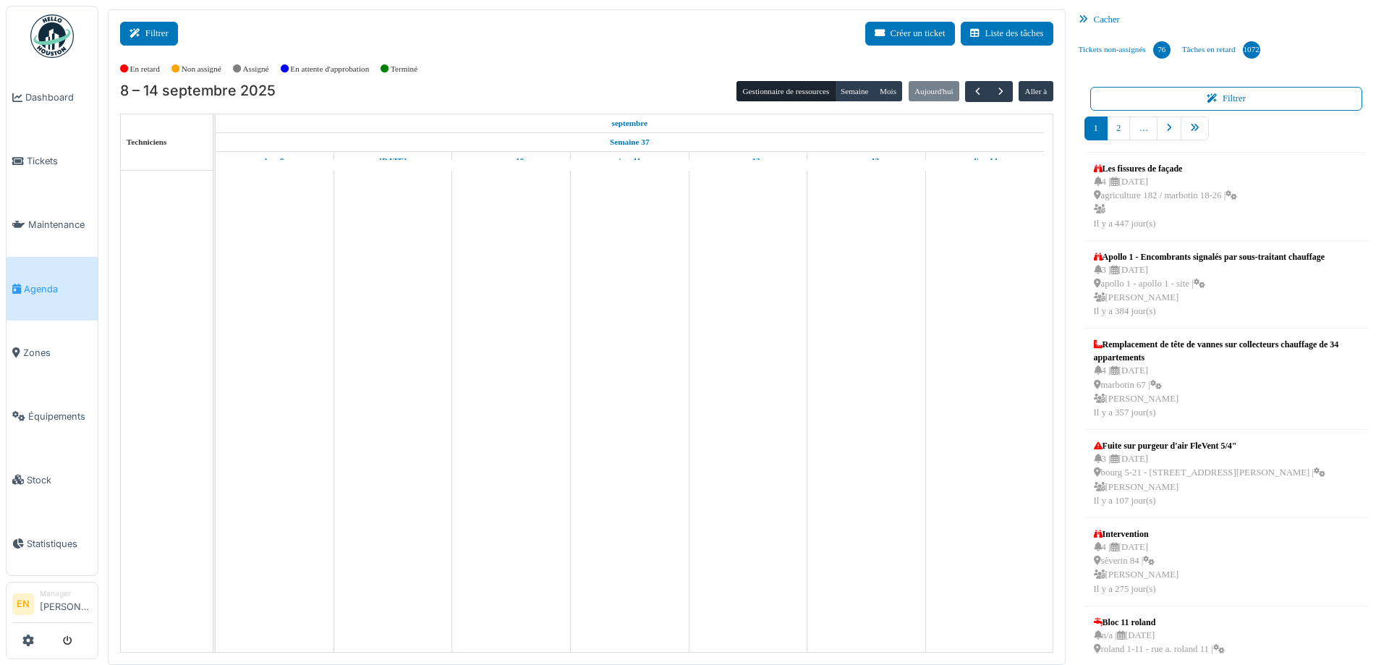
click at [153, 24] on button "Filtrer" at bounding box center [149, 34] width 58 height 24
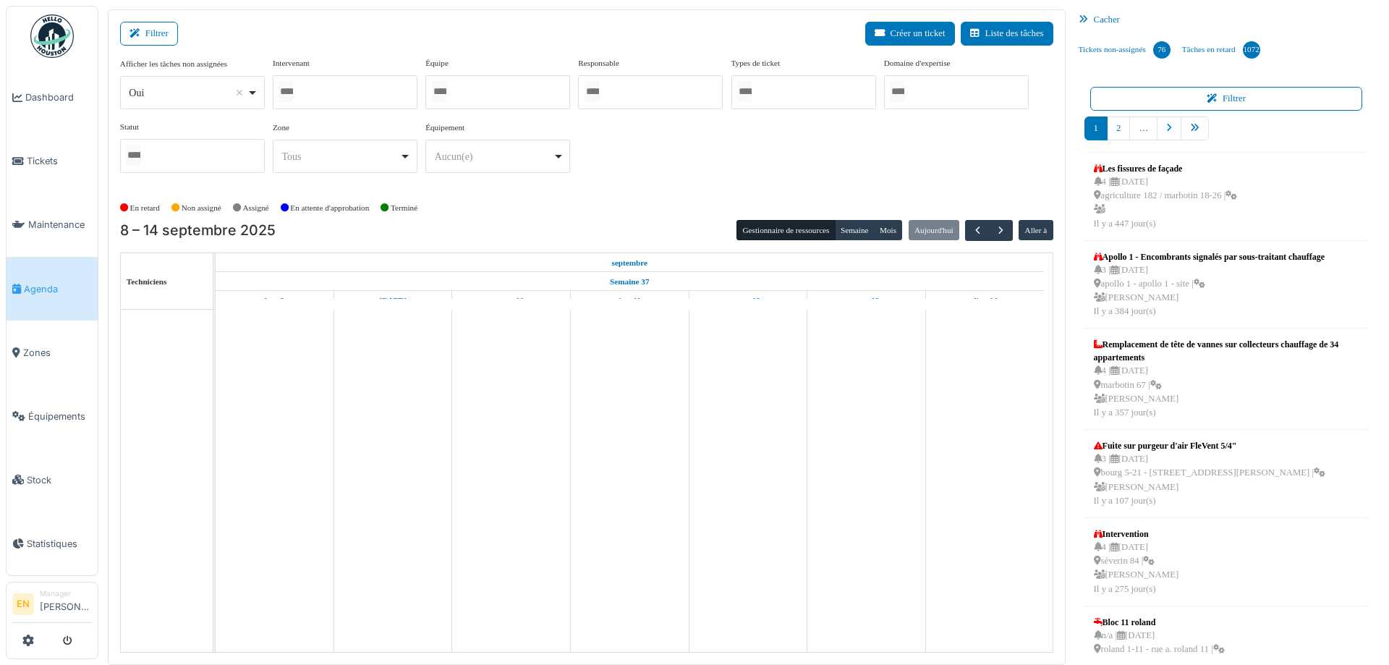
click at [253, 96] on div "Oui Remove item" at bounding box center [192, 92] width 132 height 21
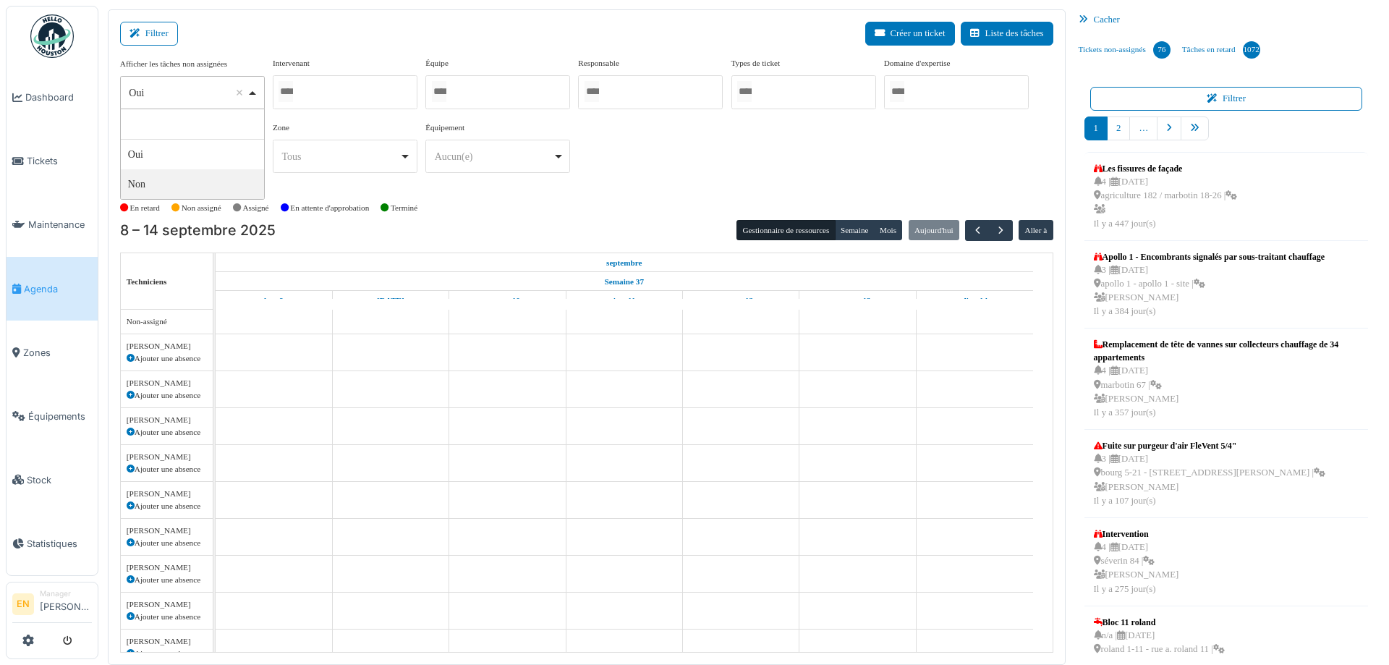
select select "**"
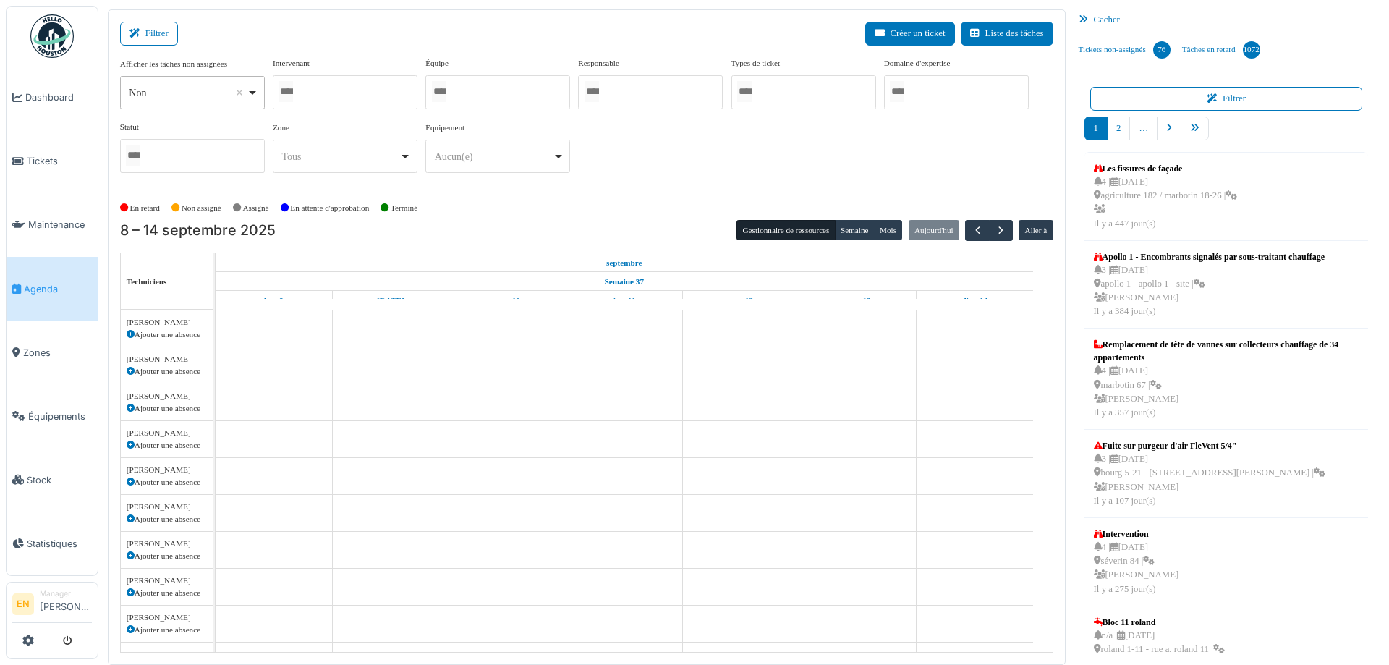
click at [357, 96] on div at bounding box center [345, 92] width 145 height 34
type input "****"
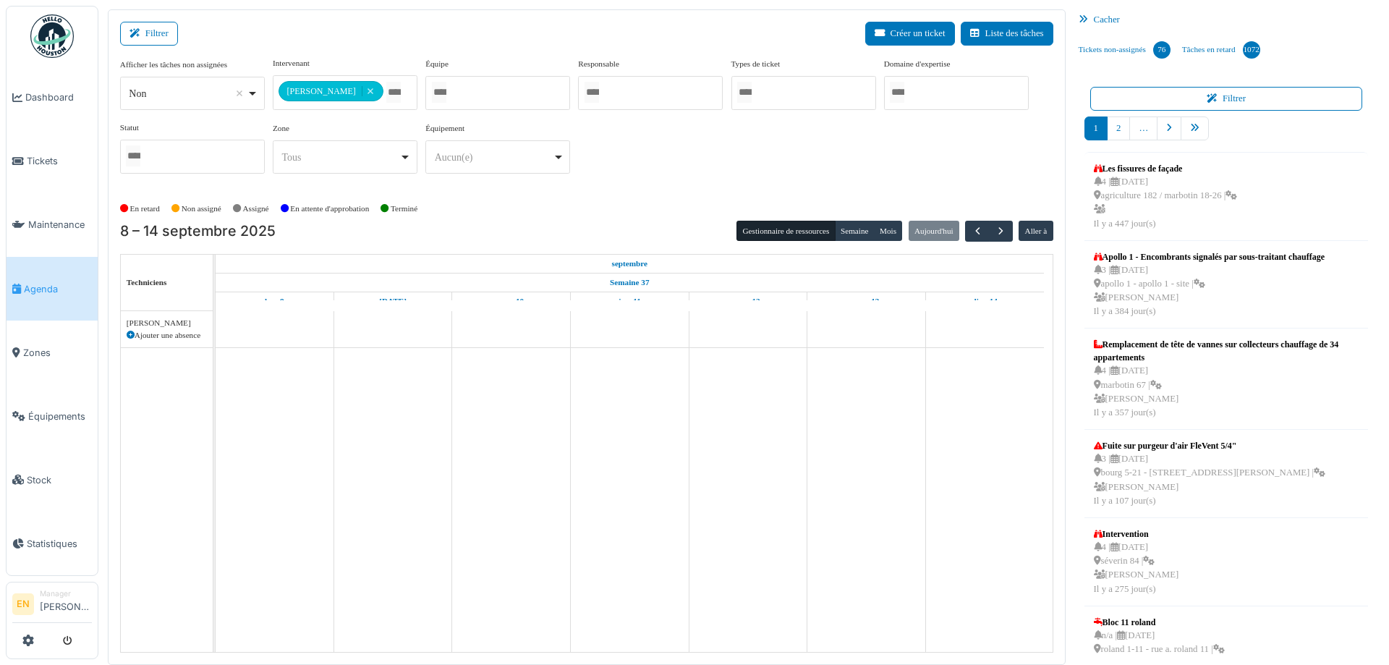
click at [556, 205] on div "En retard Non assigné Assigné En attente d'approbation Terminé" at bounding box center [586, 209] width 933 height 24
click at [849, 233] on button "Semaine" at bounding box center [855, 231] width 40 height 20
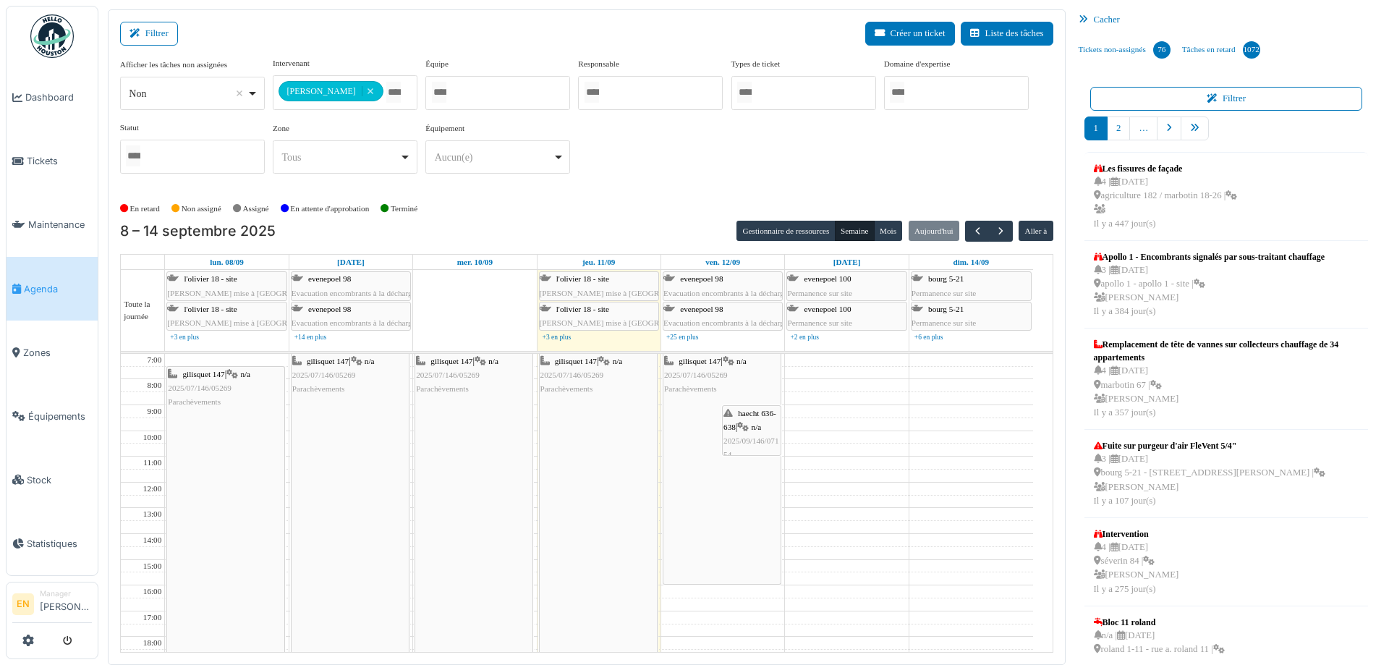
click at [618, 182] on div "**********" at bounding box center [586, 121] width 933 height 128
click at [995, 232] on span "button" at bounding box center [1001, 231] width 12 height 12
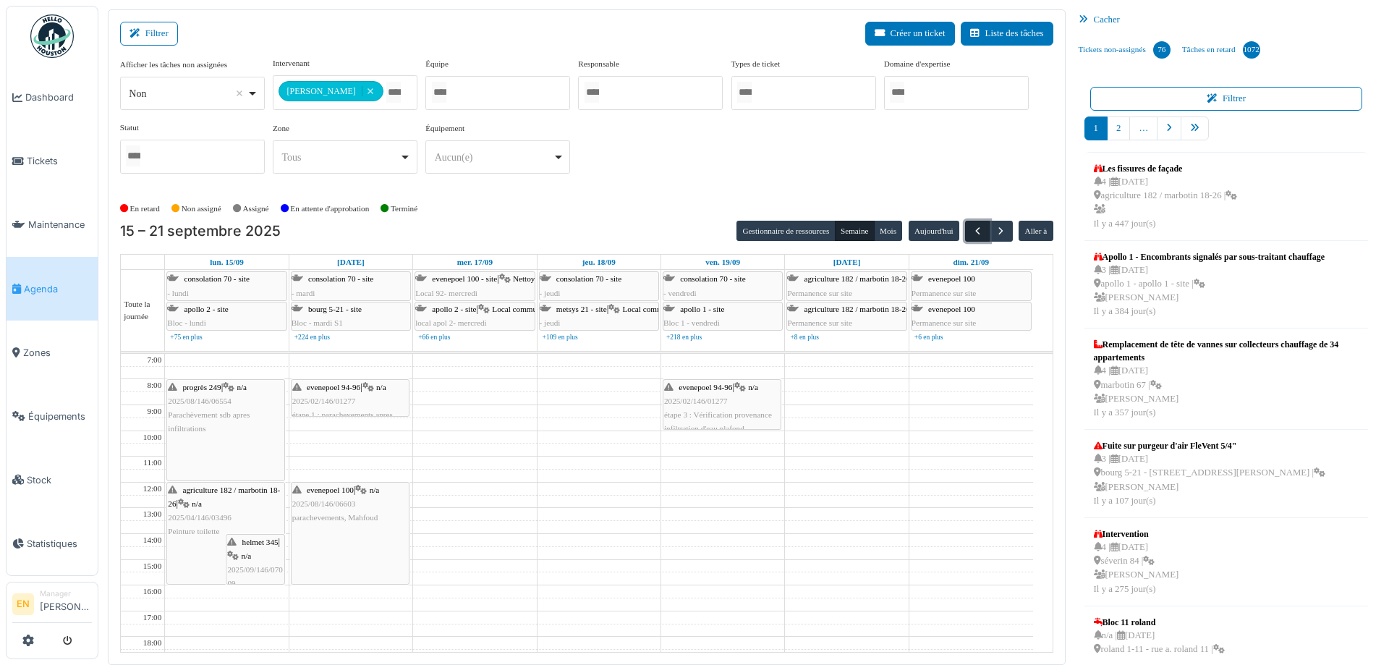
click at [972, 233] on span "button" at bounding box center [978, 231] width 12 height 12
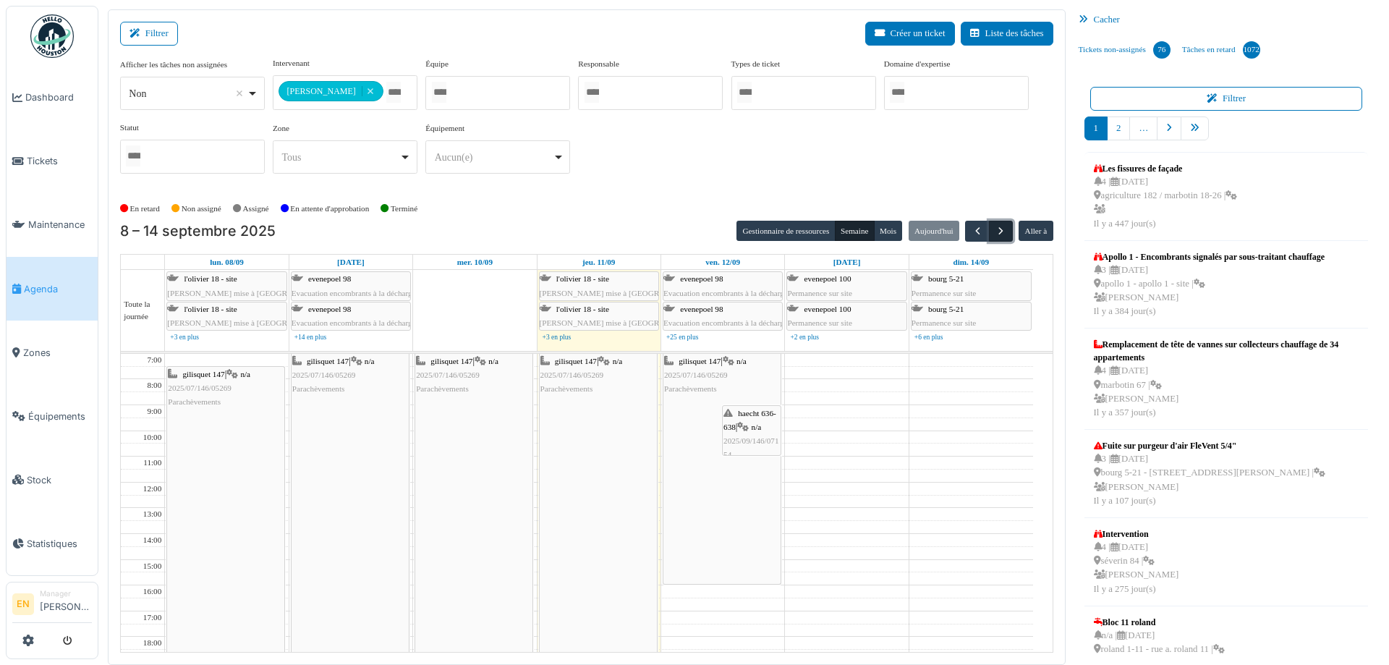
click at [995, 236] on span "button" at bounding box center [1001, 231] width 12 height 12
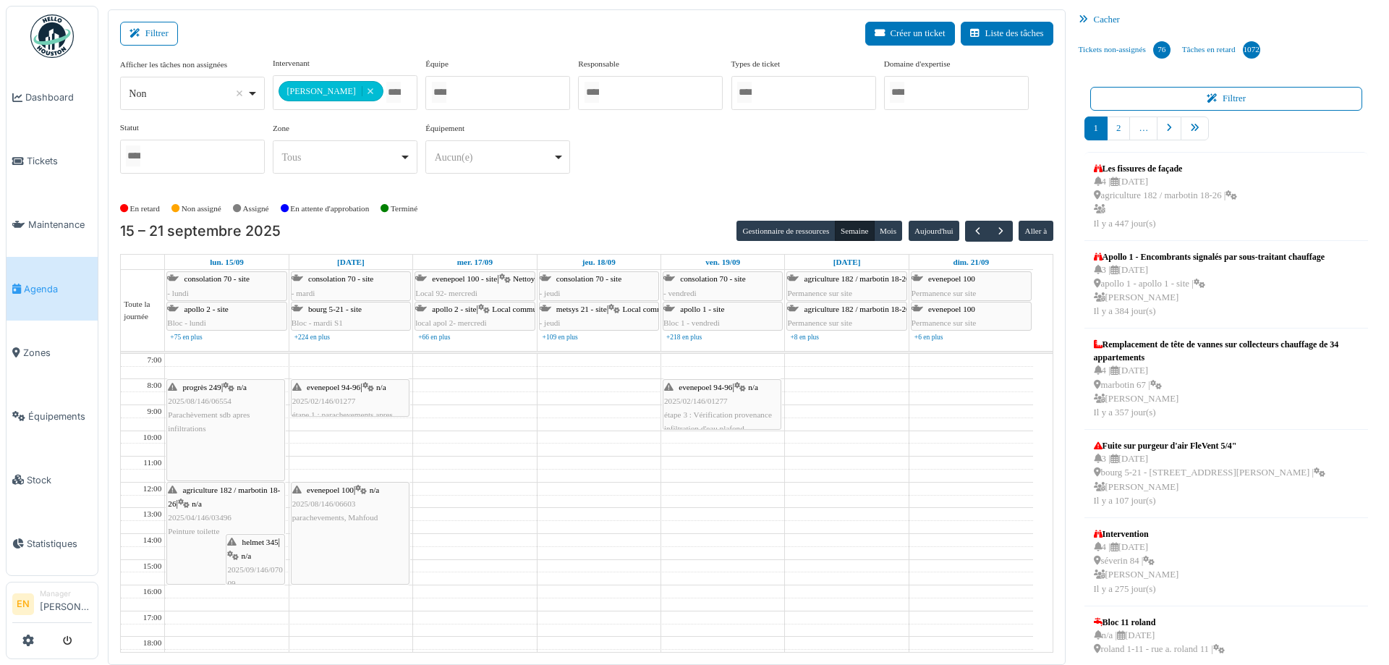
click at [658, 192] on div "**********" at bounding box center [586, 127] width 933 height 140
click at [662, 203] on div "En retard Non assigné Assigné En attente d'approbation Terminé" at bounding box center [586, 209] width 933 height 24
click at [669, 198] on div "En retard Non assigné Assigné En attente d'approbation Terminé" at bounding box center [586, 209] width 933 height 24
drag, startPoint x: 620, startPoint y: 184, endPoint x: 582, endPoint y: 126, distance: 69.0
click at [621, 184] on div "**********" at bounding box center [586, 121] width 933 height 128
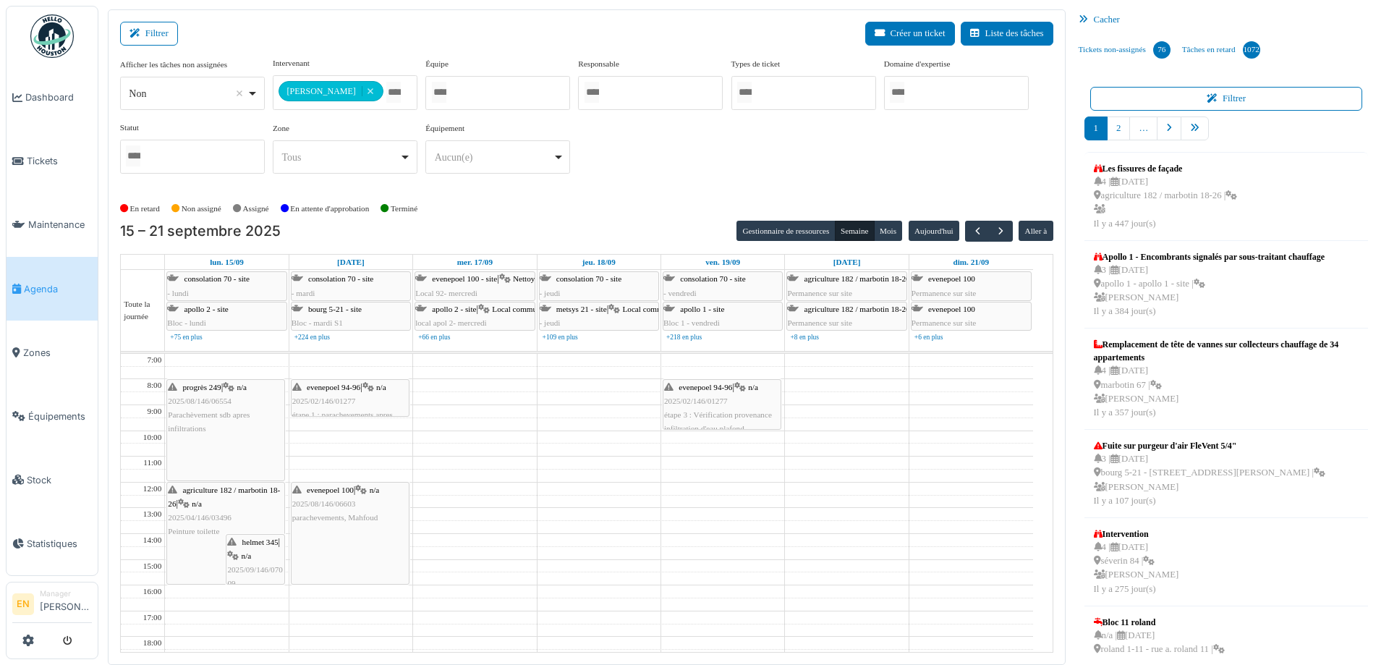
click at [685, 184] on div "**********" at bounding box center [586, 121] width 933 height 128
click at [684, 192] on div "**********" at bounding box center [586, 127] width 933 height 140
click at [669, 200] on div "En retard Non assigné Assigné En attente d'approbation Terminé" at bounding box center [586, 209] width 933 height 24
click at [667, 195] on div "**********" at bounding box center [586, 127] width 933 height 140
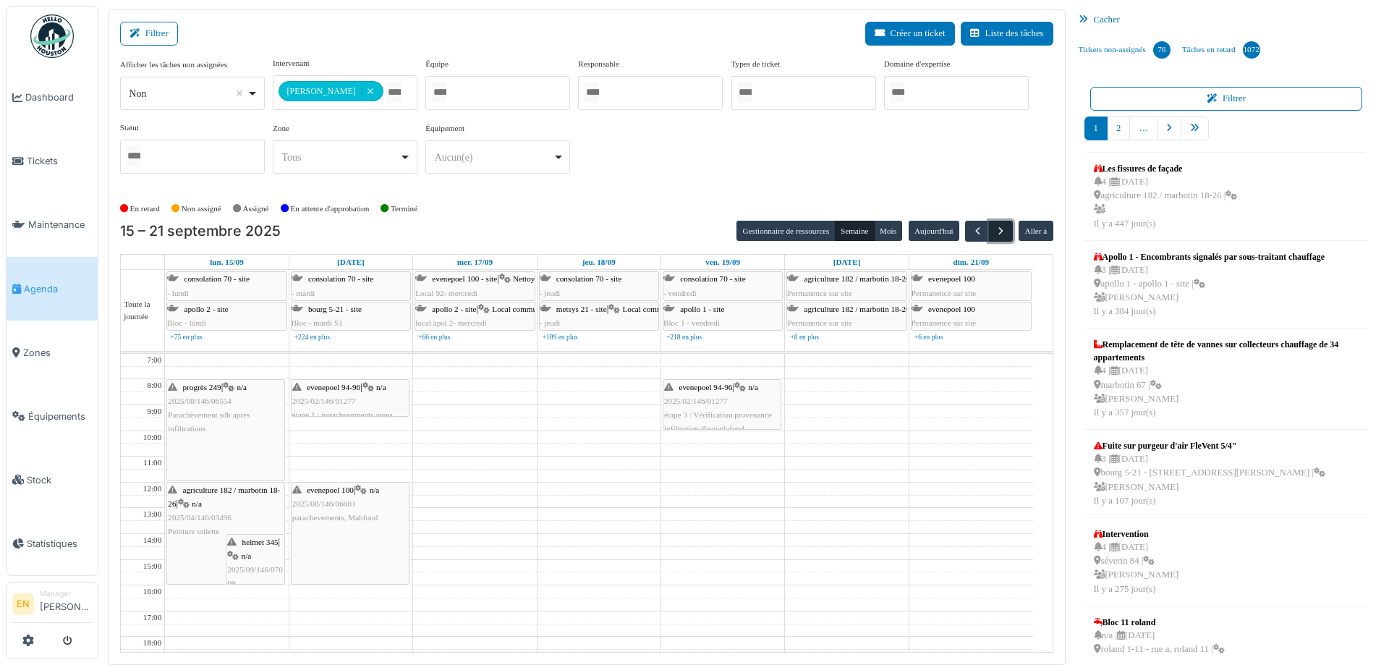
click at [995, 231] on span "button" at bounding box center [1001, 231] width 12 height 12
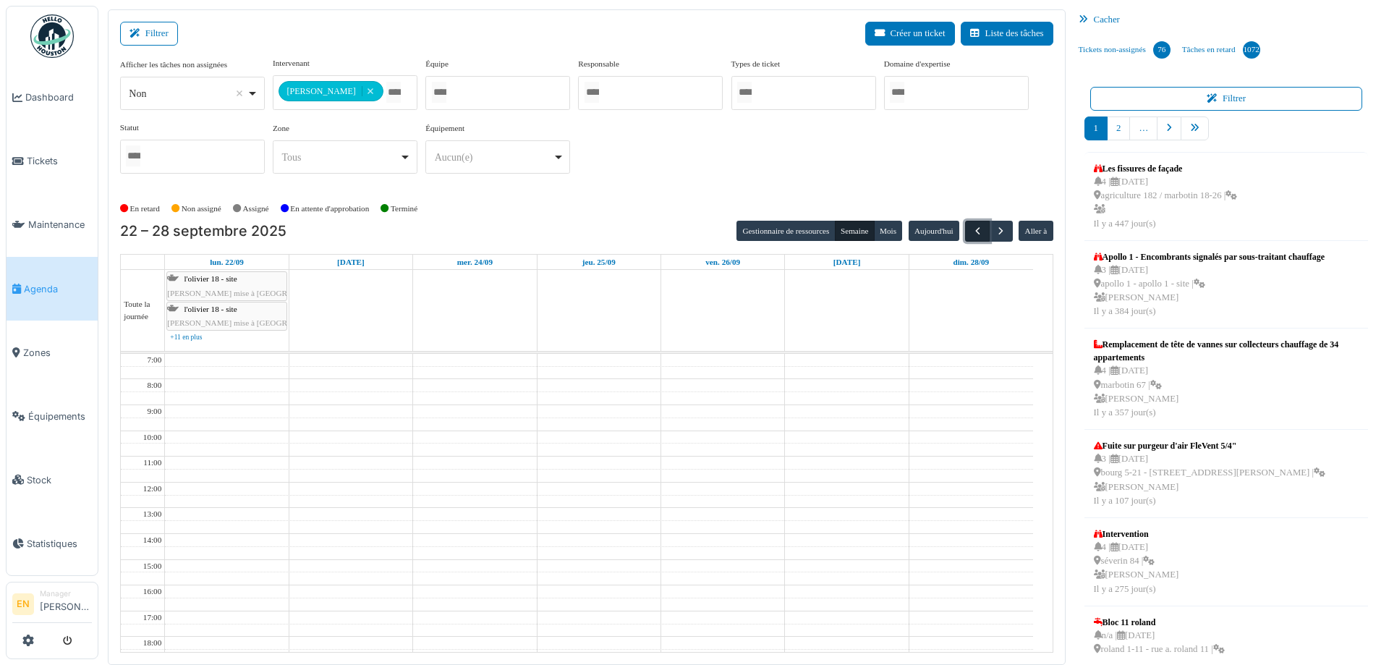
click at [972, 236] on span "button" at bounding box center [978, 231] width 12 height 12
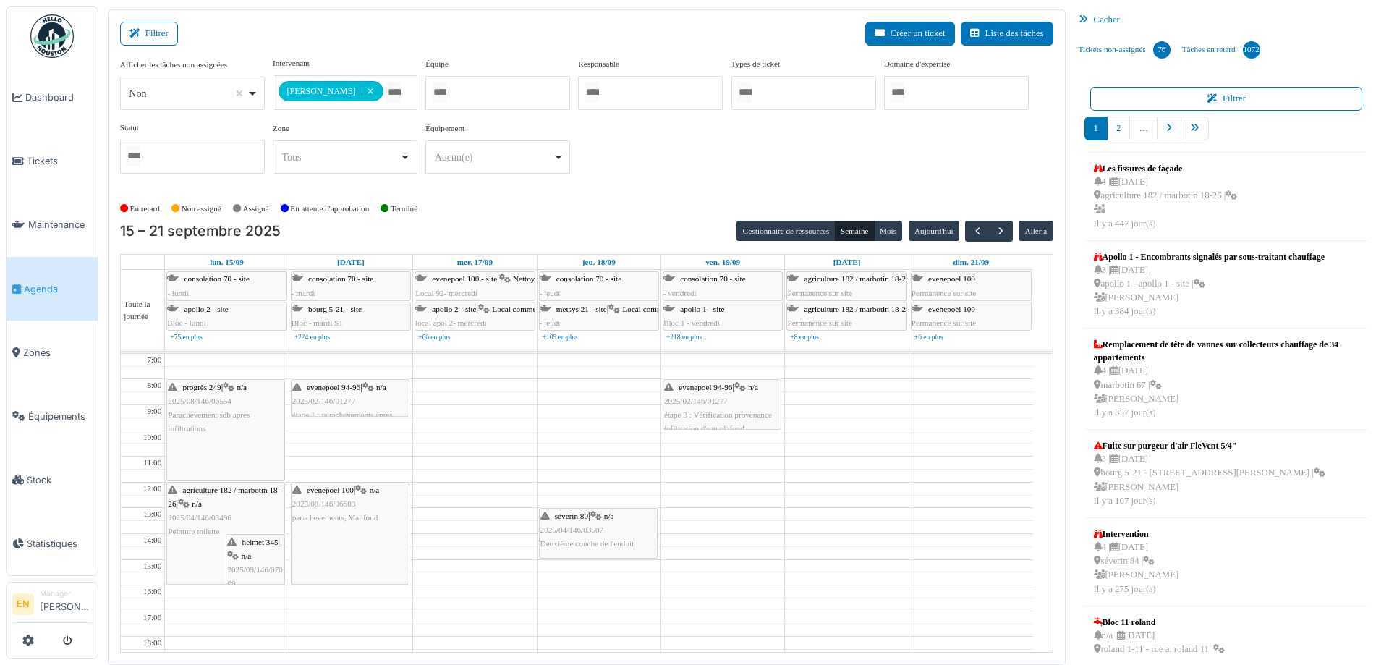
click at [719, 150] on div "**********" at bounding box center [586, 121] width 933 height 128
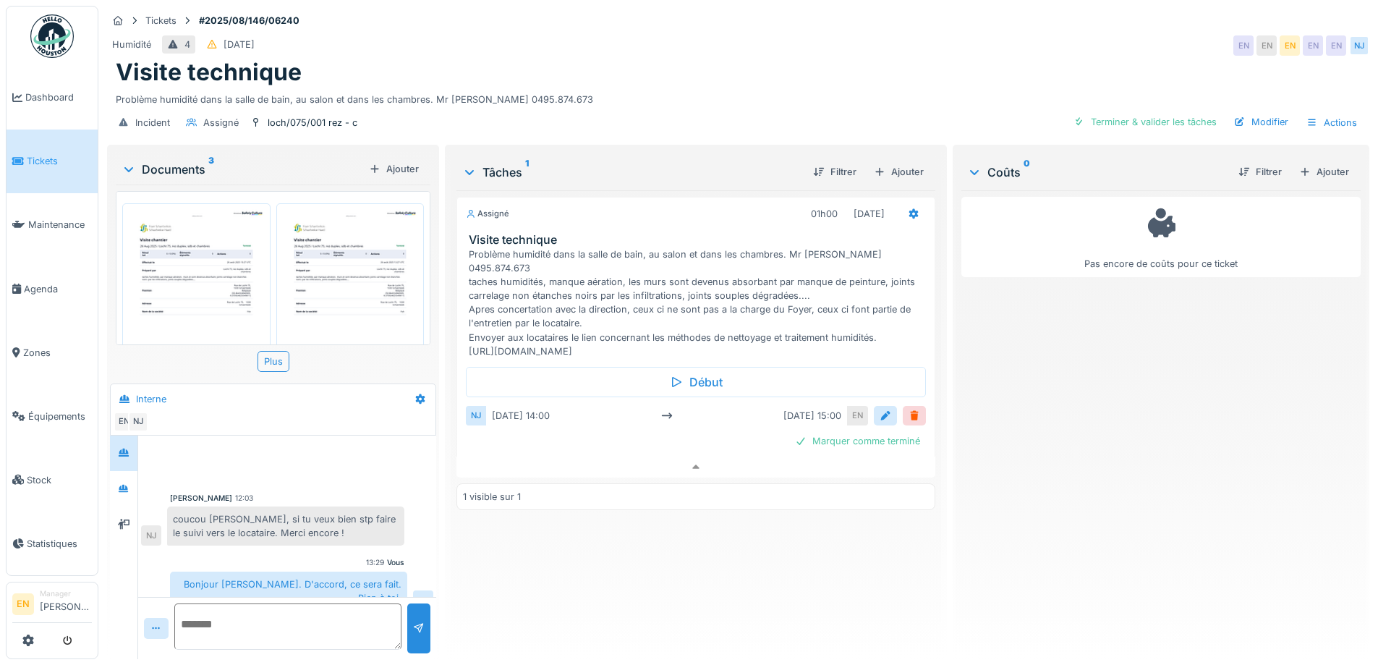
scroll to position [5, 0]
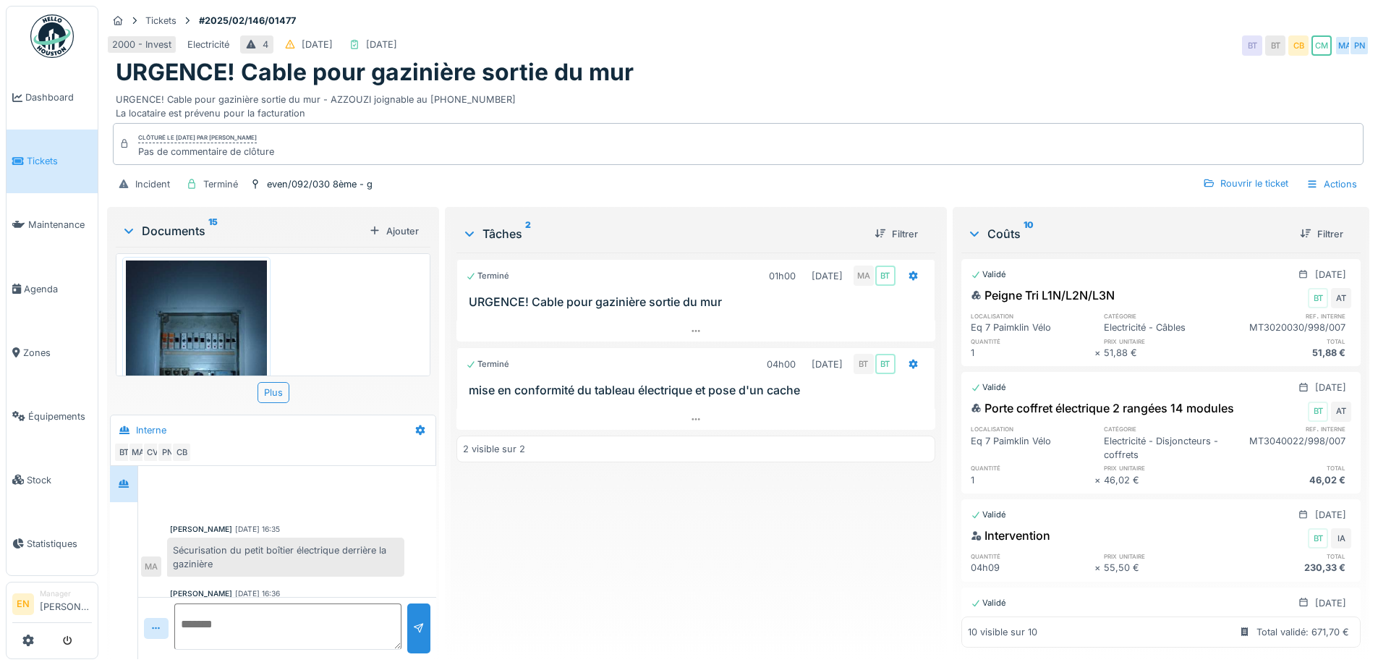
scroll to position [268, 0]
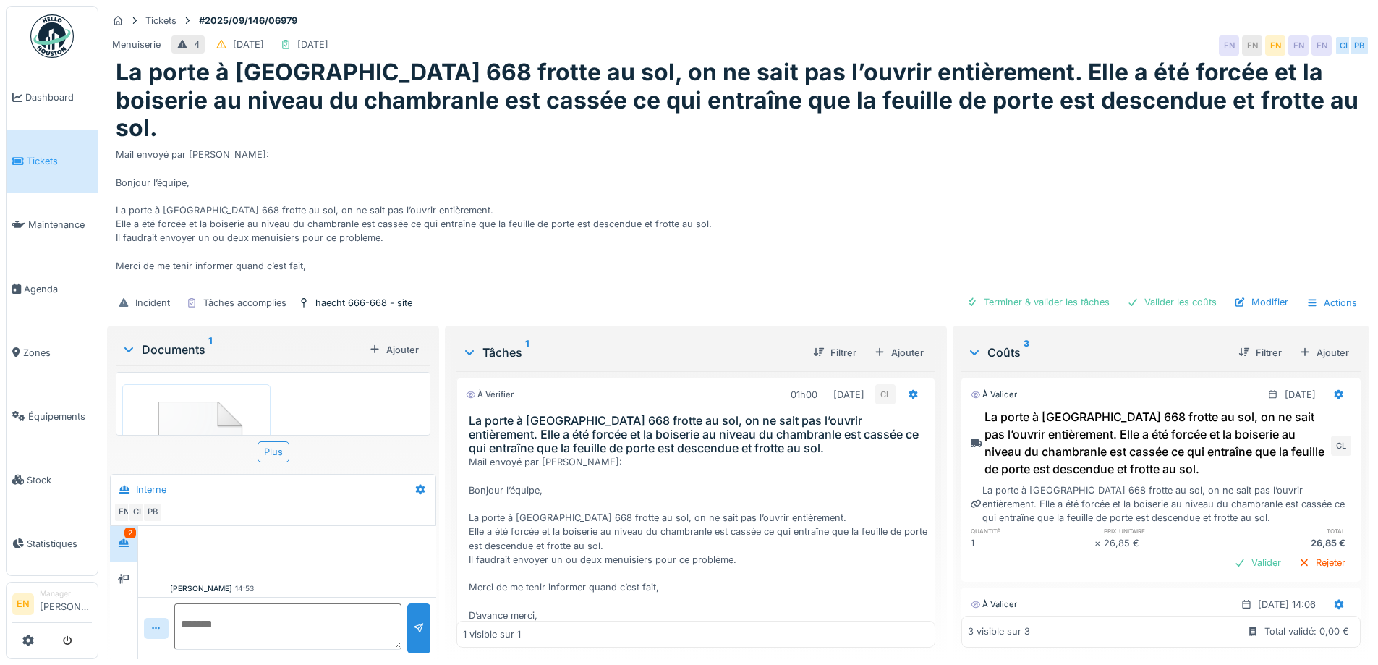
scroll to position [96, 0]
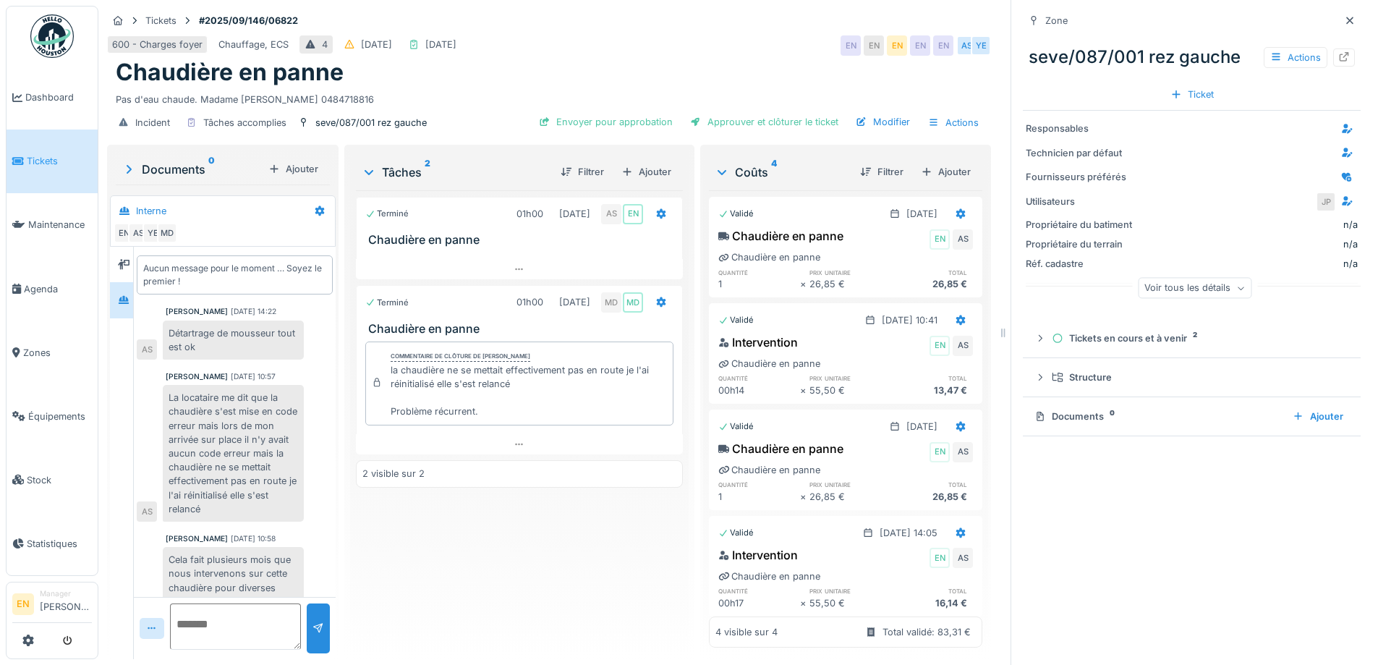
scroll to position [106, 0]
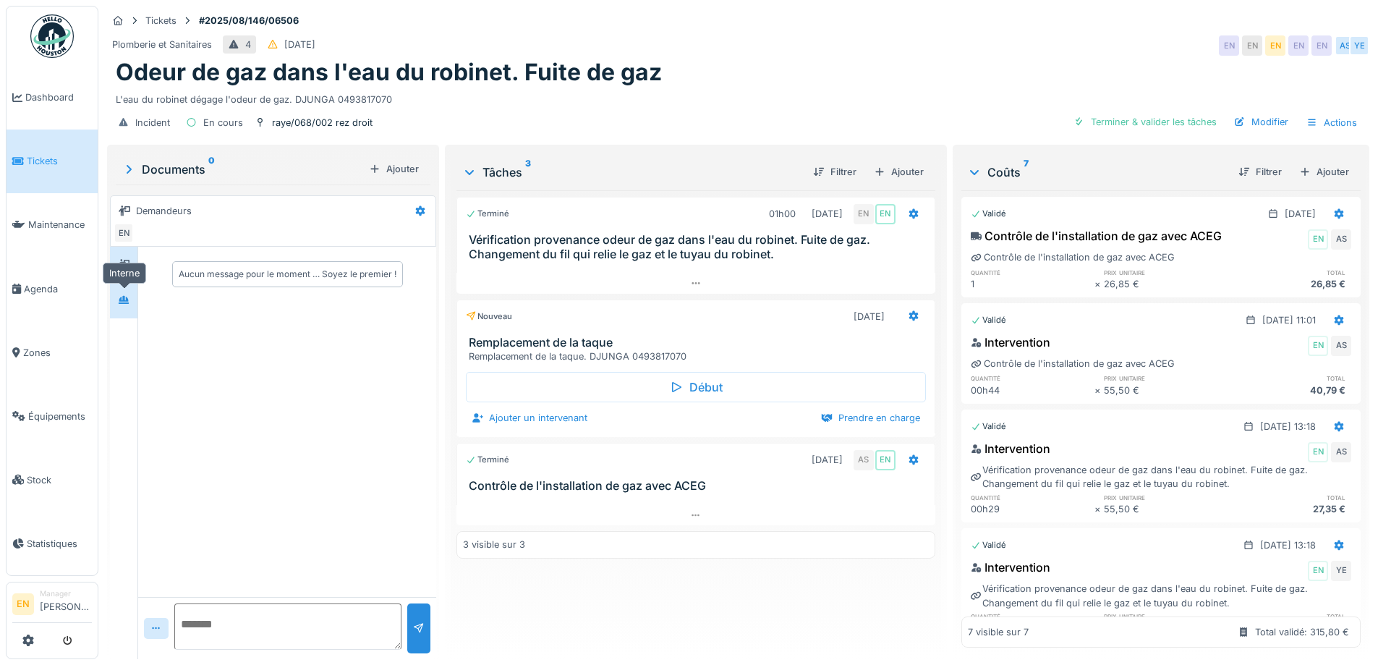
click at [119, 300] on icon at bounding box center [124, 299] width 12 height 9
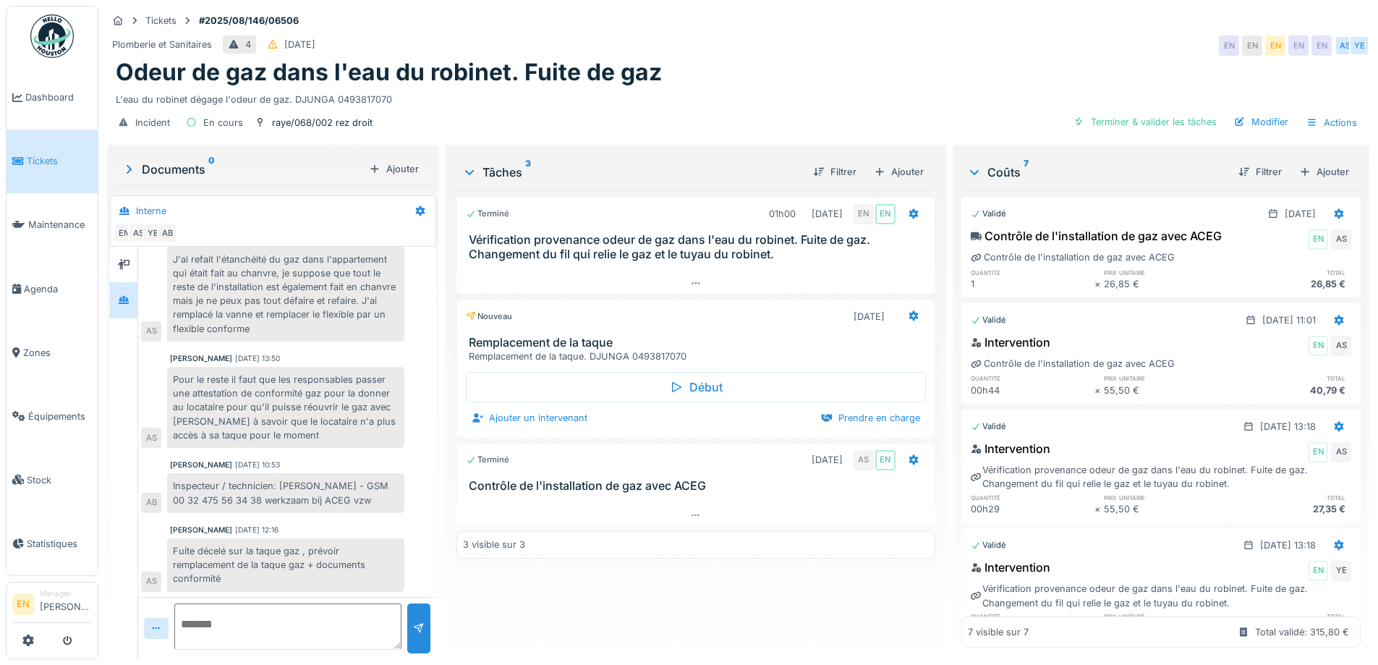
click at [866, 49] on div "Plomberie et Sanitaires 4 [DATE] EN EN EN EN EN AS YE" at bounding box center [738, 46] width 1263 height 26
click at [848, 70] on div "Odeur de gaz dans l'eau du robinet. Fuite de gaz" at bounding box center [738, 72] width 1245 height 27
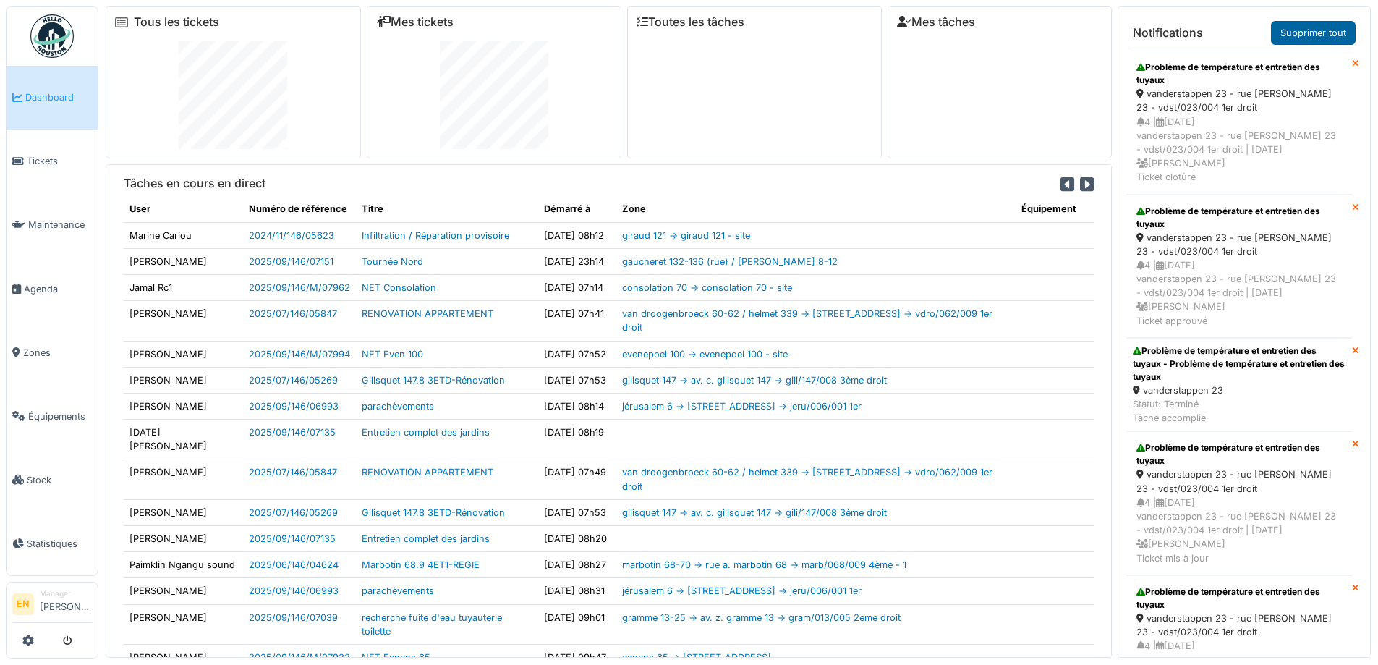
click at [1310, 29] on link "Supprimer tout" at bounding box center [1313, 33] width 85 height 24
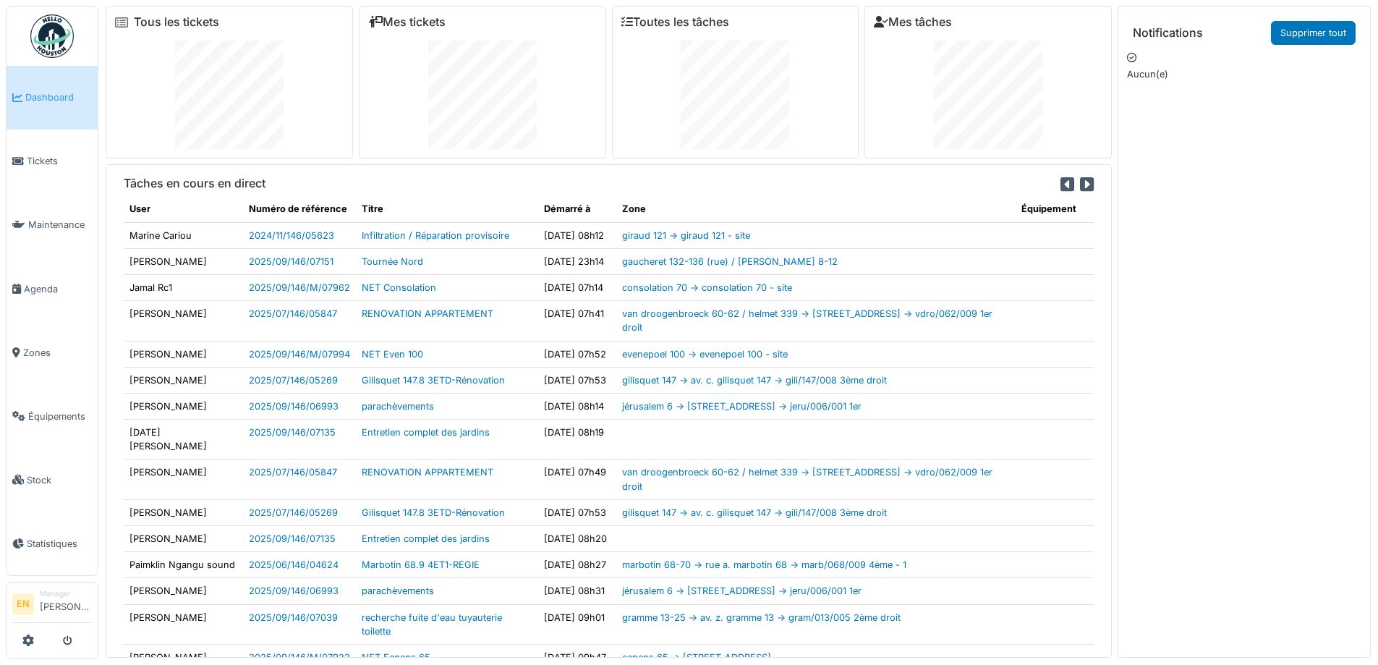
click at [64, 38] on img at bounding box center [51, 35] width 43 height 43
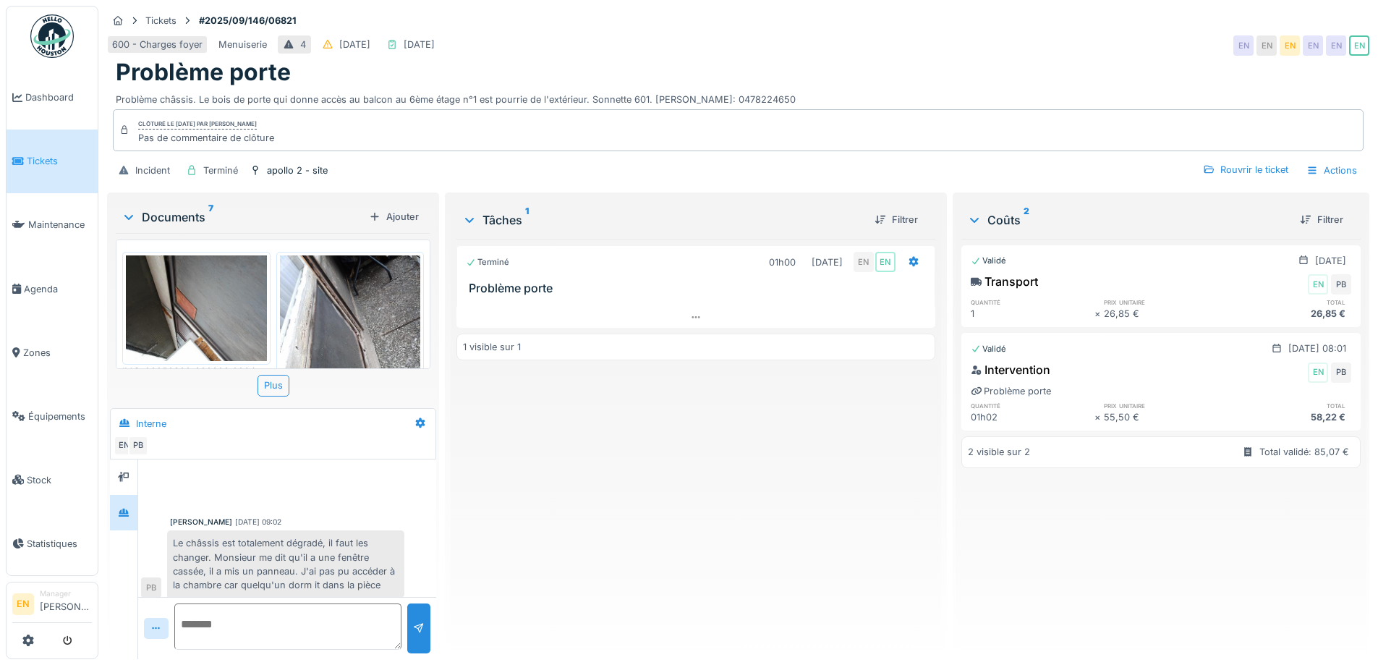
scroll to position [137, 0]
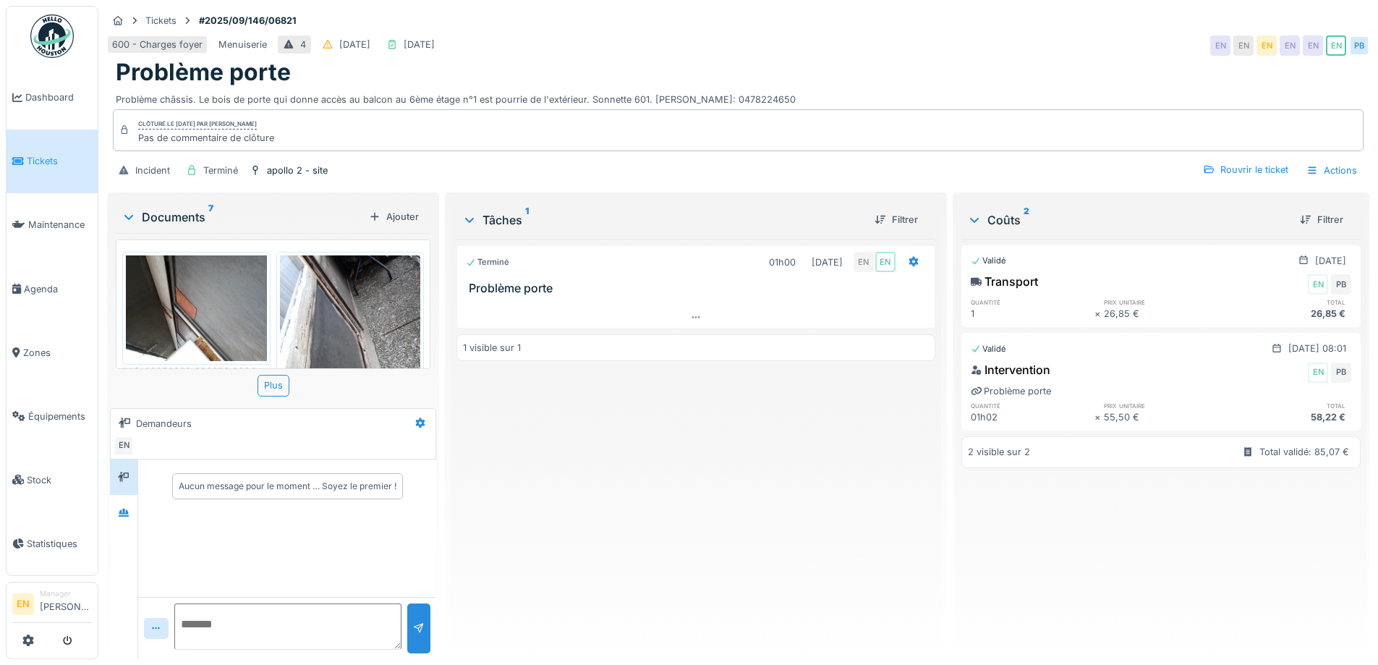
click at [694, 493] on div "Terminé 01h00 [DATE] EN EN Problème porte 1 visible sur 1" at bounding box center [696, 443] width 478 height 409
click at [123, 519] on div at bounding box center [124, 513] width 12 height 14
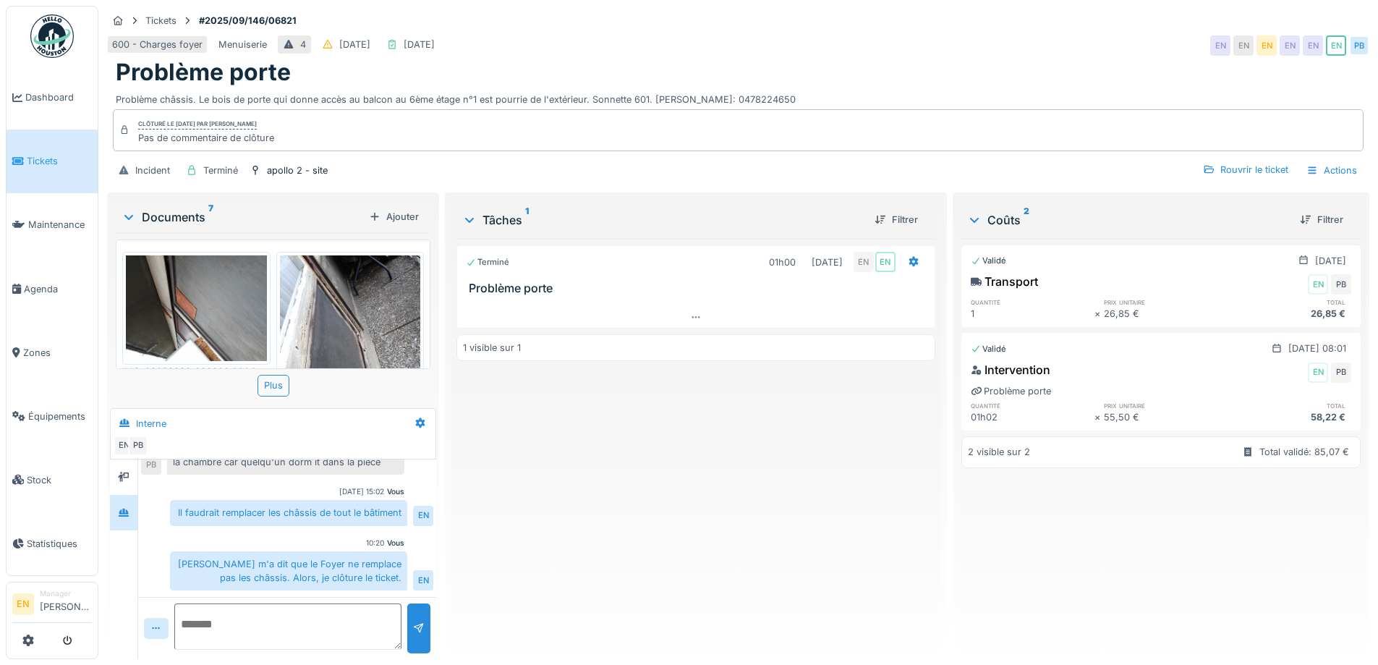
click at [699, 501] on div "Terminé 01h00 [DATE] EN EN Problème porte 1 visible sur 1" at bounding box center [696, 443] width 478 height 409
